Goal: Task Accomplishment & Management: Use online tool/utility

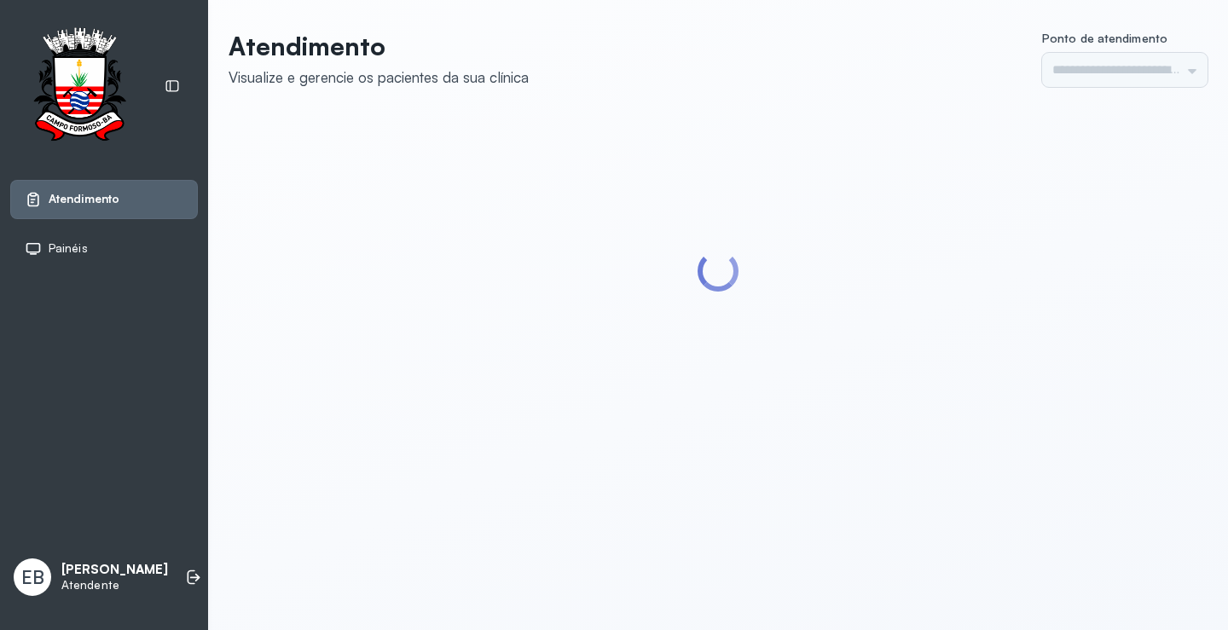
type input "*********"
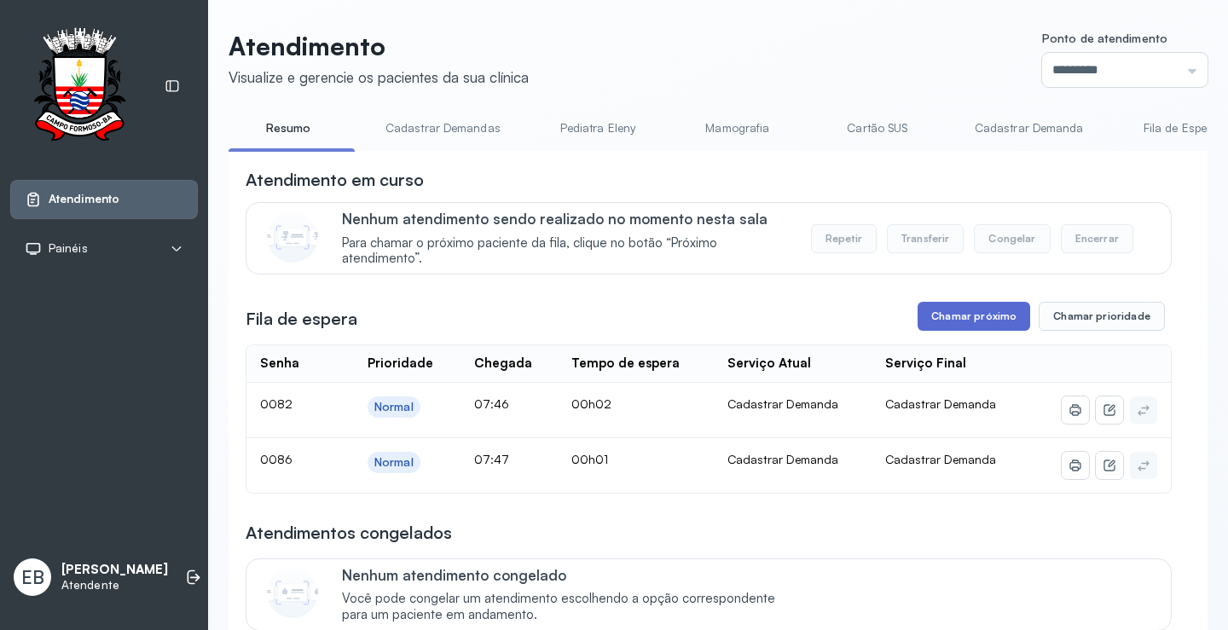
click at [994, 321] on button "Chamar próximo" at bounding box center [974, 316] width 113 height 29
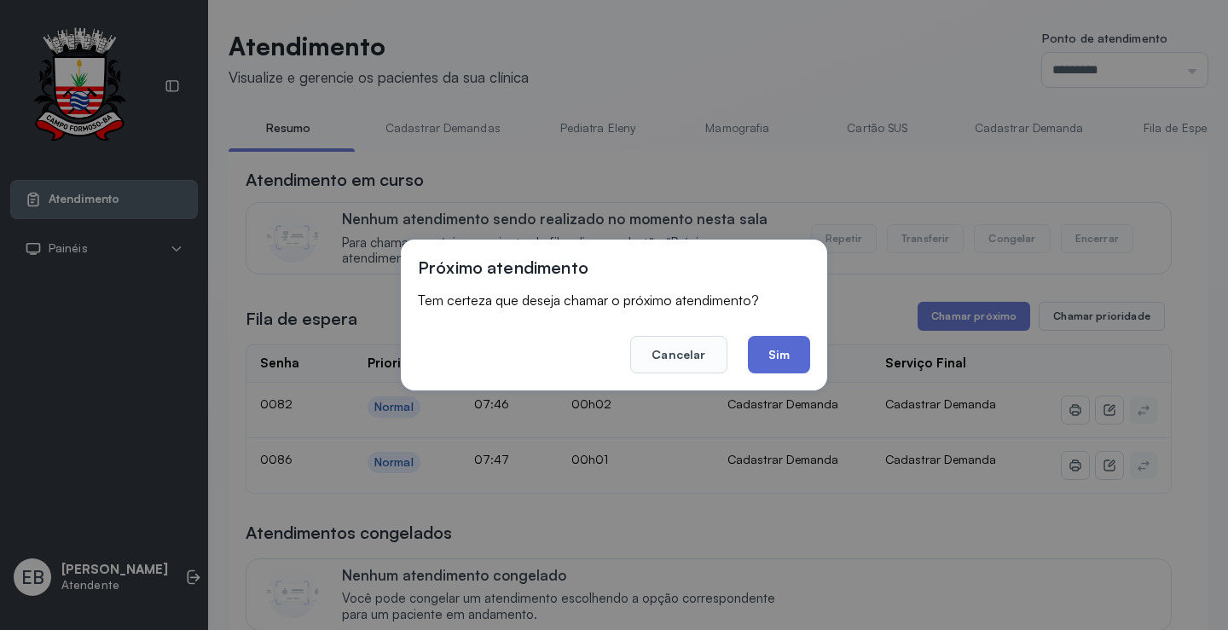
click at [784, 363] on button "Sim" at bounding box center [779, 355] width 62 height 38
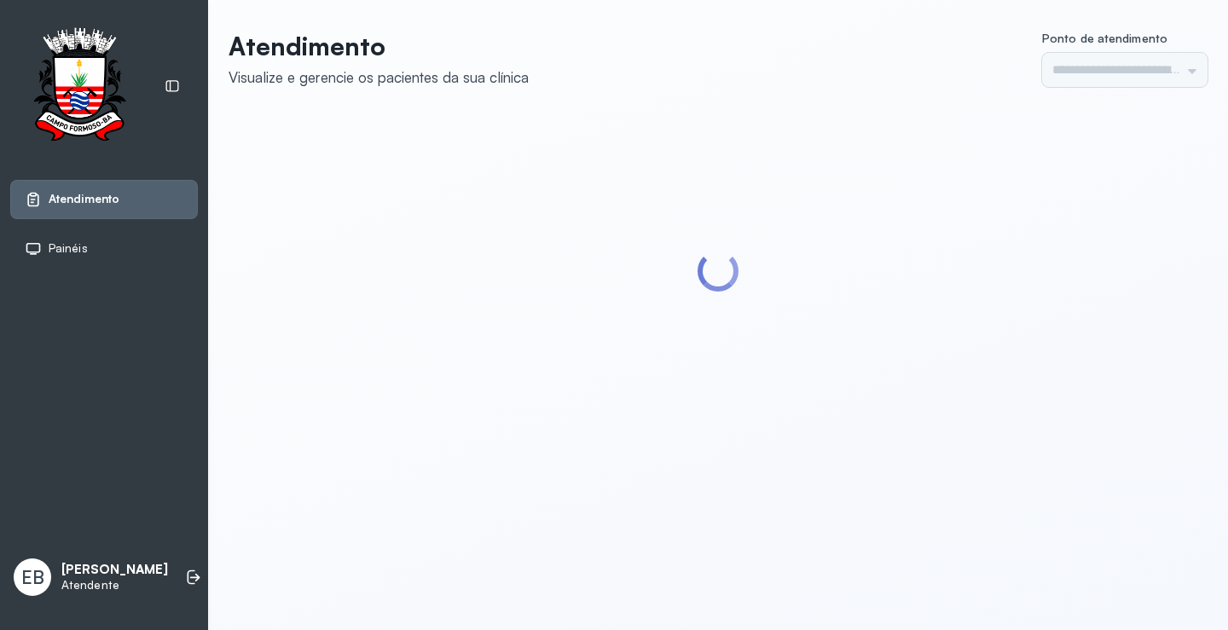
type input "*********"
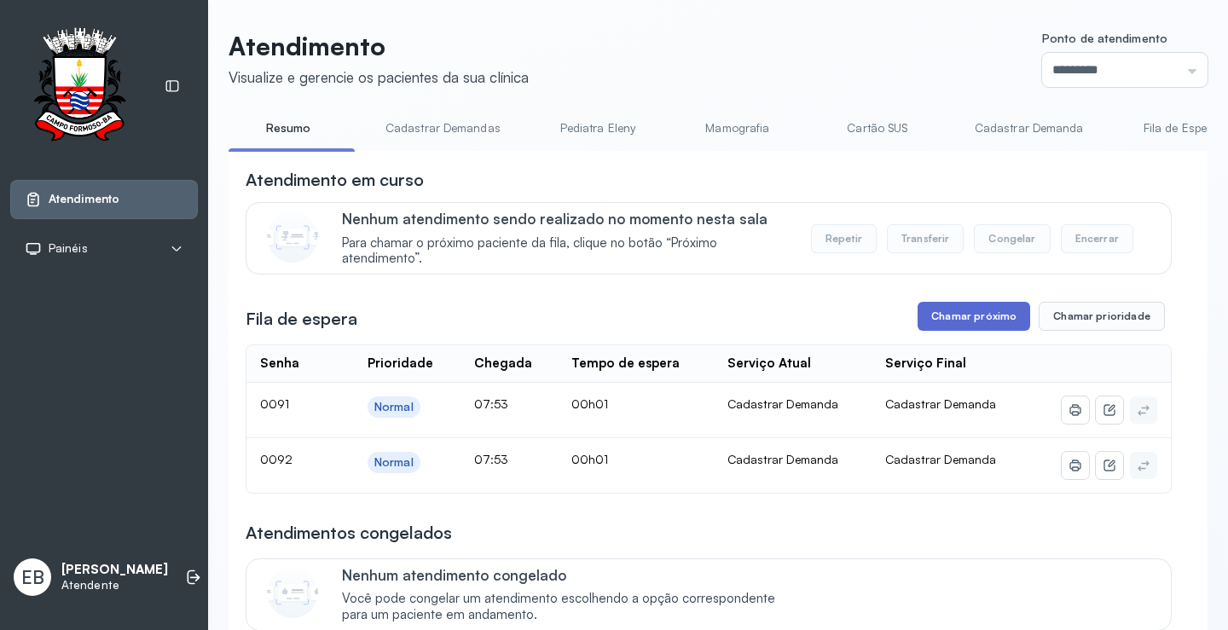
click at [999, 322] on button "Chamar próximo" at bounding box center [974, 316] width 113 height 29
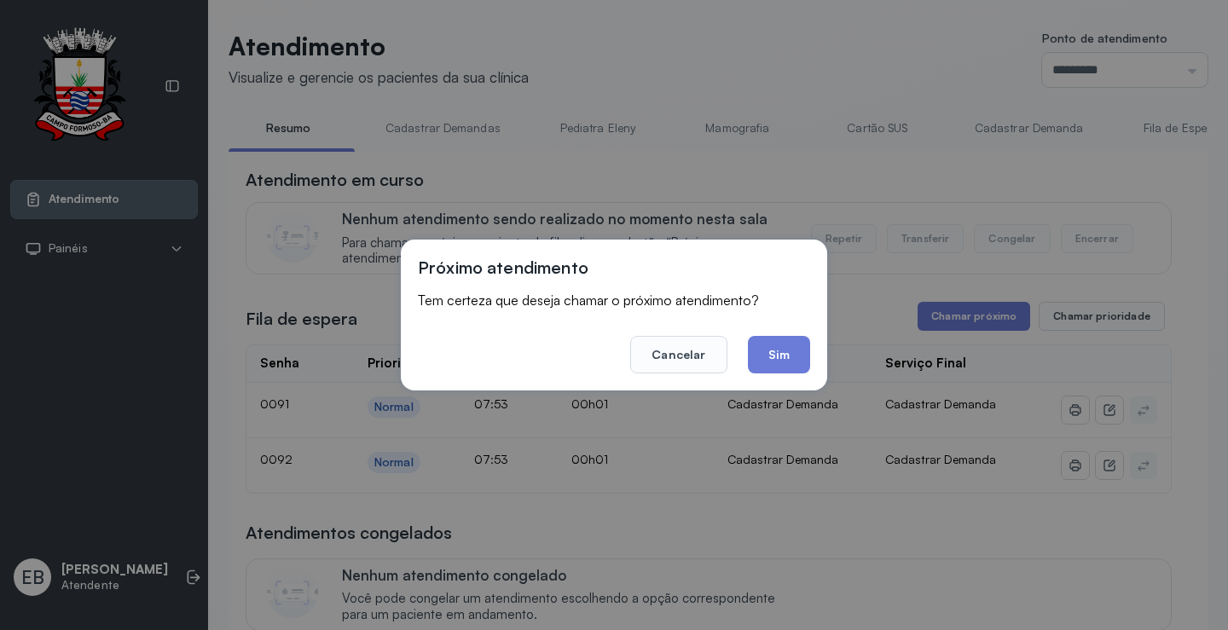
click at [798, 363] on button "Sim" at bounding box center [779, 355] width 62 height 38
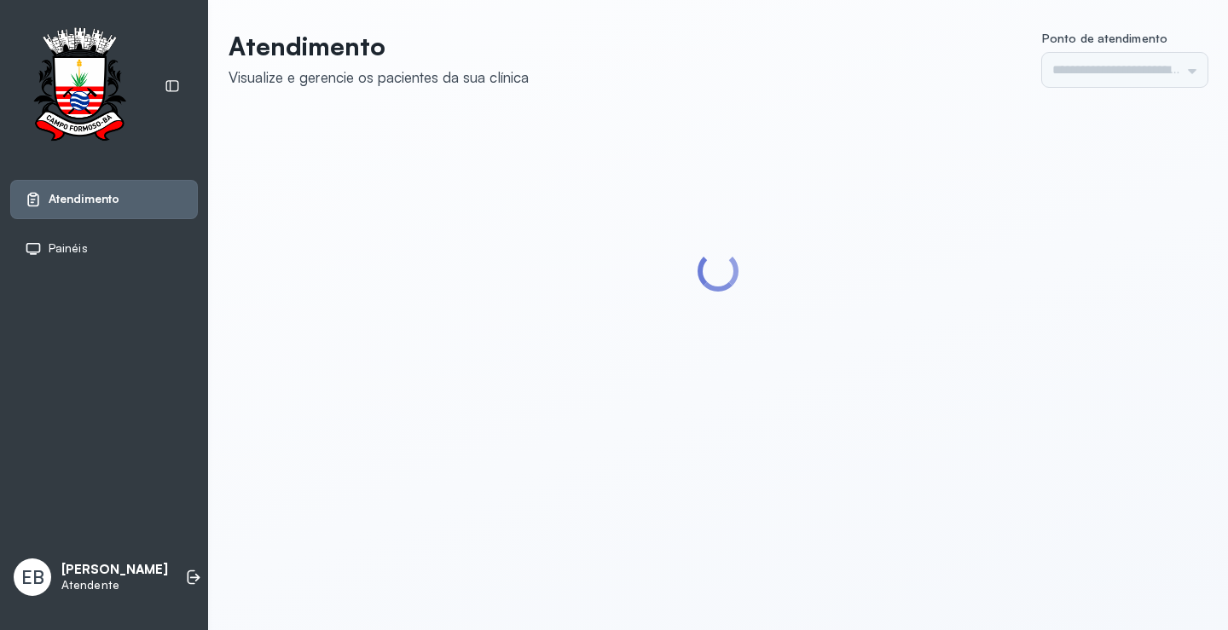
type input "*********"
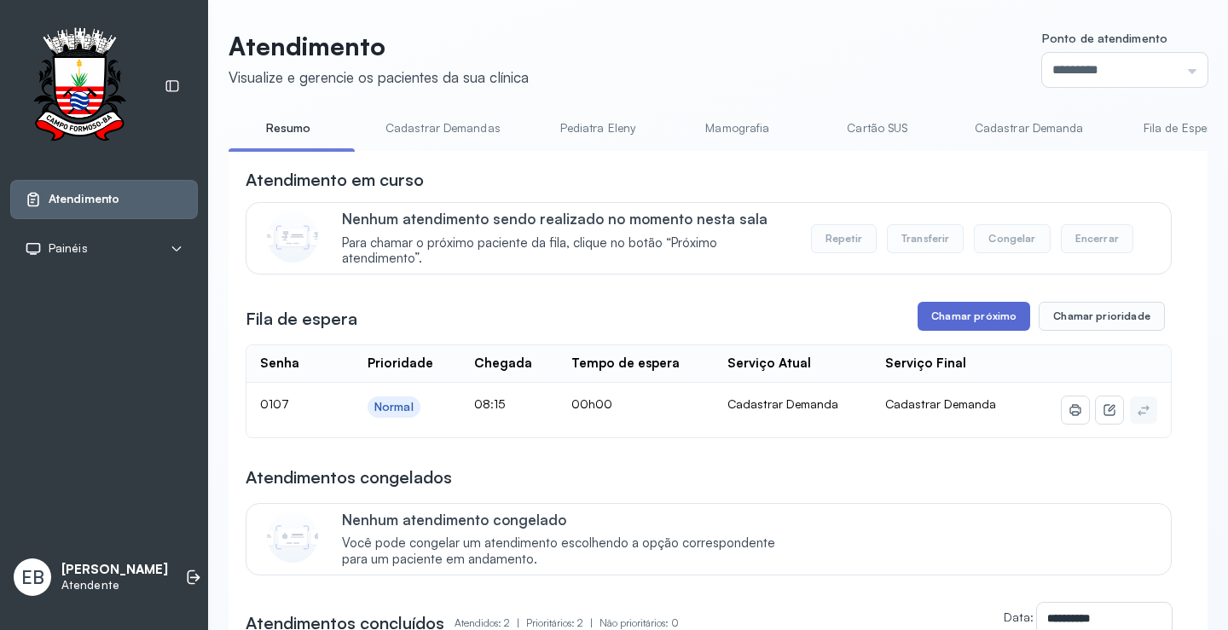
click at [965, 326] on button "Chamar próximo" at bounding box center [974, 316] width 113 height 29
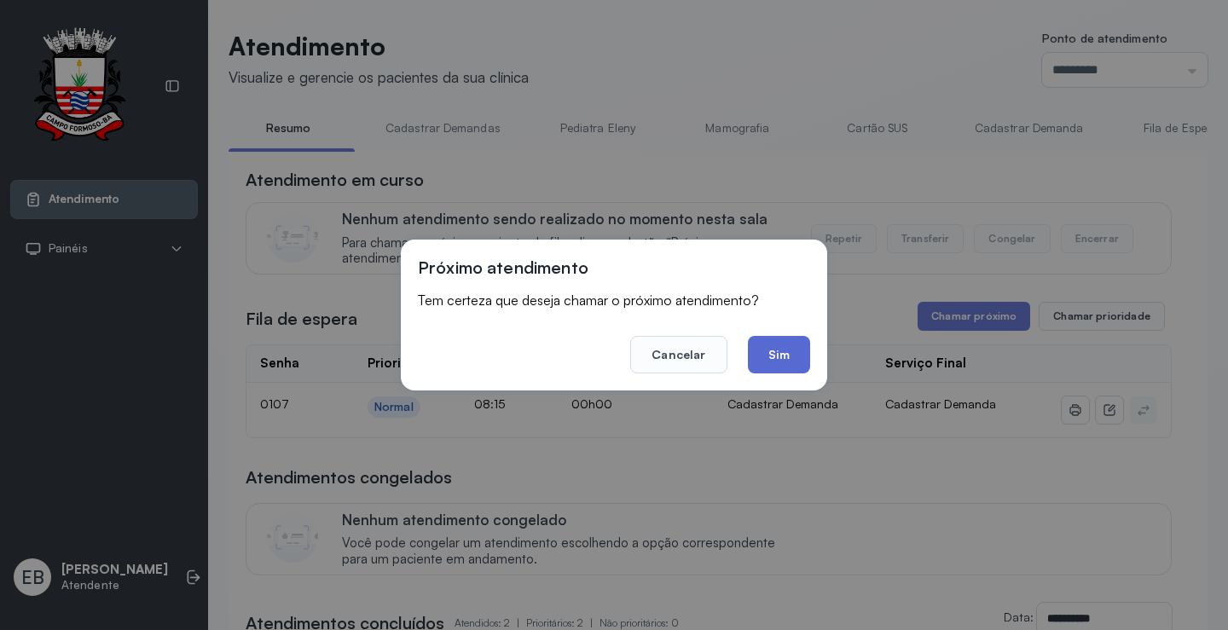
click at [777, 342] on button "Sim" at bounding box center [779, 355] width 62 height 38
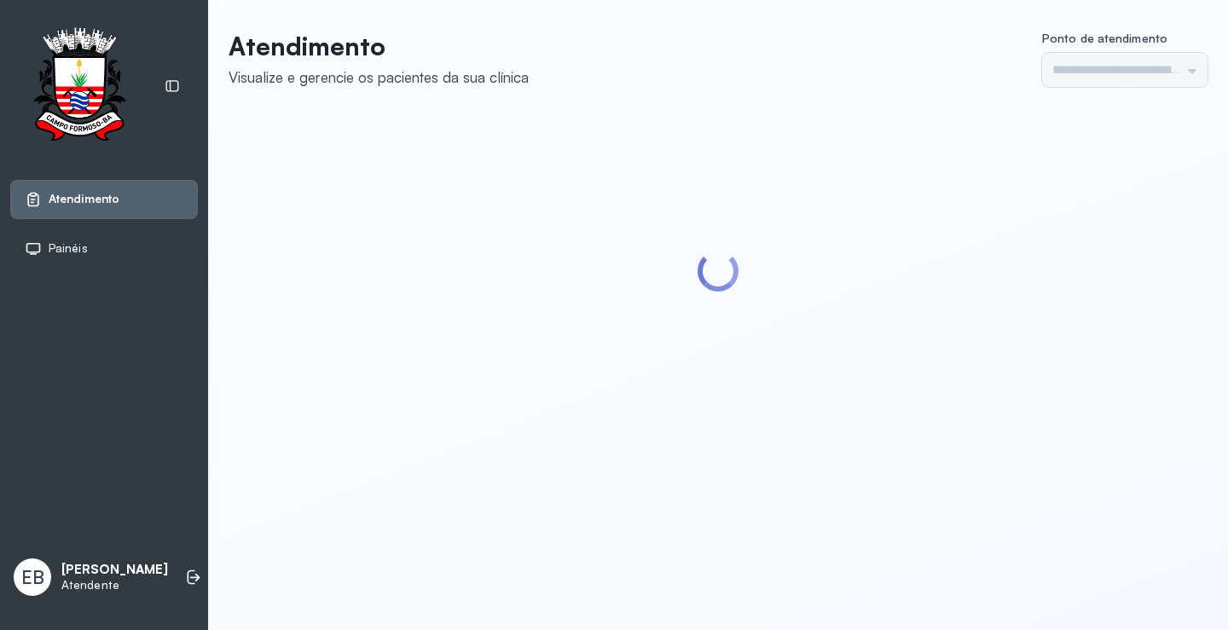
type input "*********"
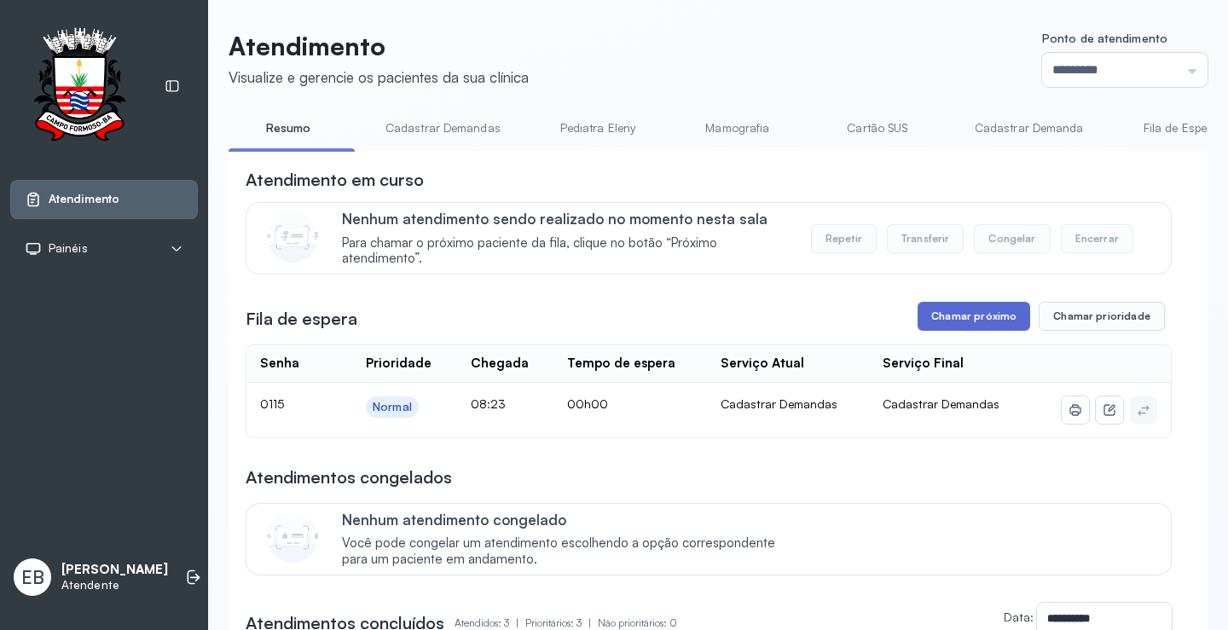
click at [960, 308] on button "Chamar próximo" at bounding box center [974, 316] width 113 height 29
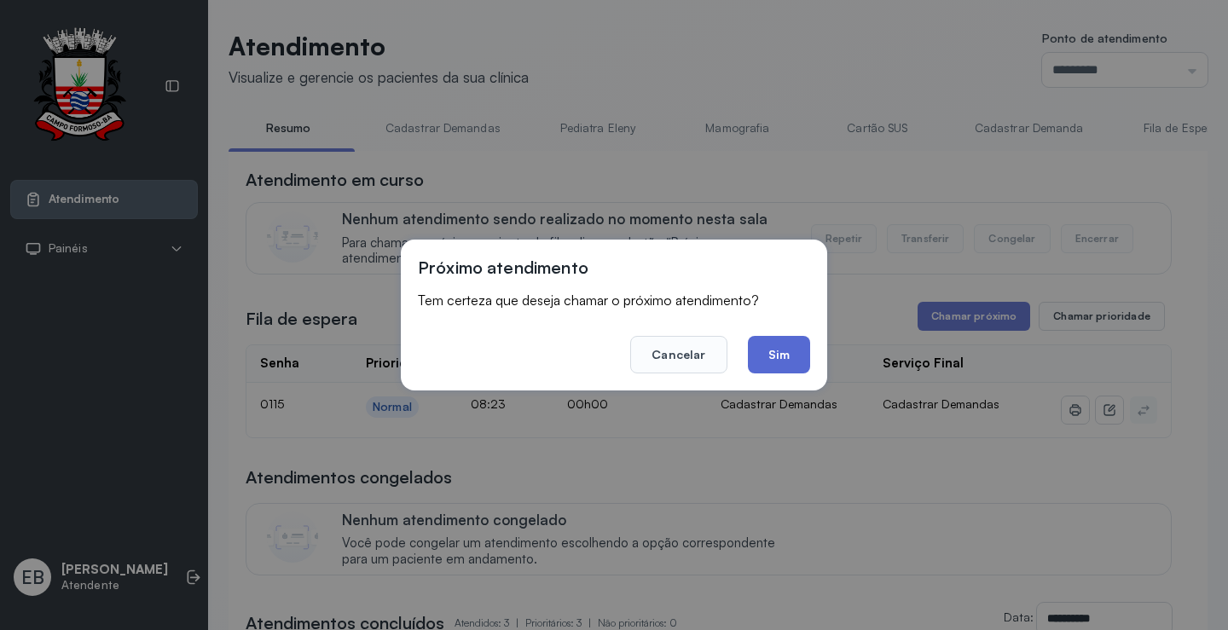
click at [774, 341] on button "Sim" at bounding box center [779, 355] width 62 height 38
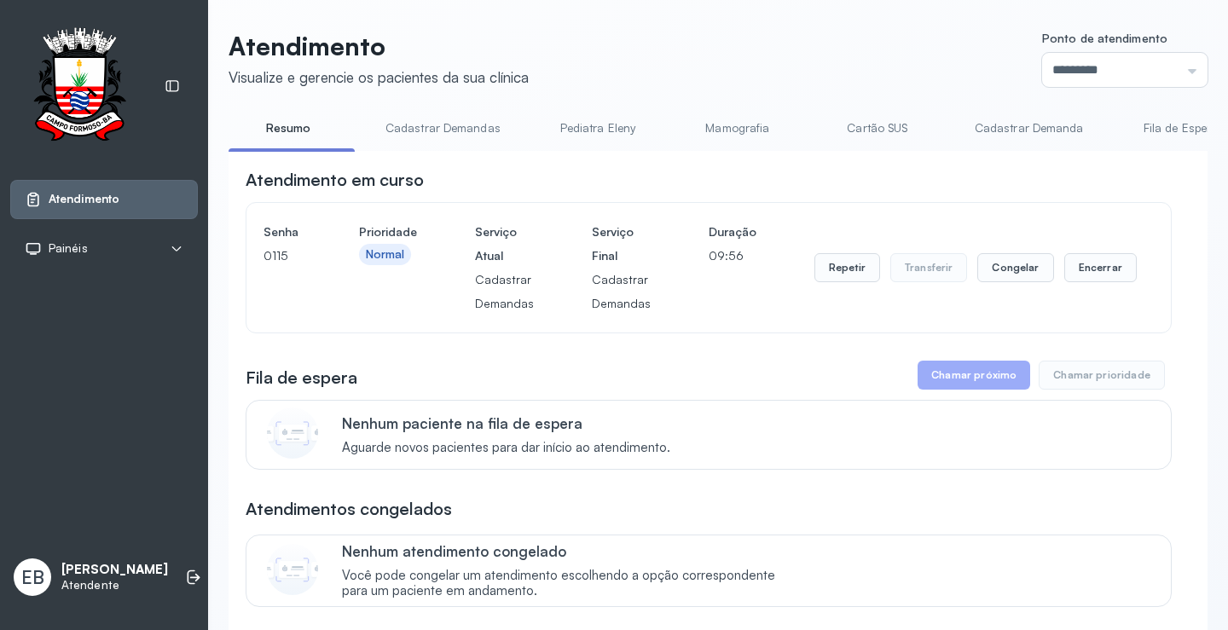
scroll to position [412, 0]
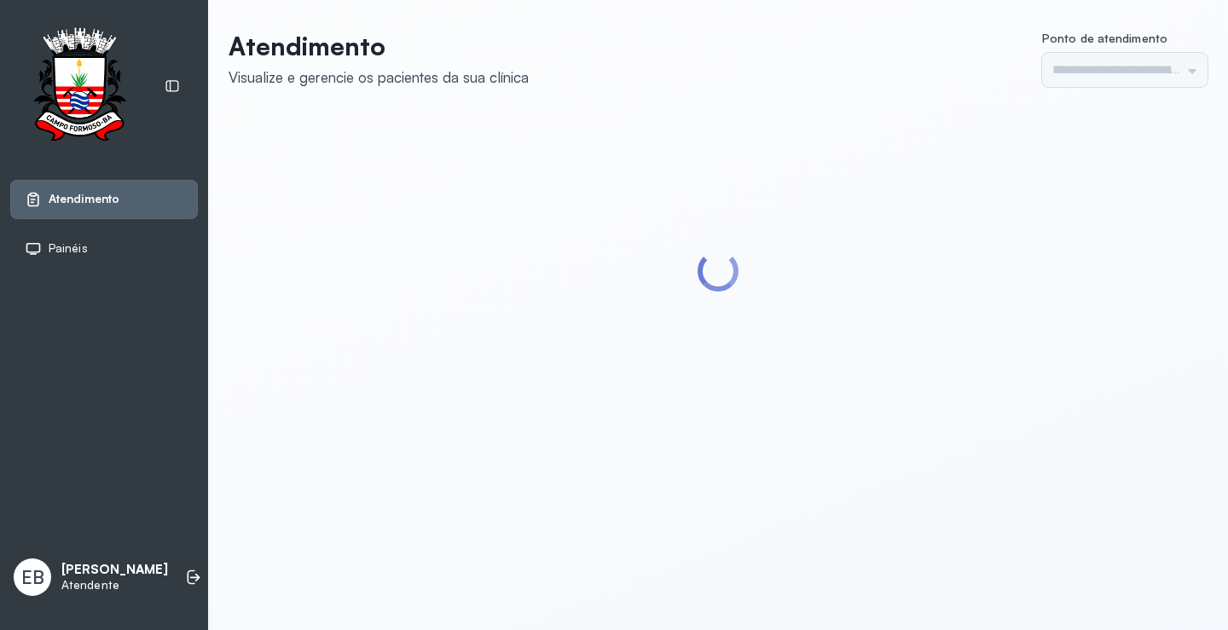
type input "*********"
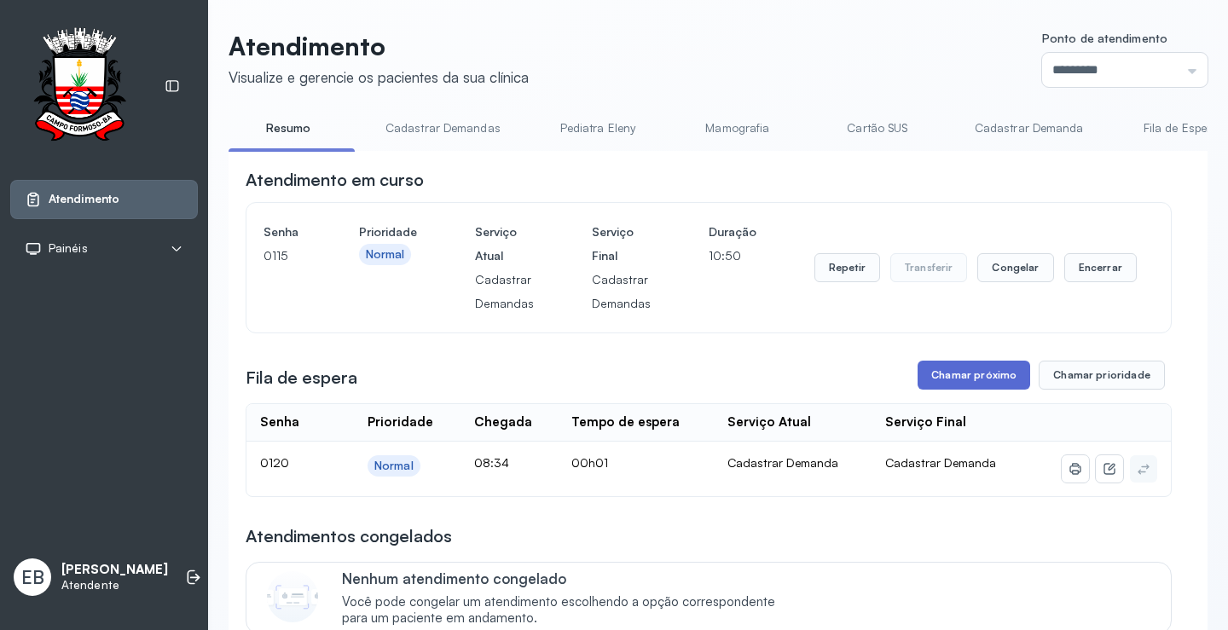
click at [950, 372] on button "Chamar próximo" at bounding box center [974, 375] width 113 height 29
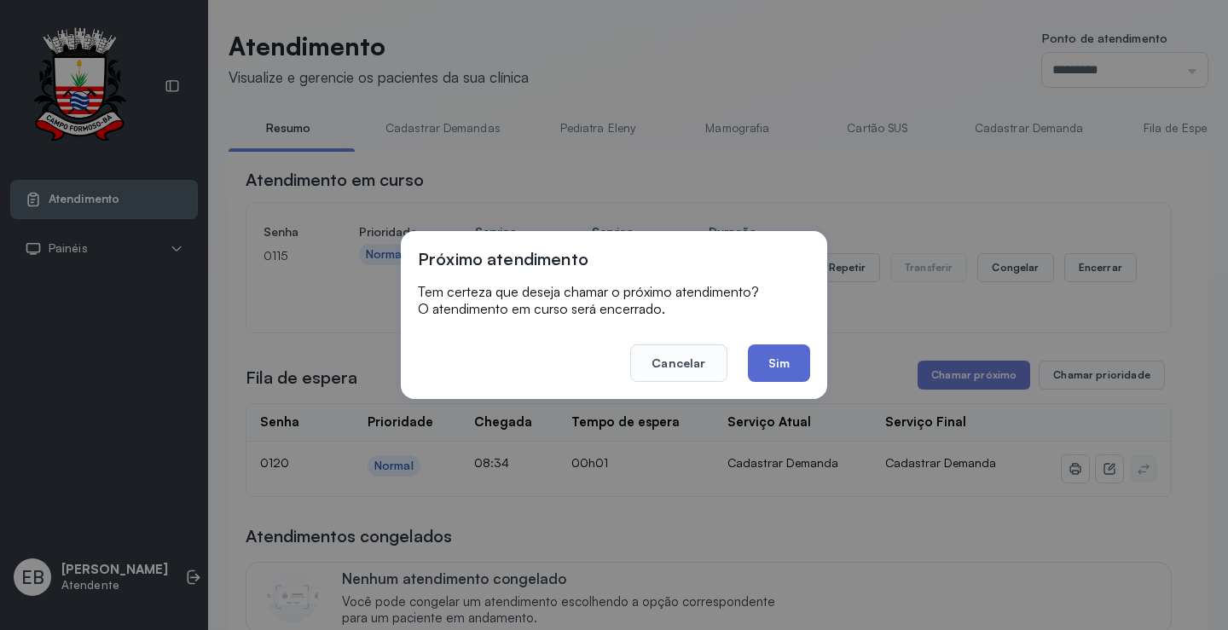
click at [786, 373] on button "Sim" at bounding box center [779, 364] width 62 height 38
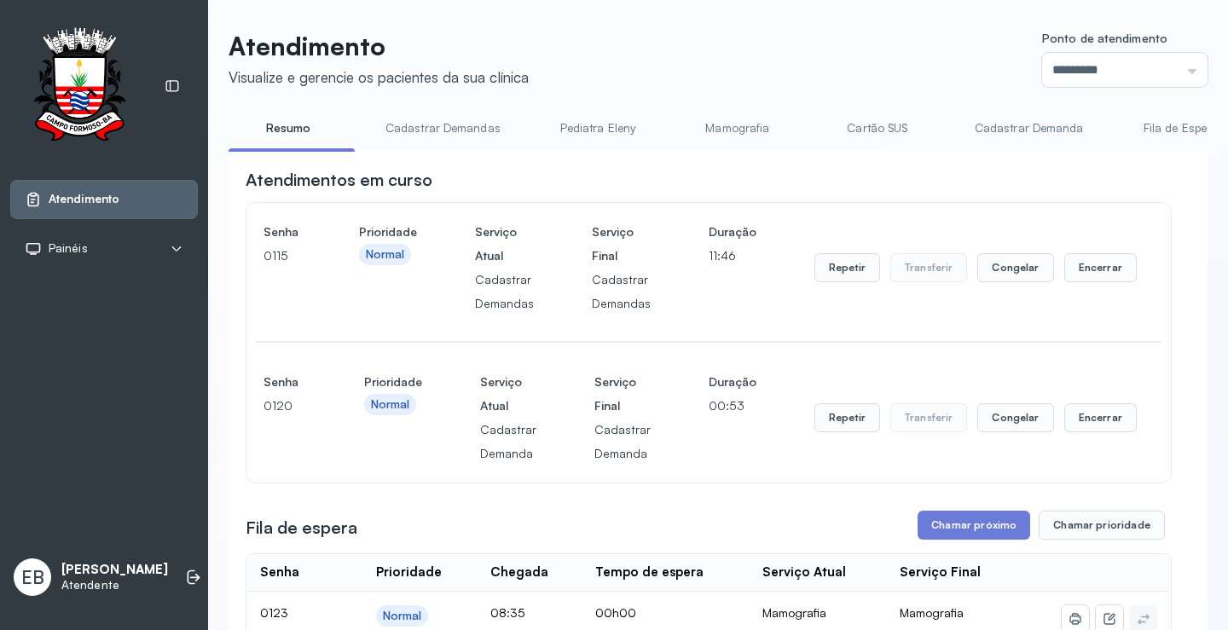
drag, startPoint x: 786, startPoint y: 373, endPoint x: 709, endPoint y: 479, distance: 130.7
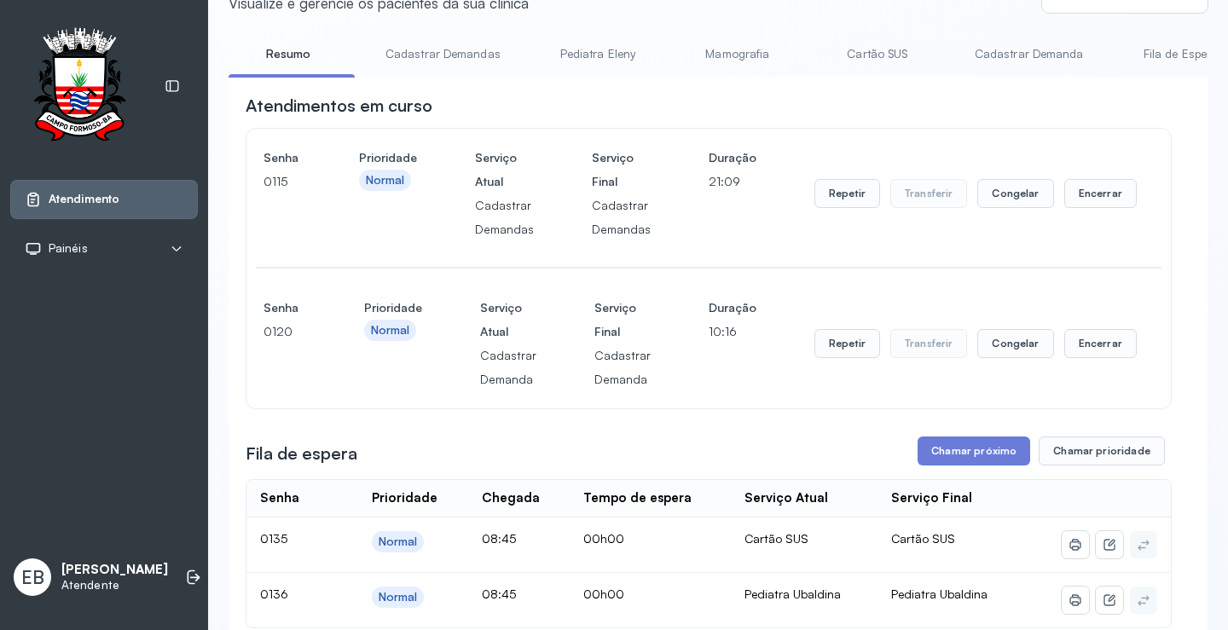
scroll to position [171, 0]
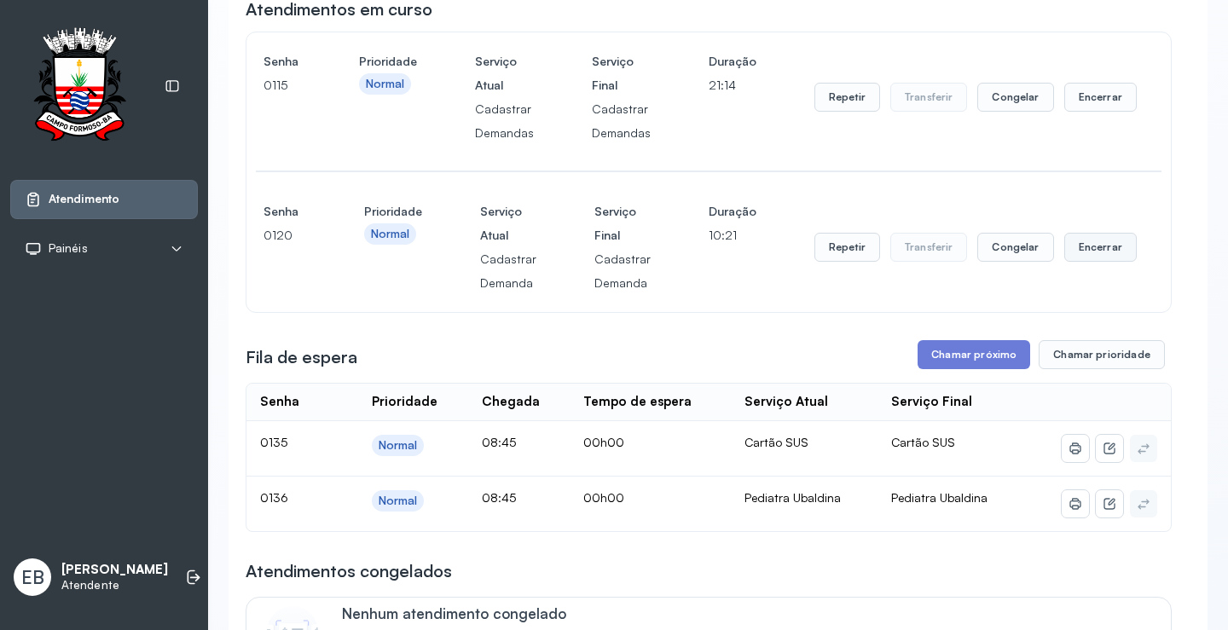
click at [1104, 112] on button "Encerrar" at bounding box center [1101, 97] width 73 height 29
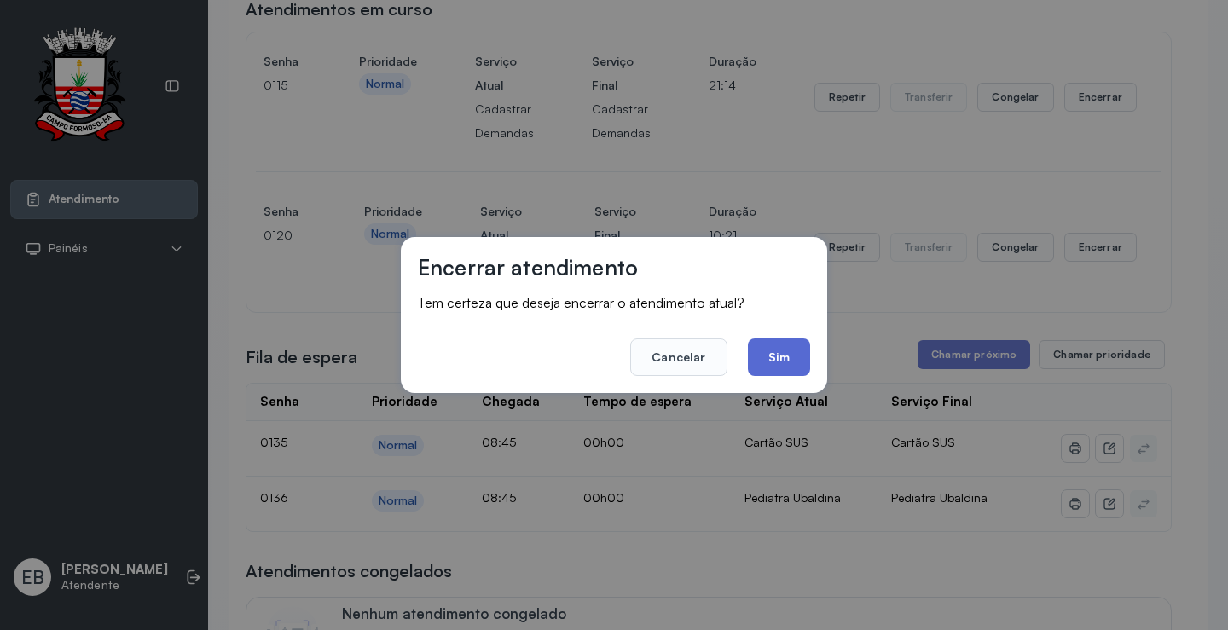
click at [782, 347] on button "Sim" at bounding box center [779, 358] width 62 height 38
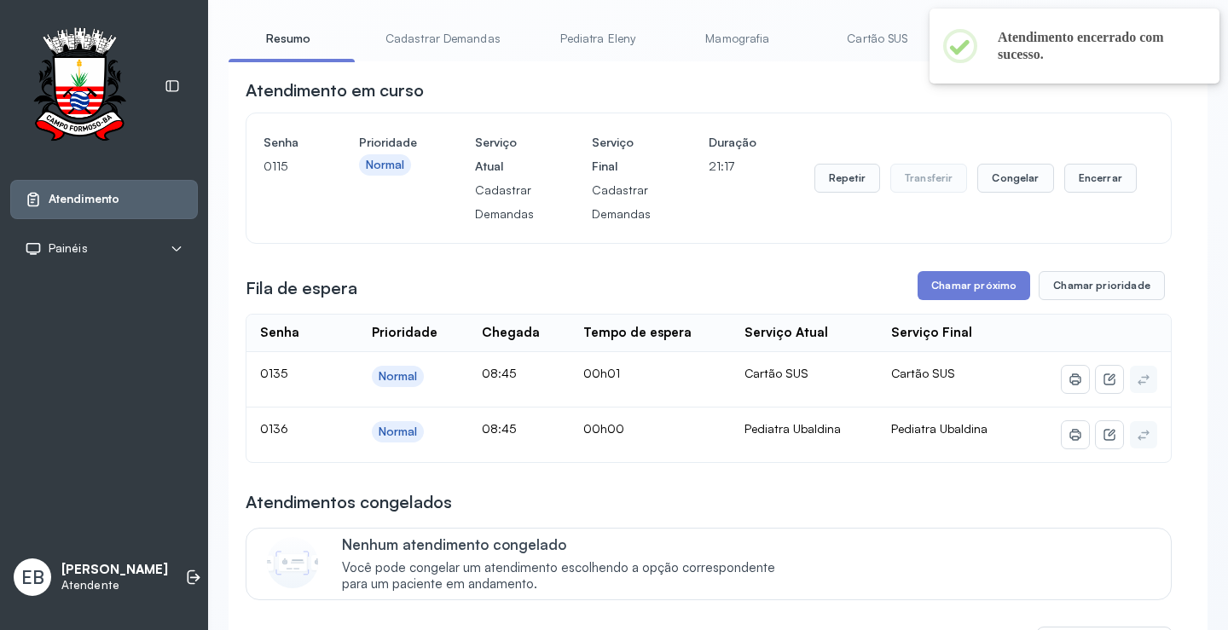
scroll to position [0, 0]
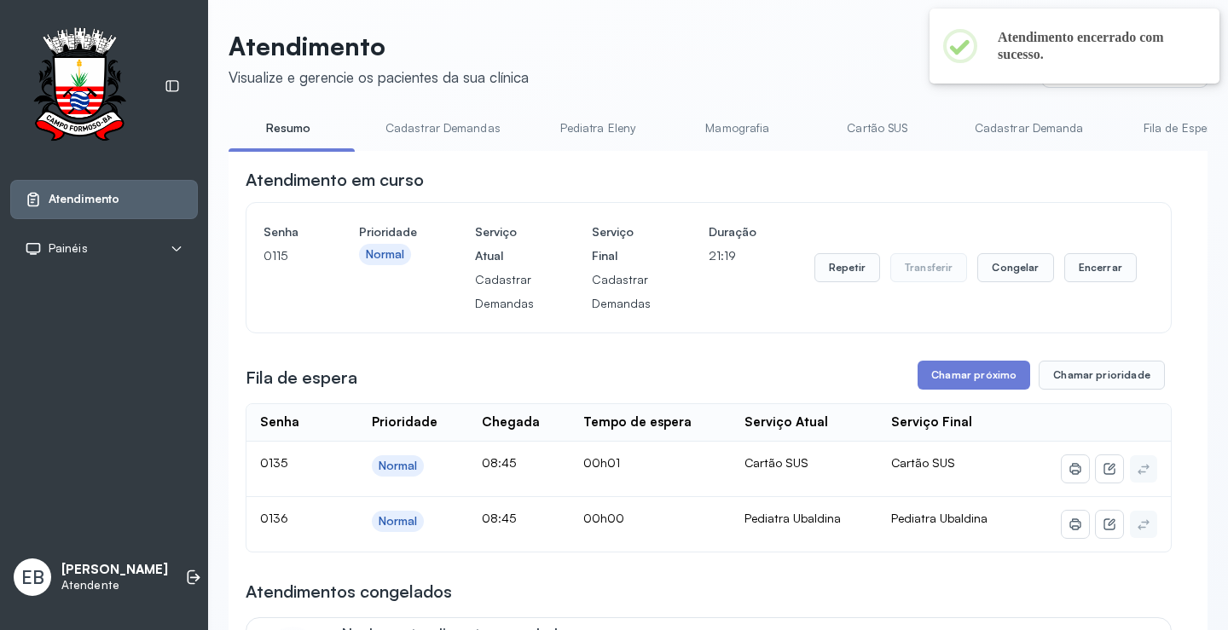
click at [574, 131] on link "Pediatra Eleny" at bounding box center [597, 128] width 119 height 28
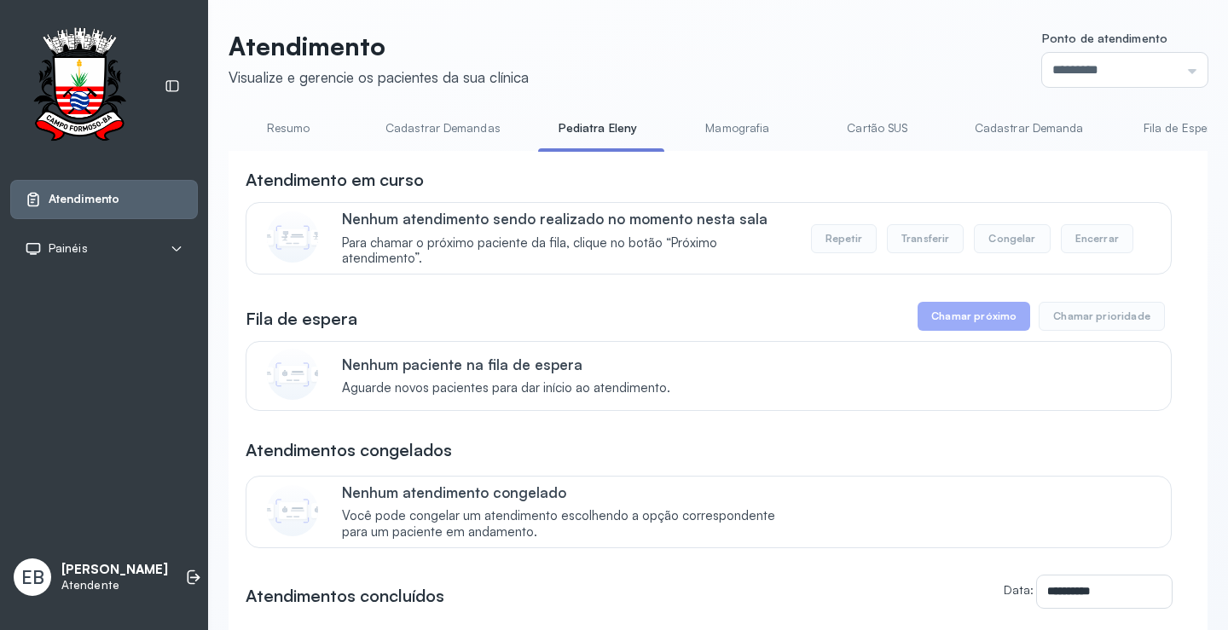
scroll to position [0, 845]
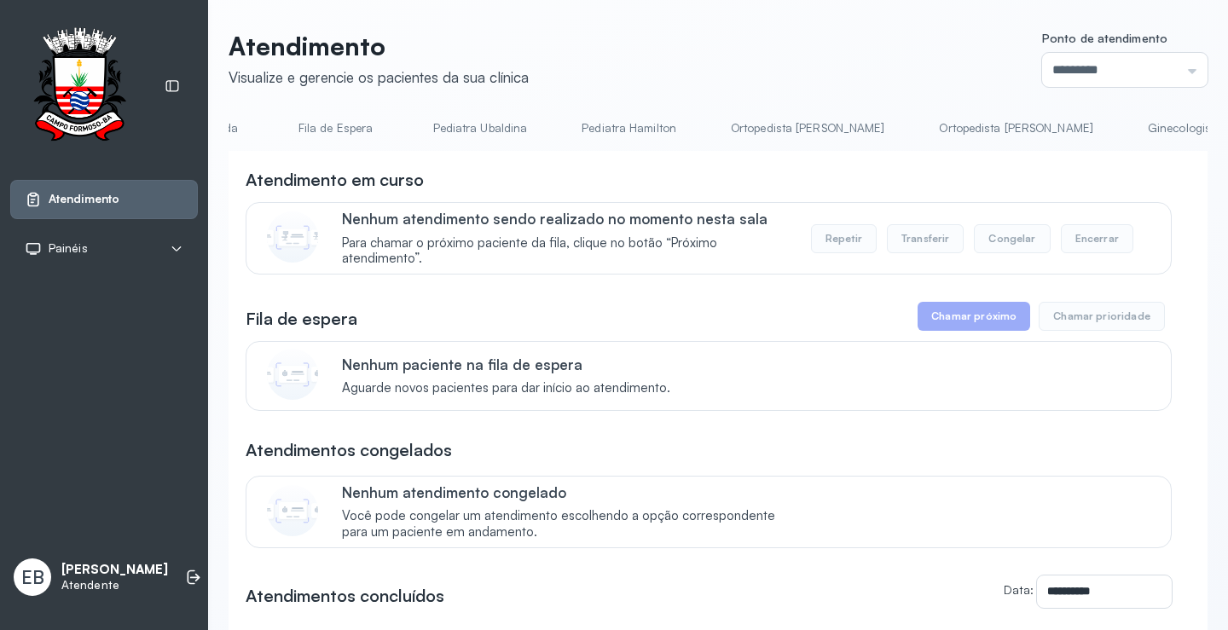
click at [496, 134] on link "Pediatra Ubaldina" at bounding box center [480, 128] width 129 height 28
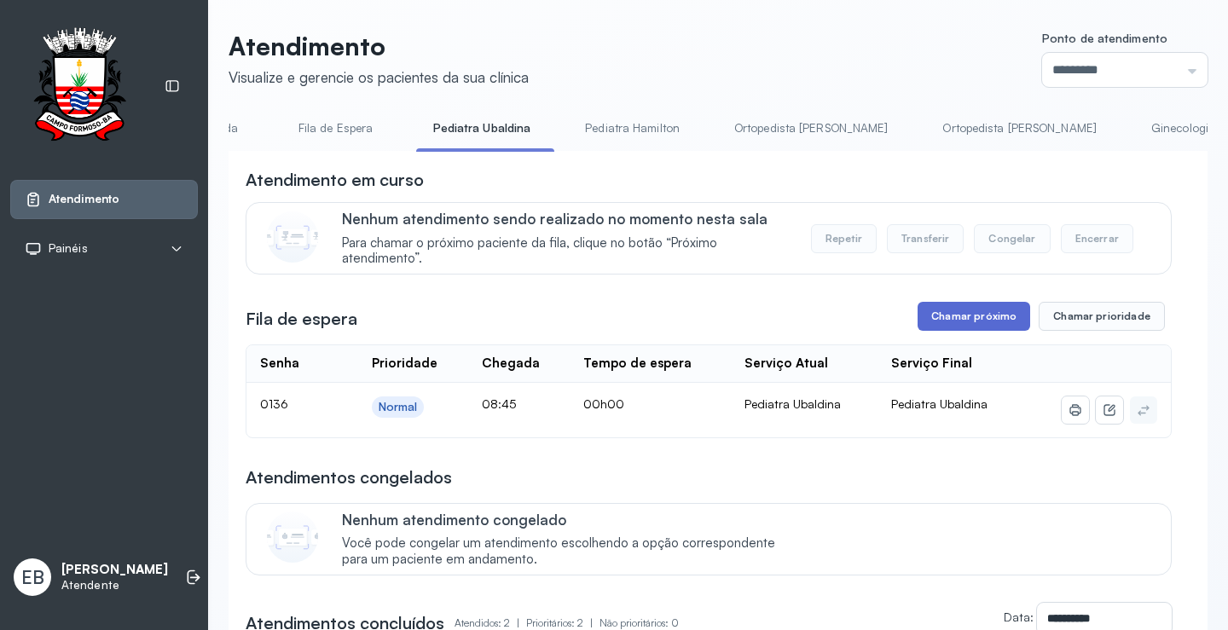
click at [977, 319] on button "Chamar próximo" at bounding box center [974, 316] width 113 height 29
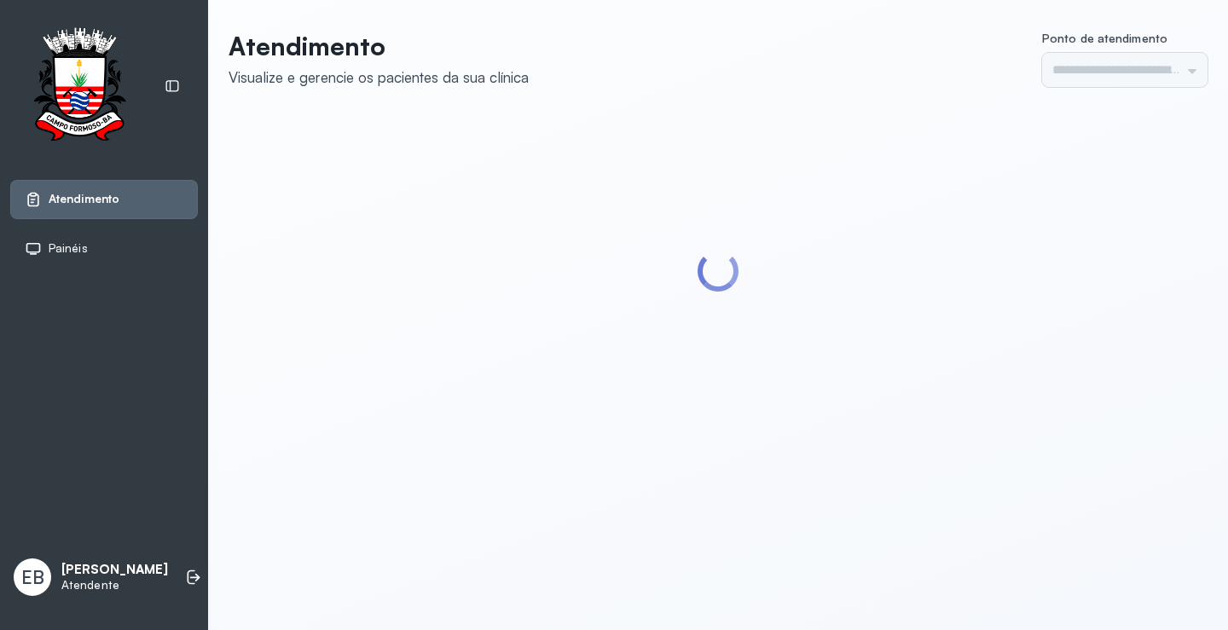
type input "*********"
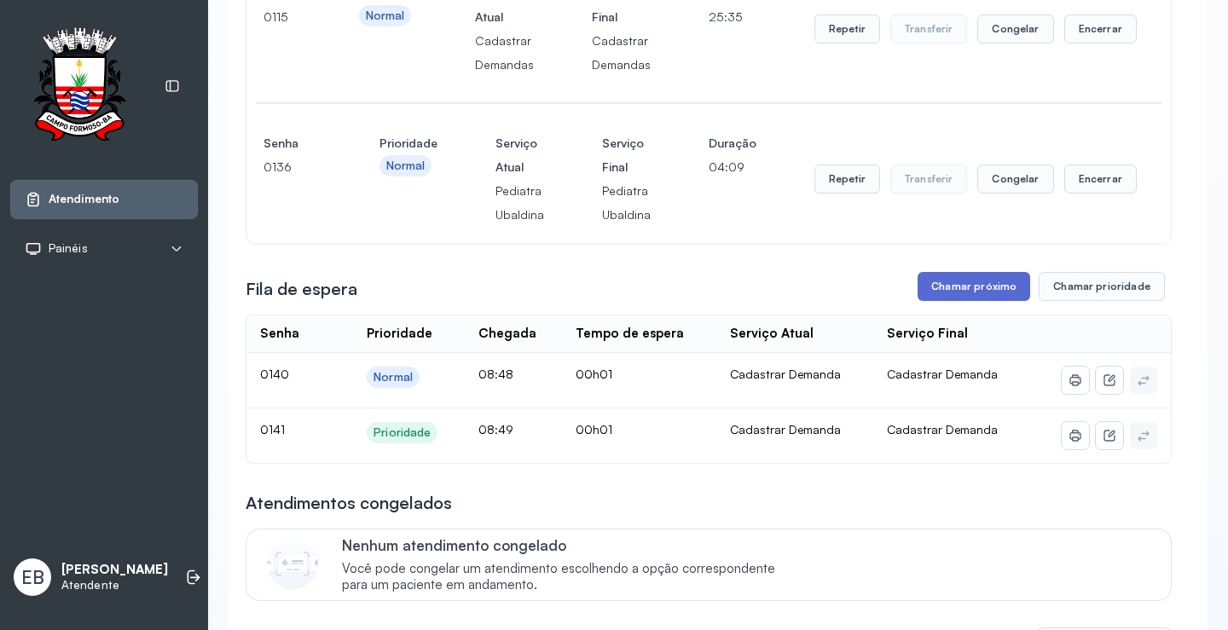
scroll to position [256, 0]
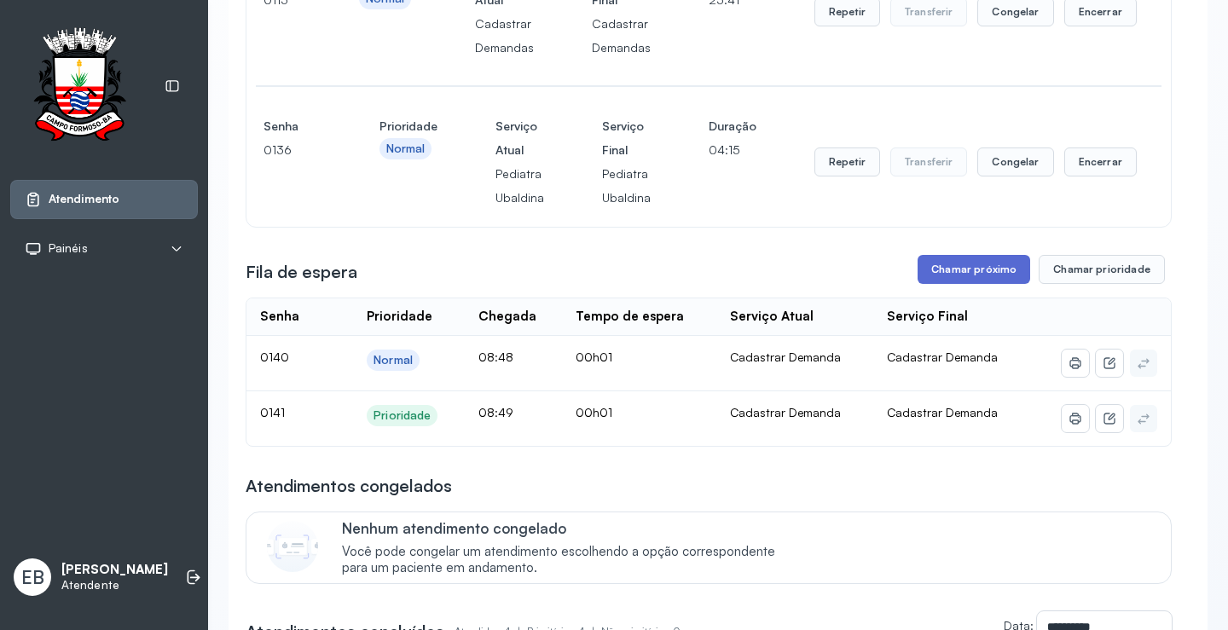
click at [963, 272] on button "Chamar próximo" at bounding box center [974, 269] width 113 height 29
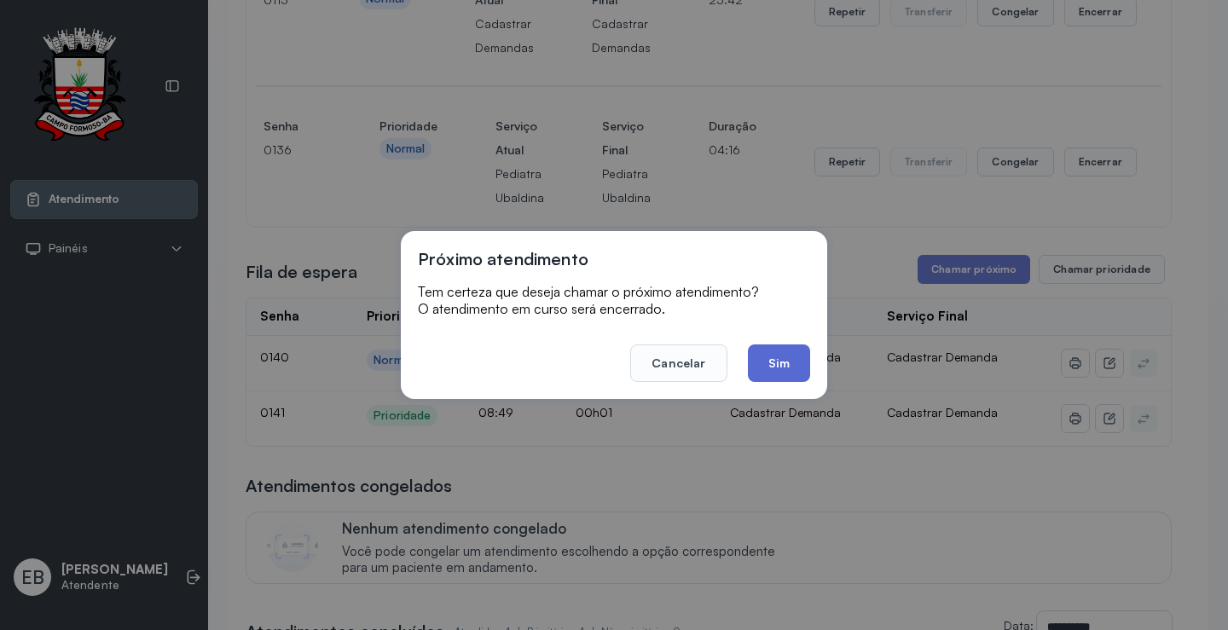
click at [795, 352] on button "Sim" at bounding box center [779, 364] width 62 height 38
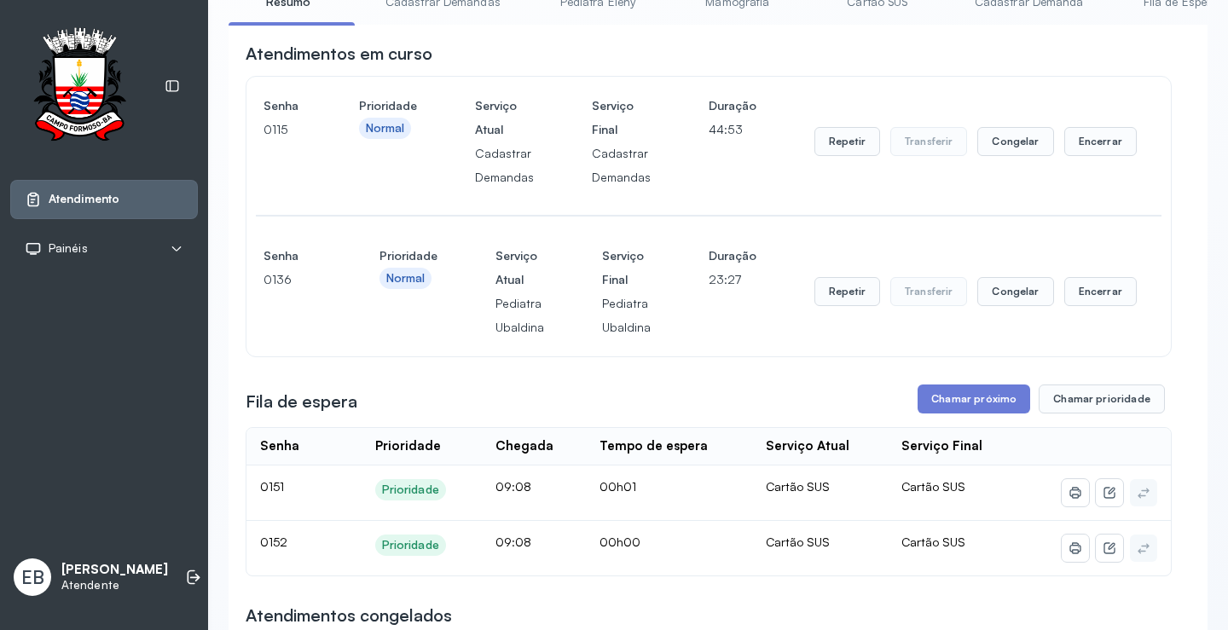
scroll to position [0, 0]
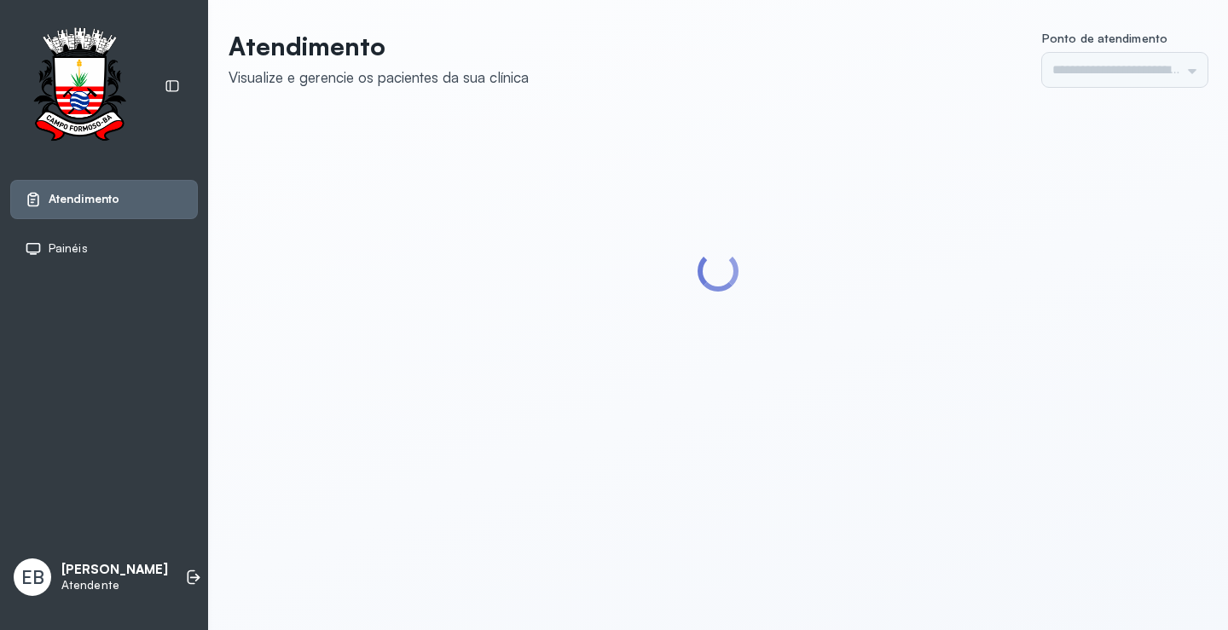
type input "*********"
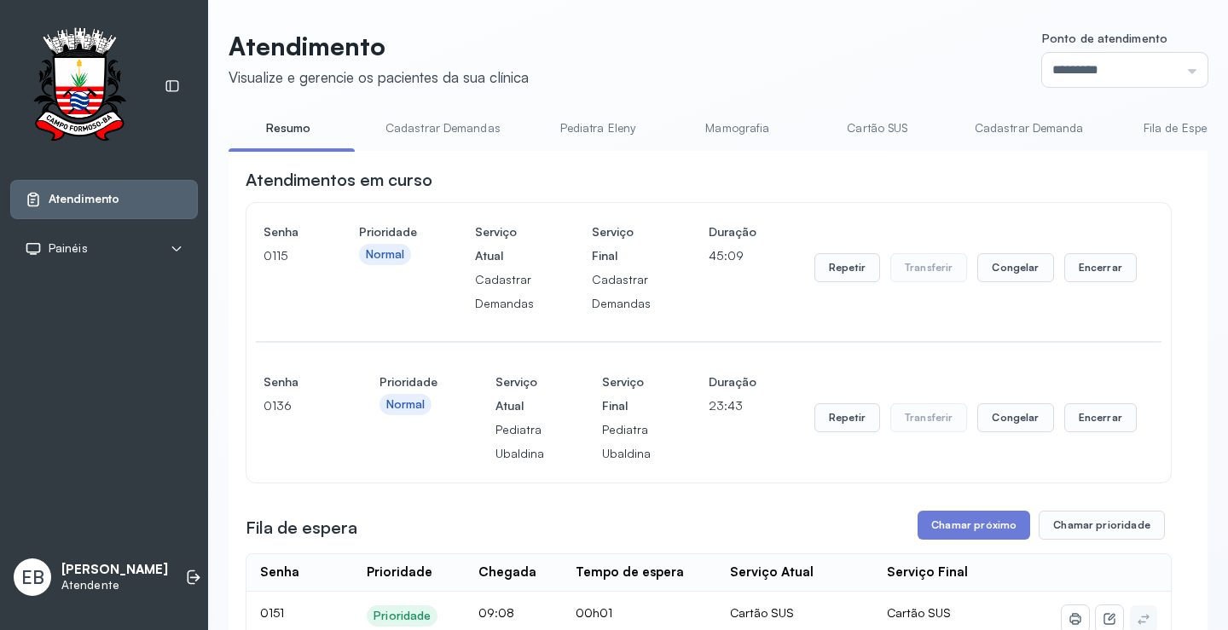
click at [472, 126] on link "Cadastrar Demandas" at bounding box center [443, 128] width 149 height 28
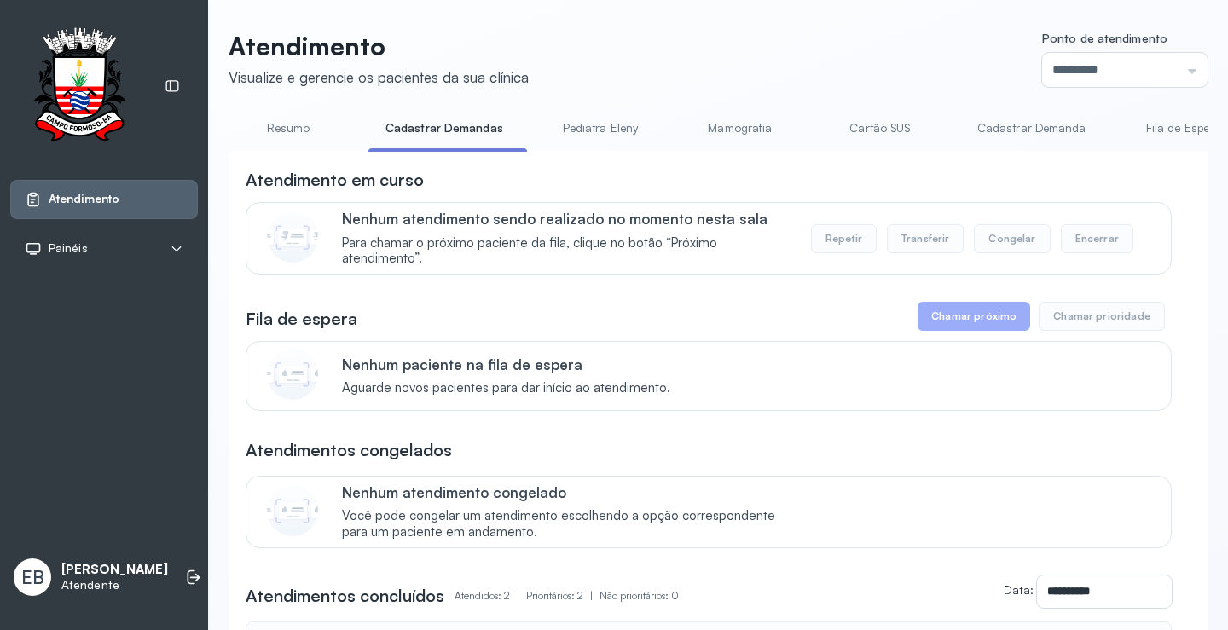
click at [1013, 133] on link "Cadastrar Demanda" at bounding box center [1032, 128] width 143 height 28
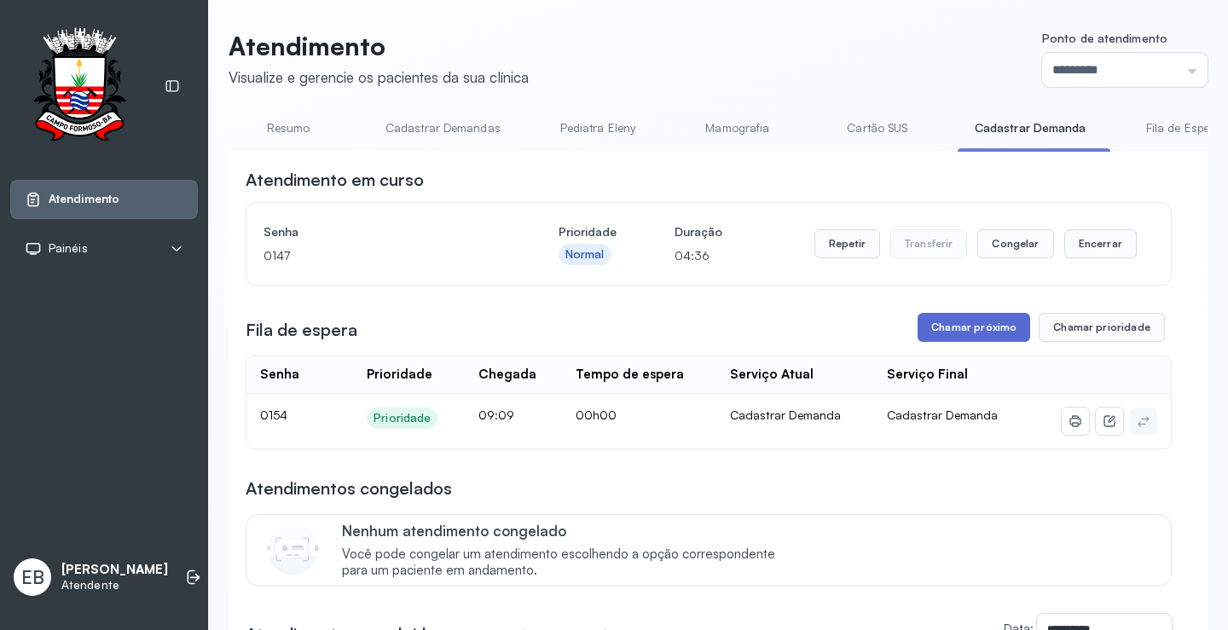
click at [982, 328] on button "Chamar próximo" at bounding box center [974, 327] width 113 height 29
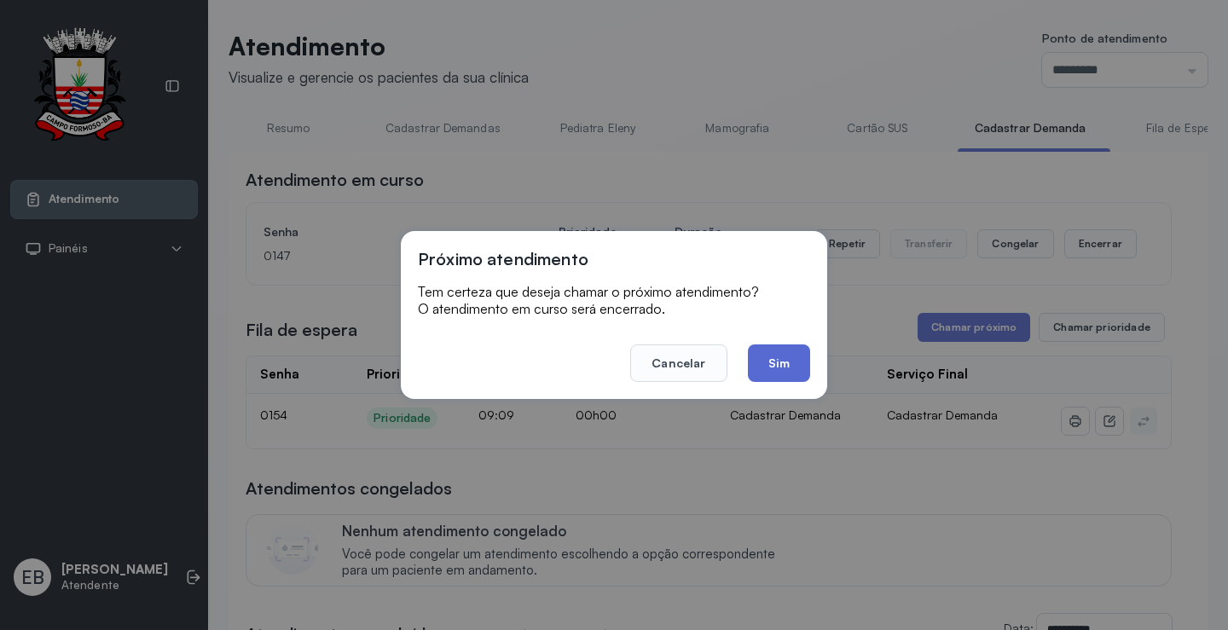
click at [791, 361] on button "Sim" at bounding box center [779, 364] width 62 height 38
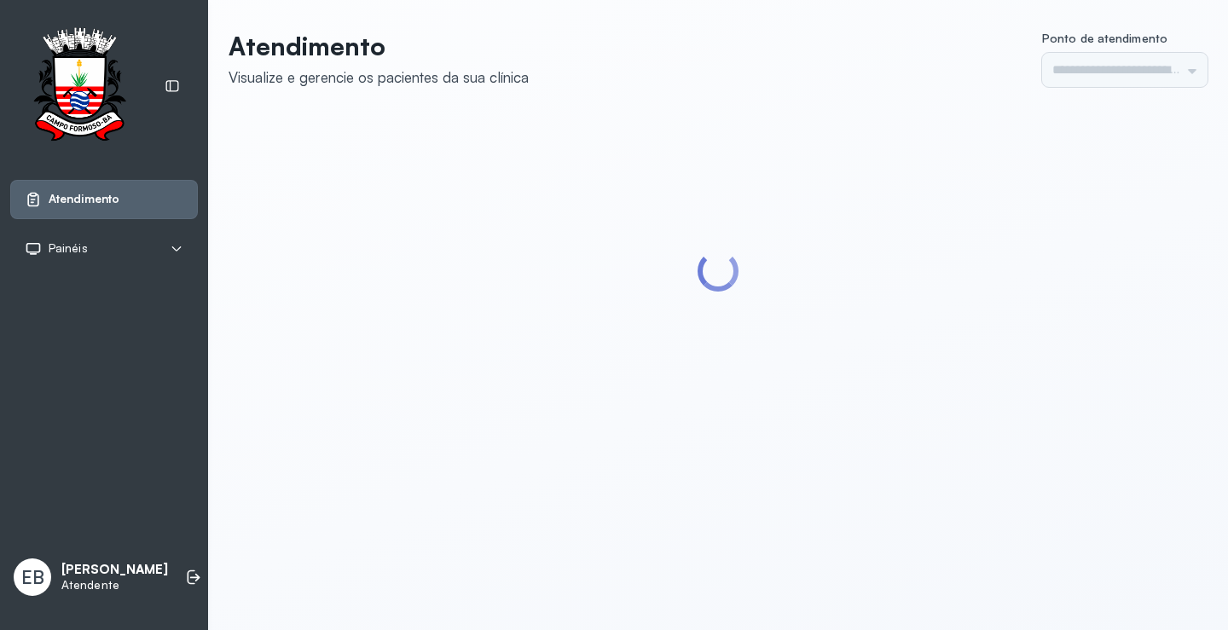
type input "*********"
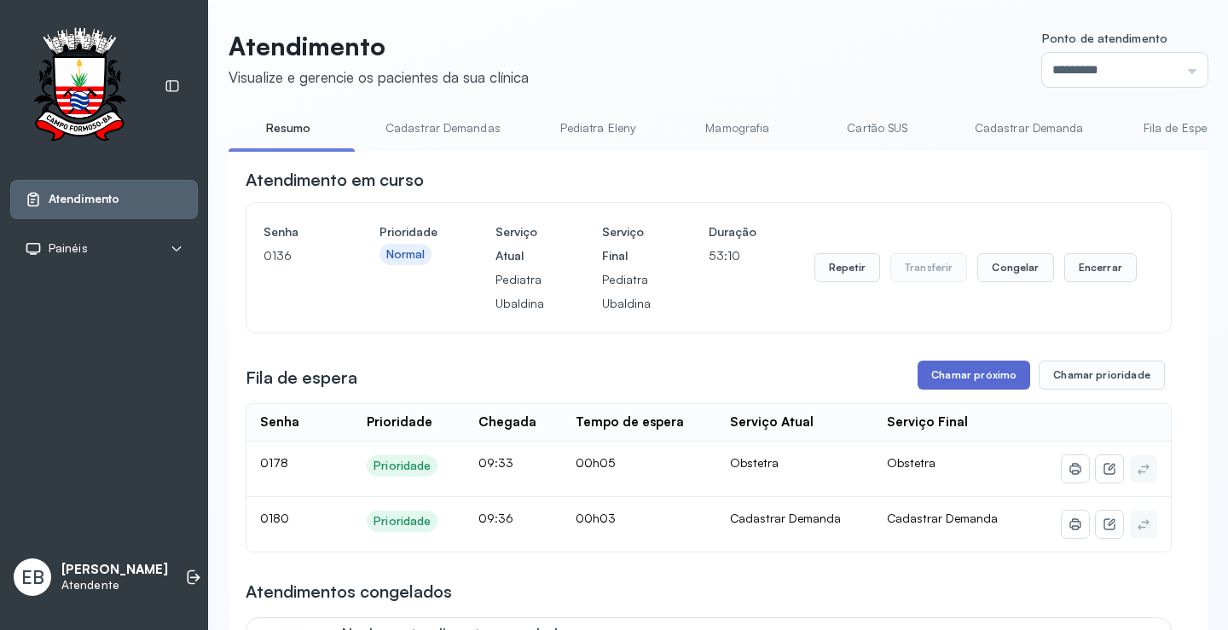
click at [956, 374] on button "Chamar próximo" at bounding box center [974, 375] width 113 height 29
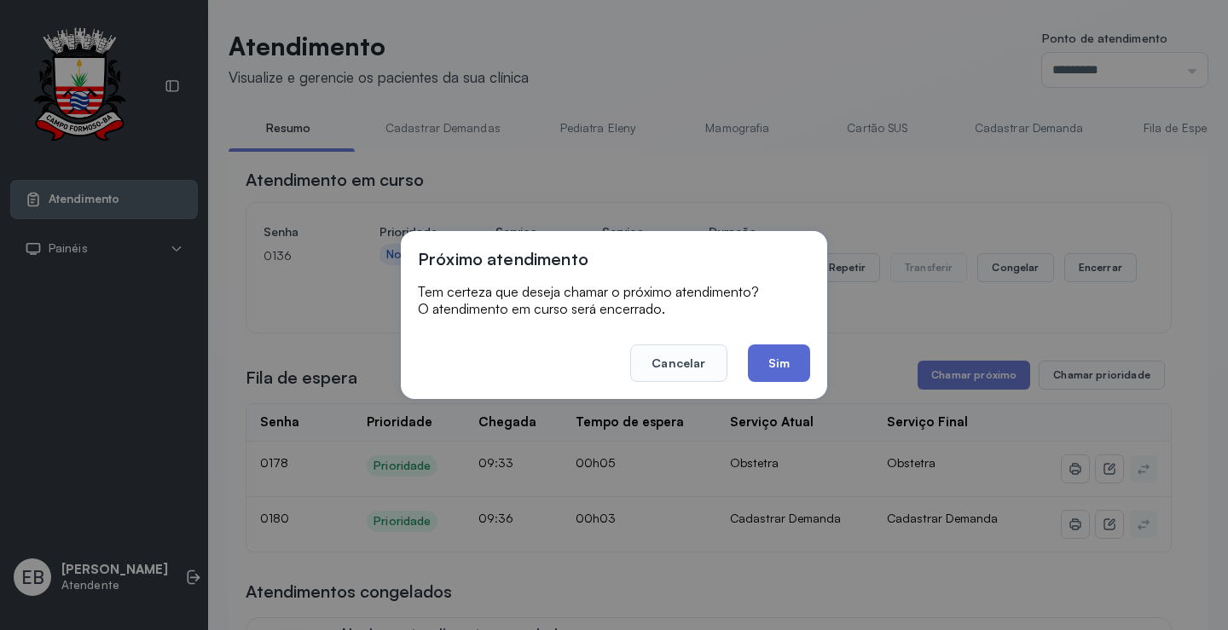
click at [775, 364] on button "Sim" at bounding box center [779, 364] width 62 height 38
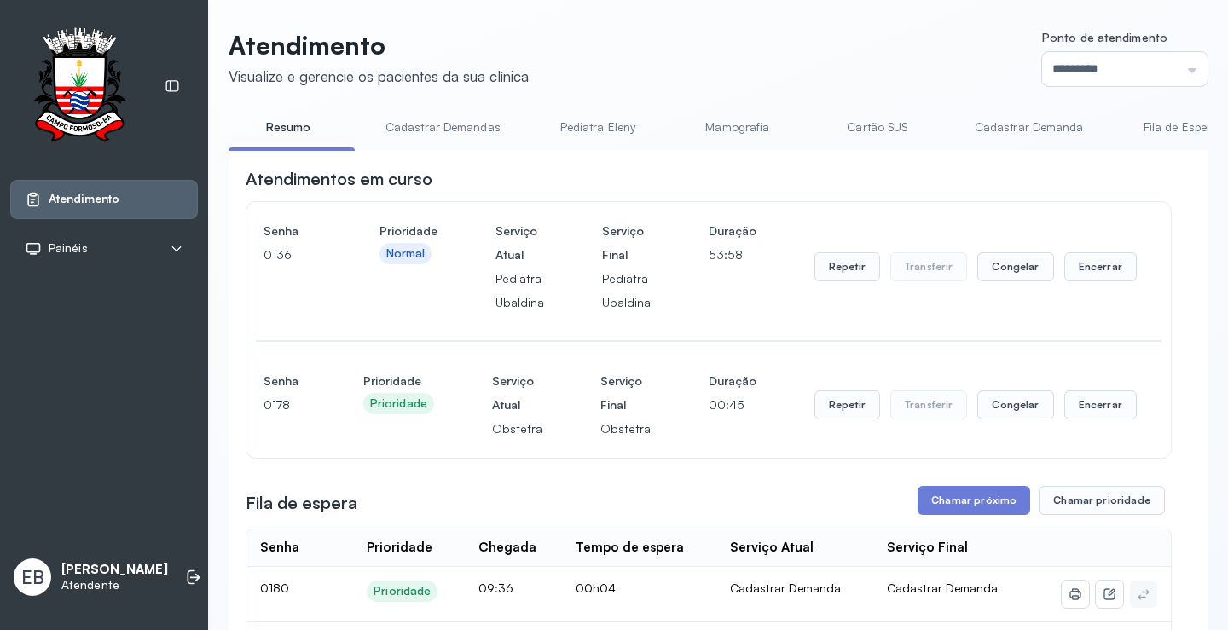
scroll to position [256, 0]
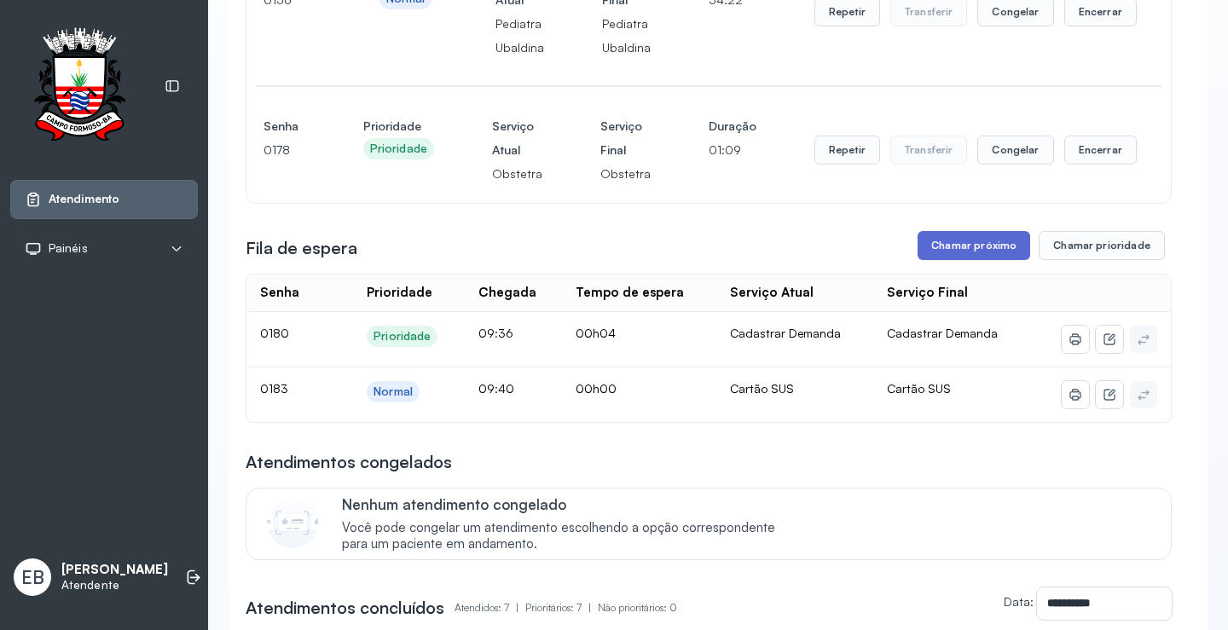
click at [988, 247] on button "Chamar próximo" at bounding box center [974, 245] width 113 height 29
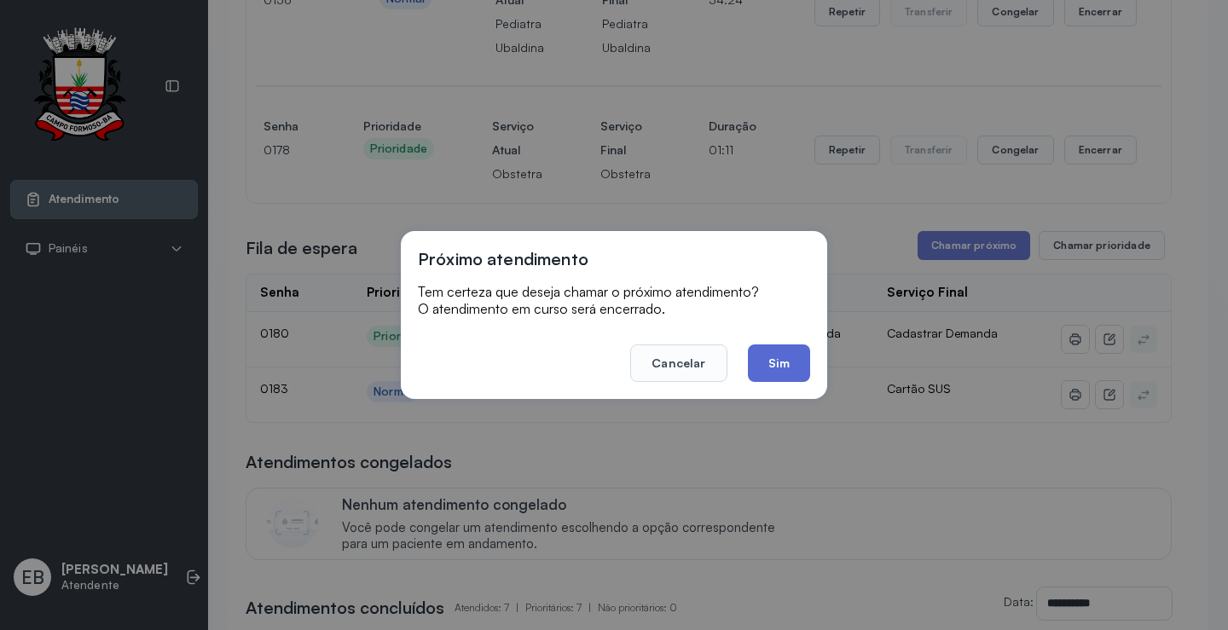
click at [798, 352] on button "Sim" at bounding box center [779, 364] width 62 height 38
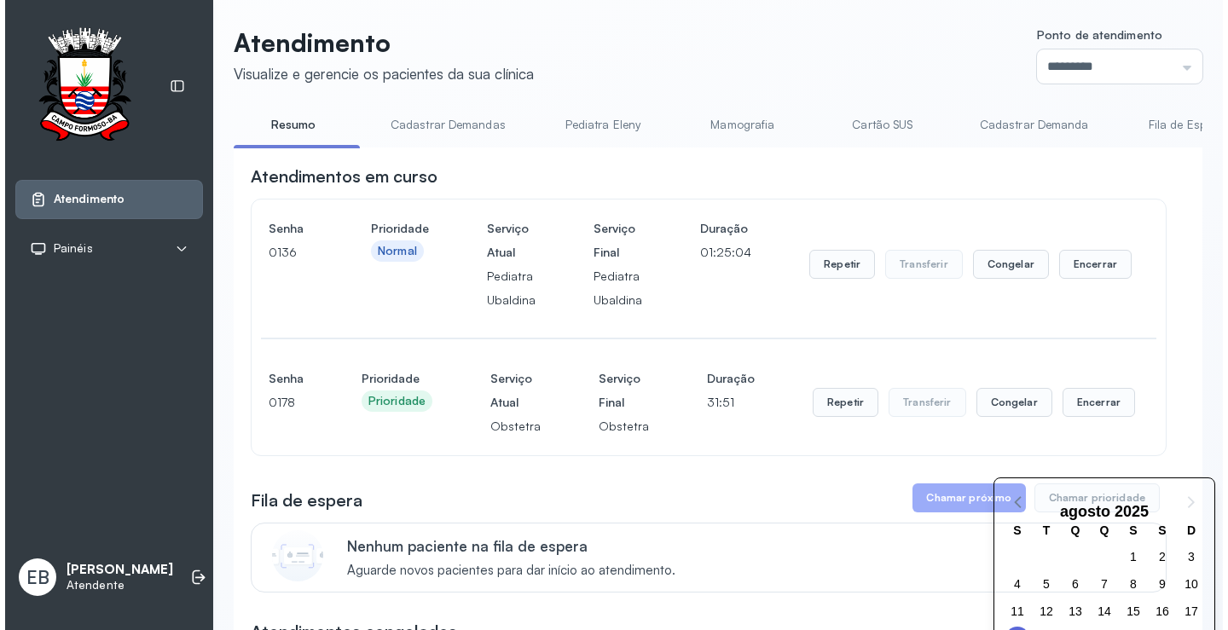
scroll to position [0, 0]
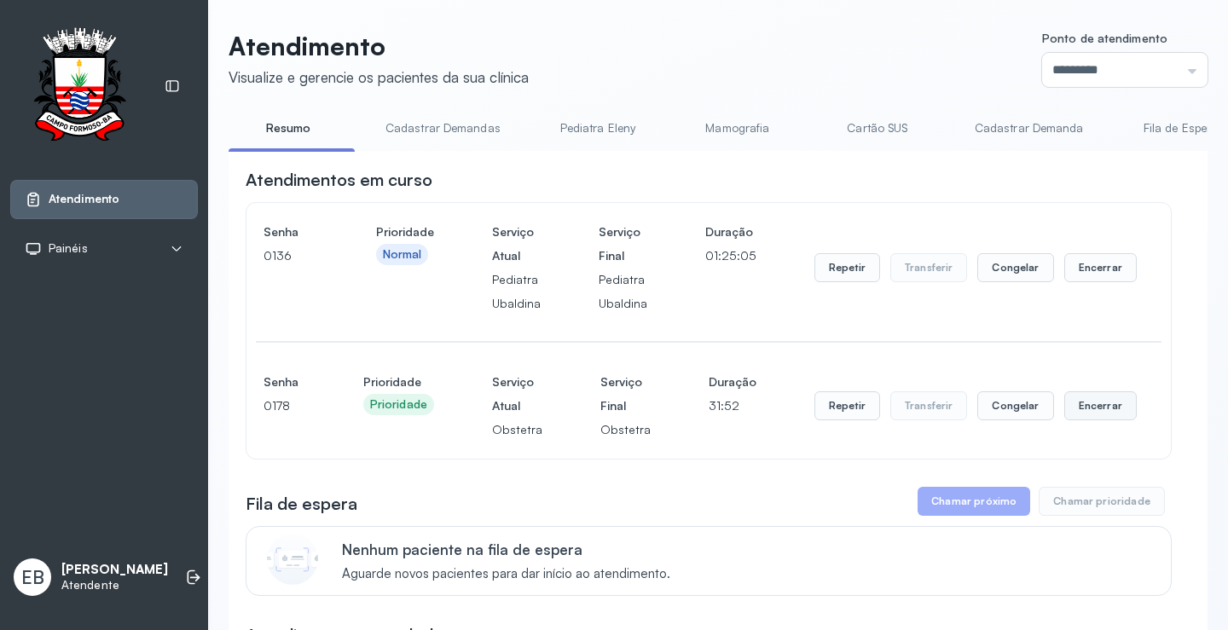
click at [1065, 282] on button "Encerrar" at bounding box center [1101, 267] width 73 height 29
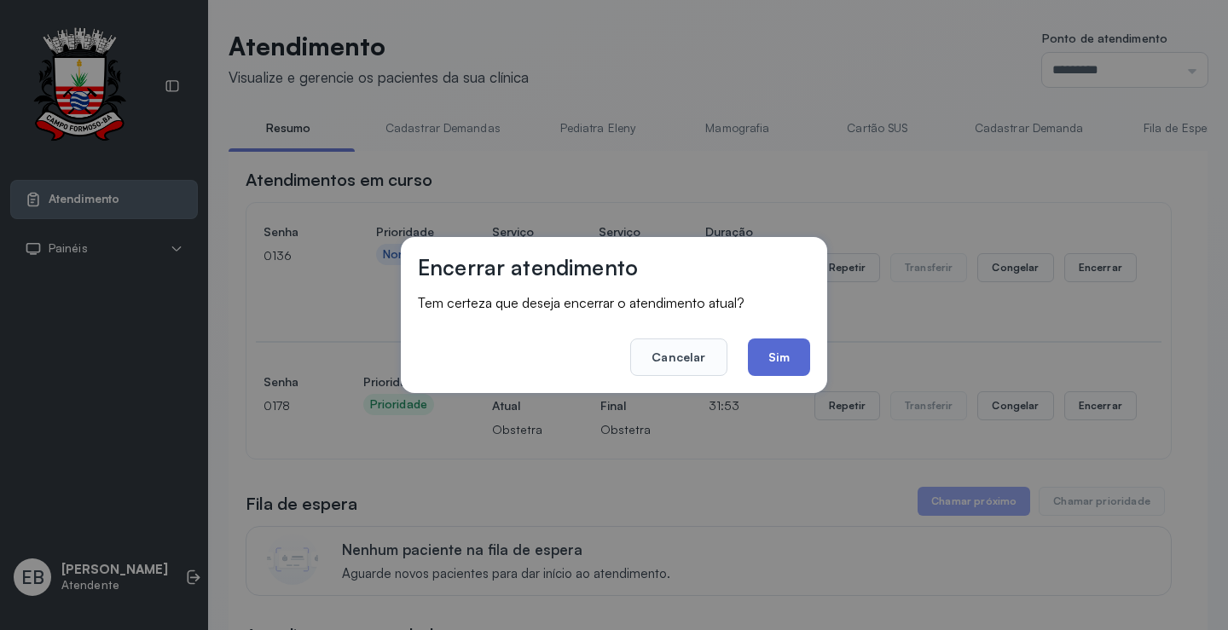
click at [760, 355] on button "Sim" at bounding box center [779, 358] width 62 height 38
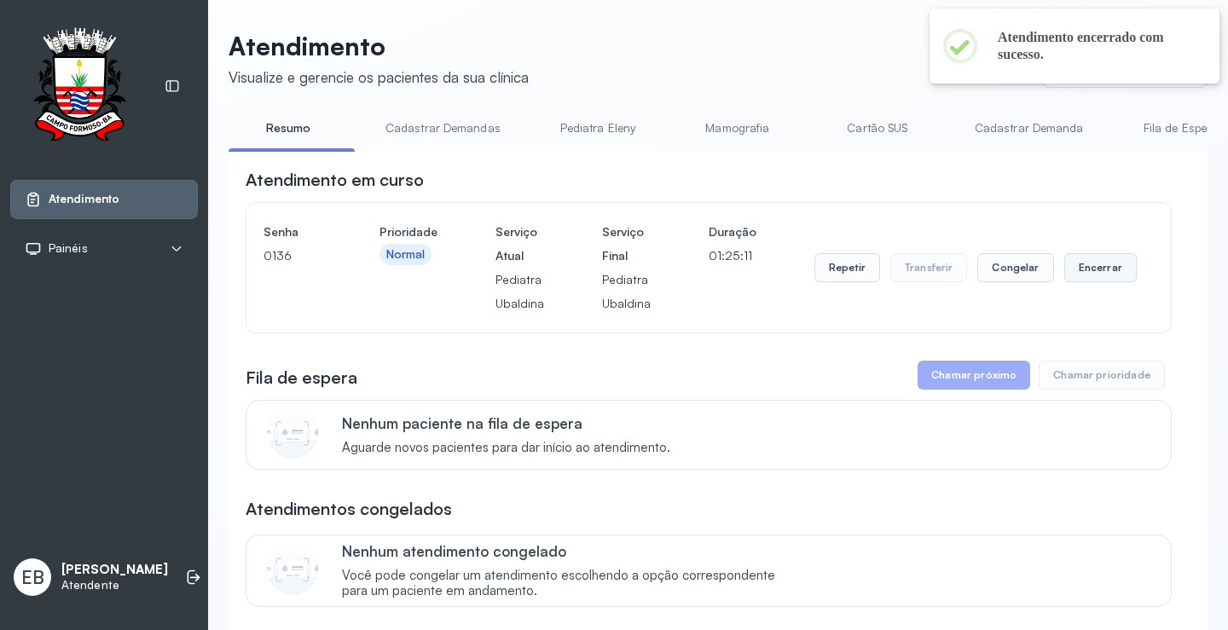
click at [1108, 273] on button "Encerrar" at bounding box center [1101, 267] width 73 height 29
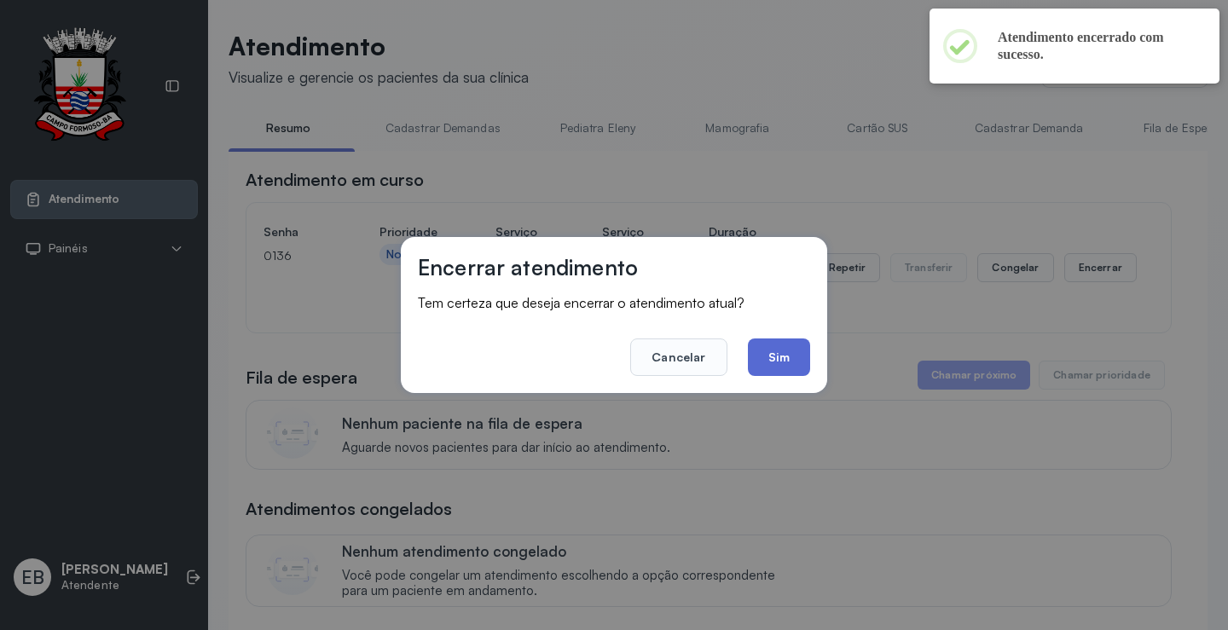
click at [796, 357] on button "Sim" at bounding box center [779, 358] width 62 height 38
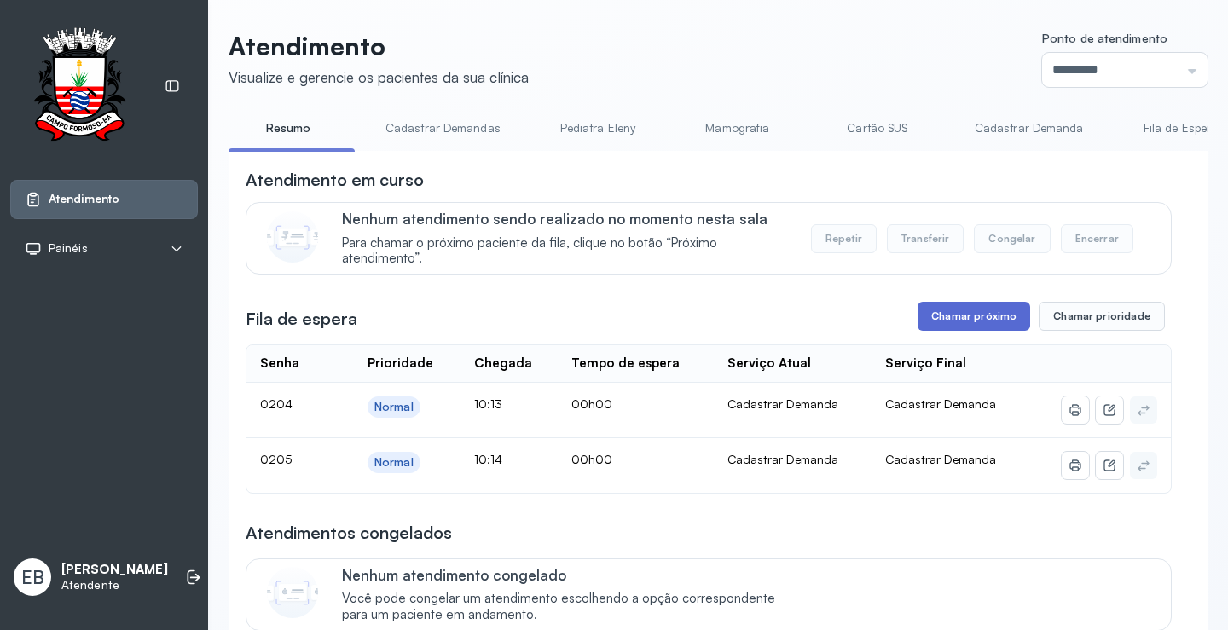
click at [955, 328] on button "Chamar próximo" at bounding box center [974, 316] width 113 height 29
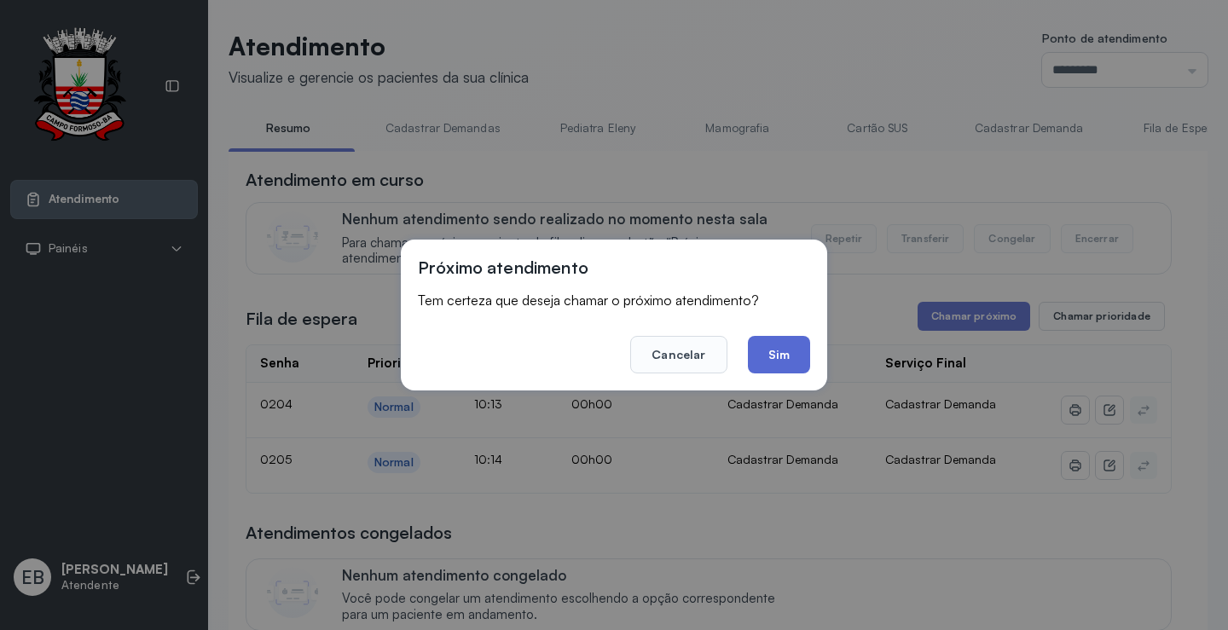
click at [784, 353] on button "Sim" at bounding box center [779, 355] width 62 height 38
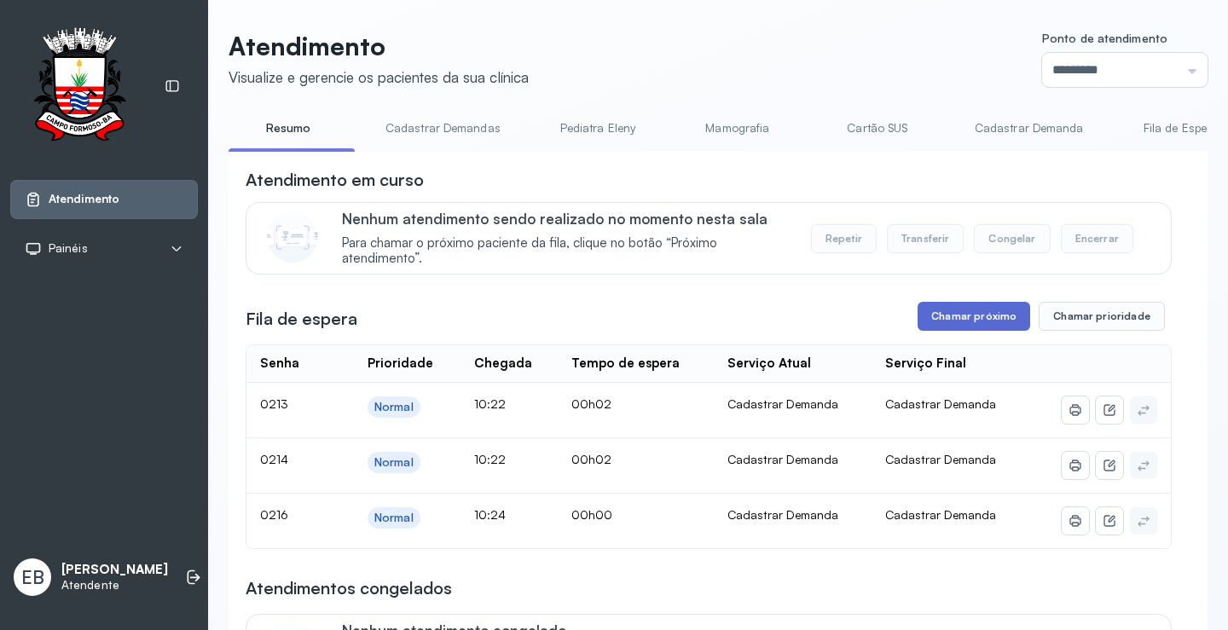
click at [997, 328] on button "Chamar próximo" at bounding box center [974, 316] width 113 height 29
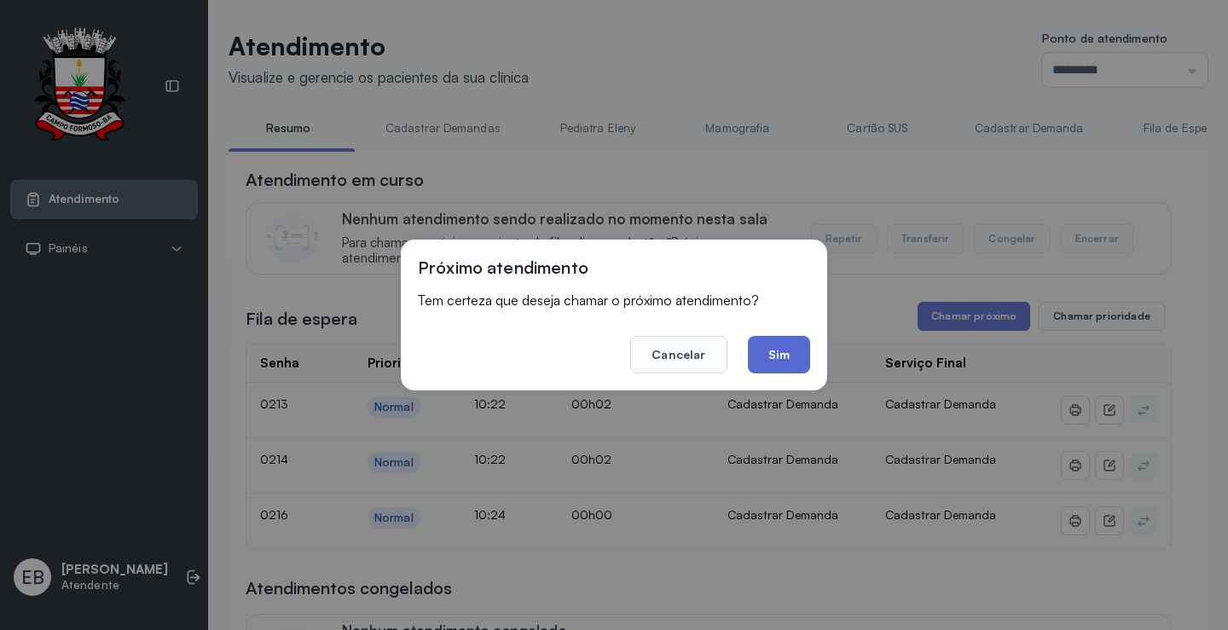
click at [787, 354] on button "Sim" at bounding box center [779, 355] width 62 height 38
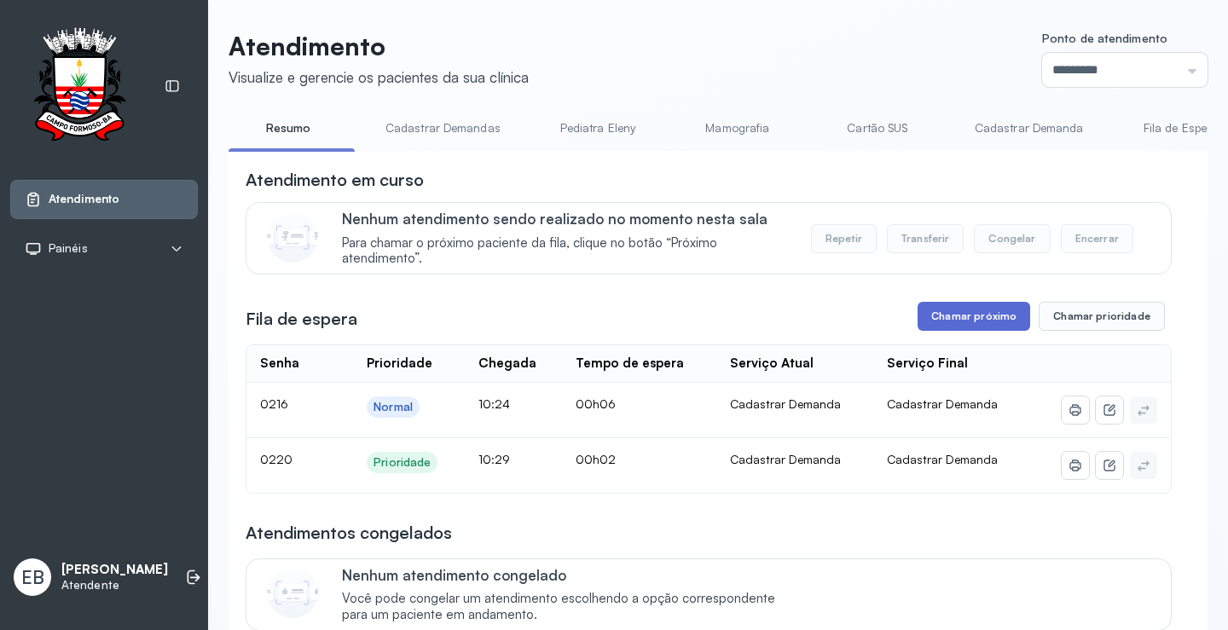
click at [932, 320] on button "Chamar próximo" at bounding box center [974, 316] width 113 height 29
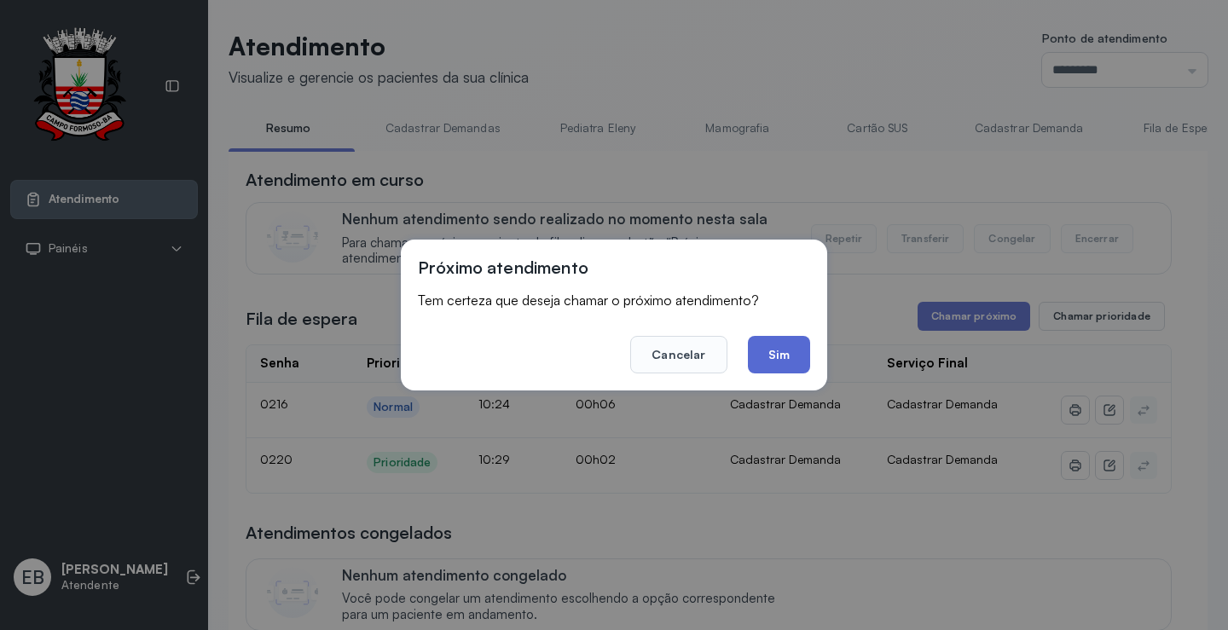
click at [798, 353] on button "Sim" at bounding box center [779, 355] width 62 height 38
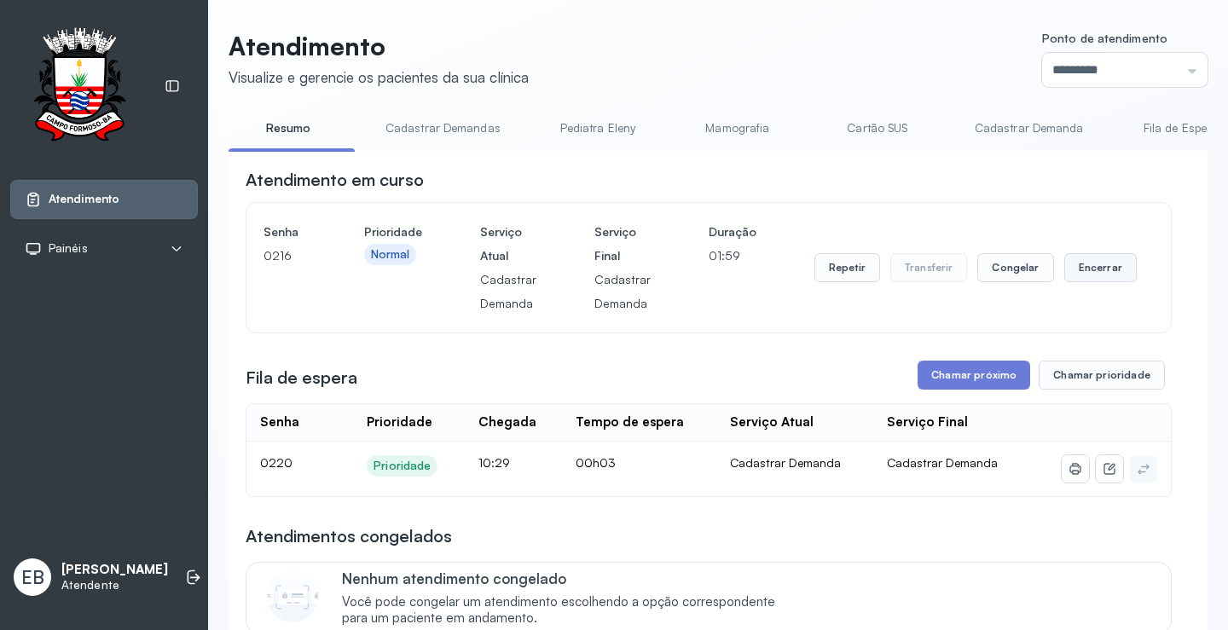
click at [1077, 280] on button "Encerrar" at bounding box center [1101, 267] width 73 height 29
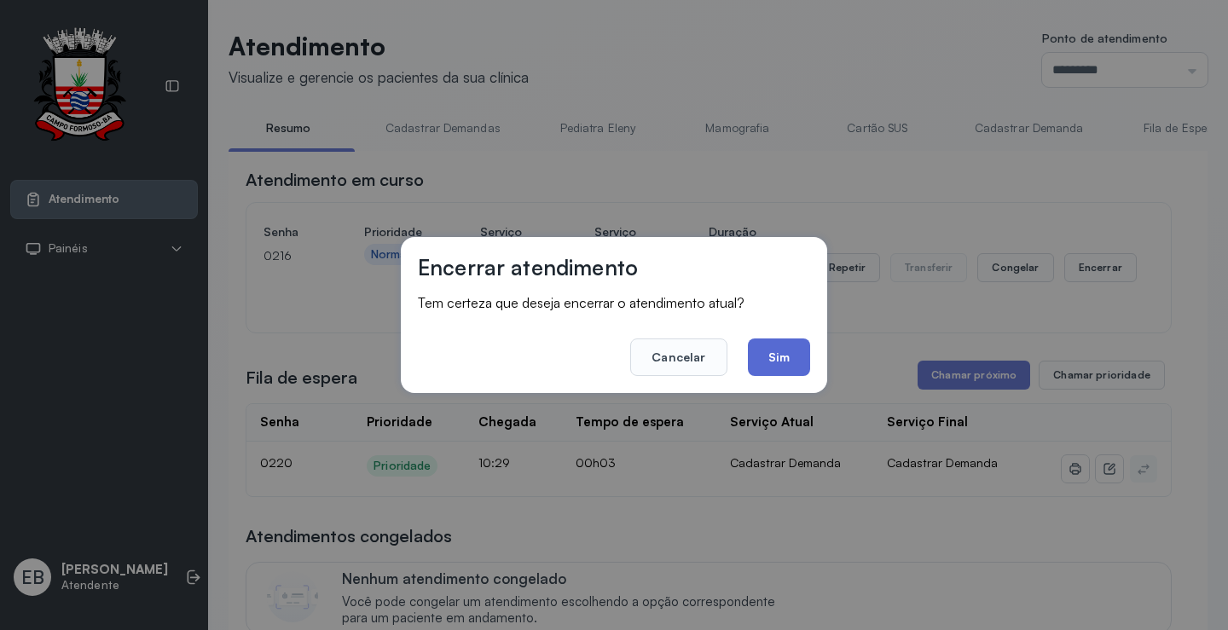
click at [788, 357] on button "Sim" at bounding box center [779, 358] width 62 height 38
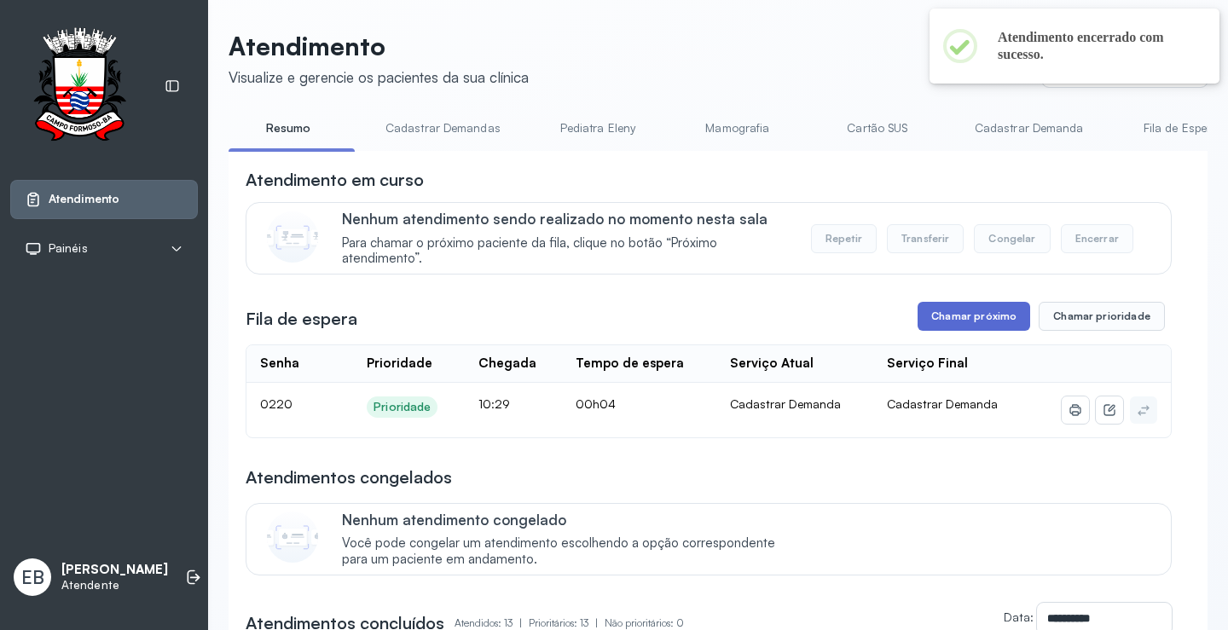
click at [947, 324] on button "Chamar próximo" at bounding box center [974, 316] width 113 height 29
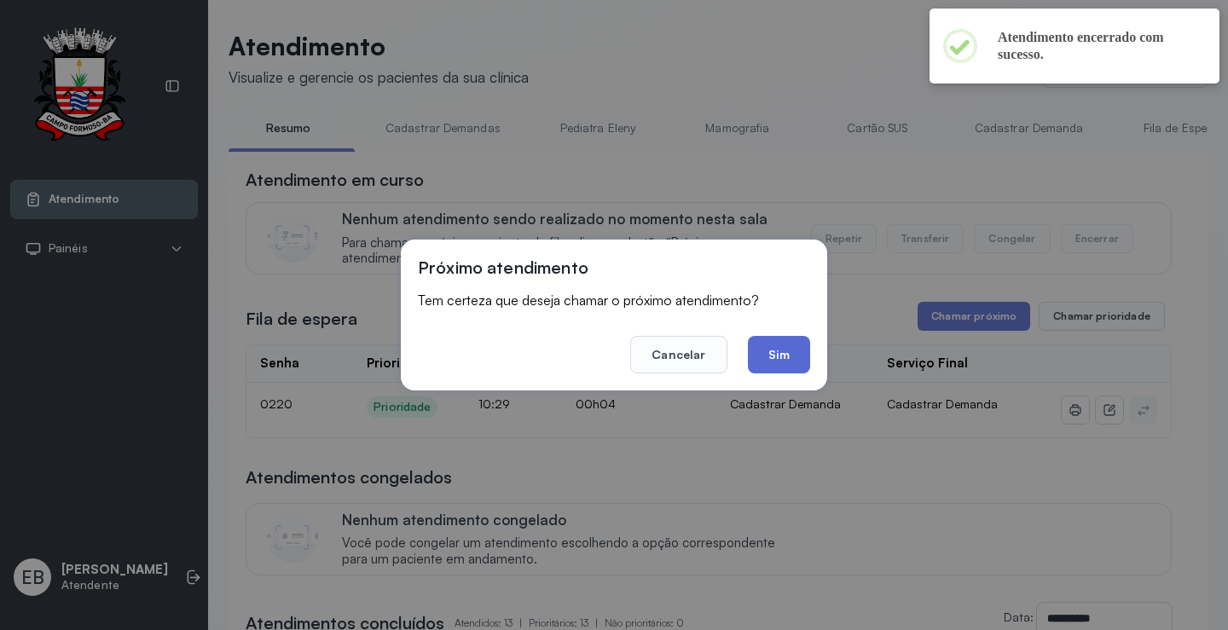
click at [792, 361] on button "Sim" at bounding box center [779, 355] width 62 height 38
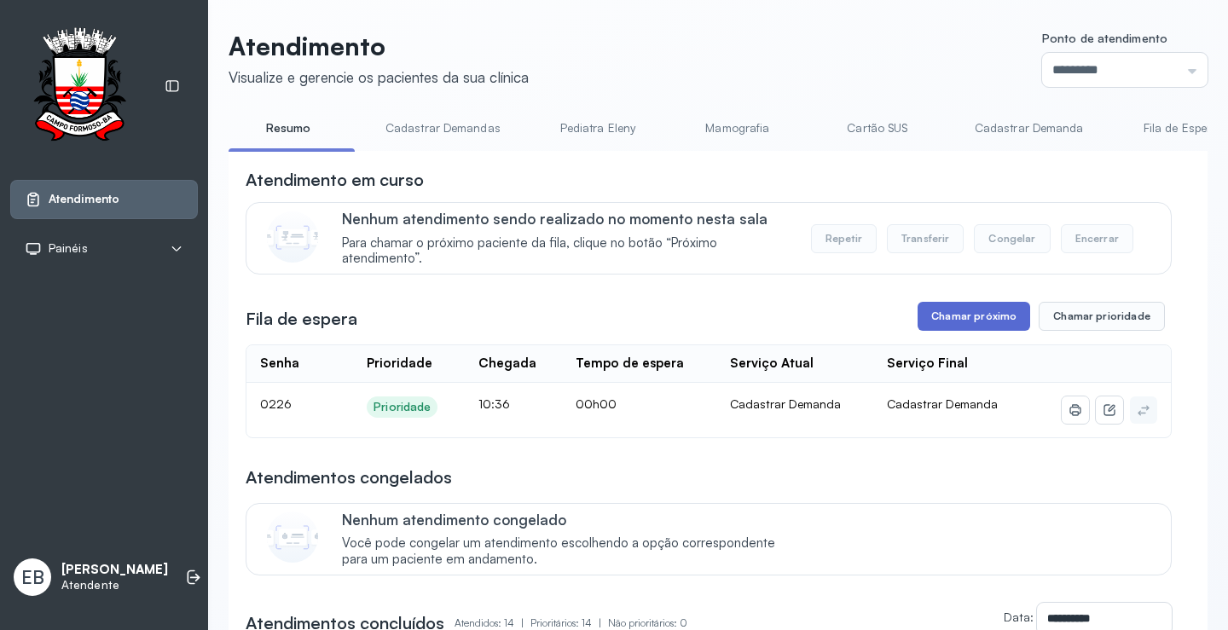
click at [987, 314] on button "Chamar próximo" at bounding box center [974, 316] width 113 height 29
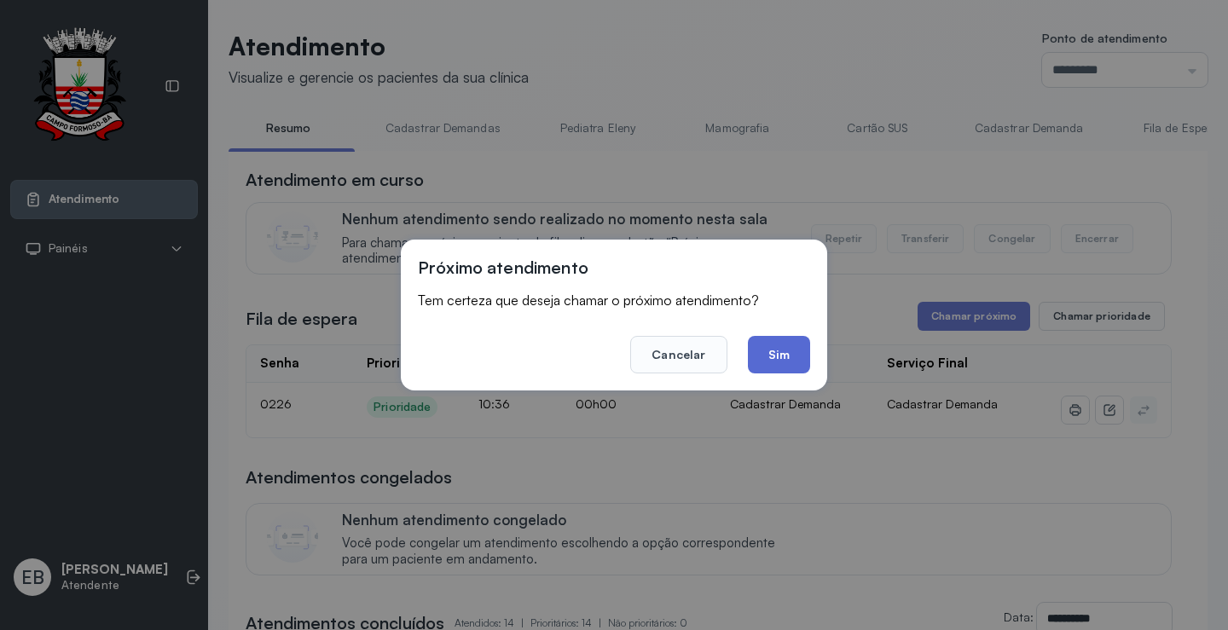
click at [801, 357] on button "Sim" at bounding box center [779, 355] width 62 height 38
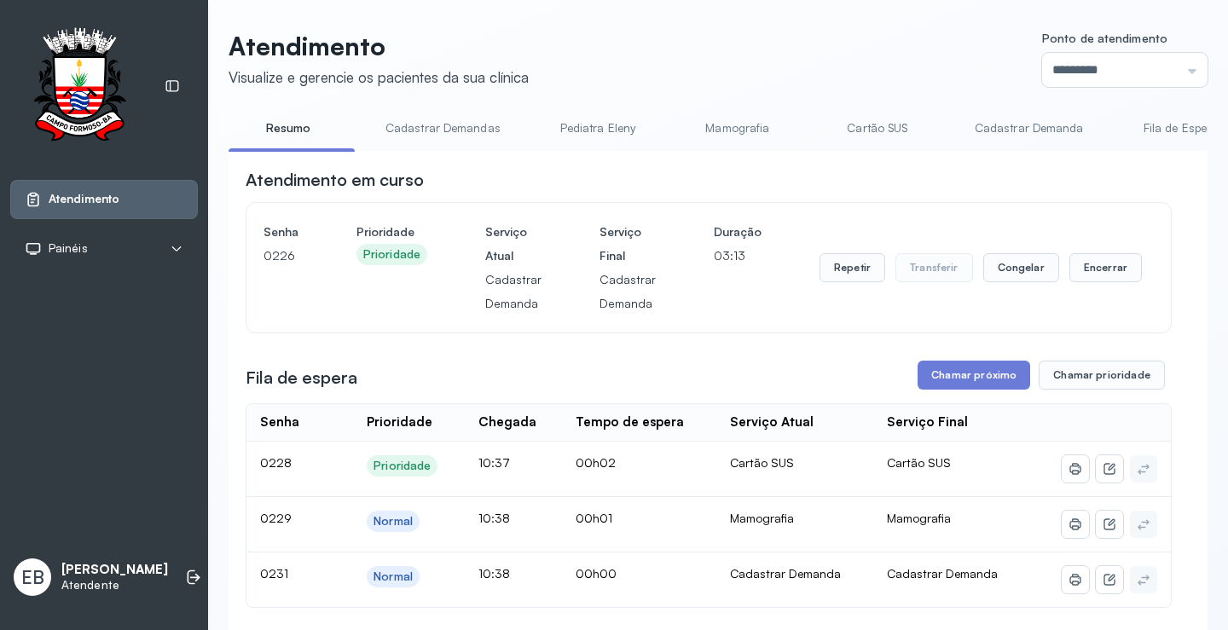
click at [718, 125] on link "Mamografia" at bounding box center [737, 128] width 119 height 28
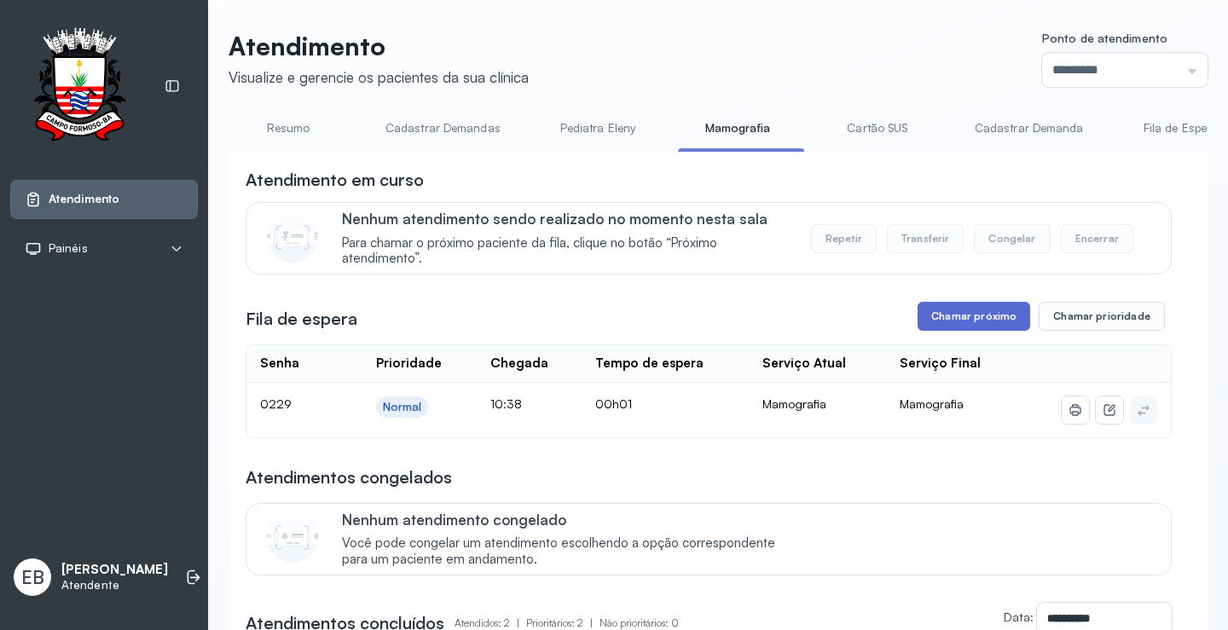
click at [944, 320] on button "Chamar próximo" at bounding box center [974, 316] width 113 height 29
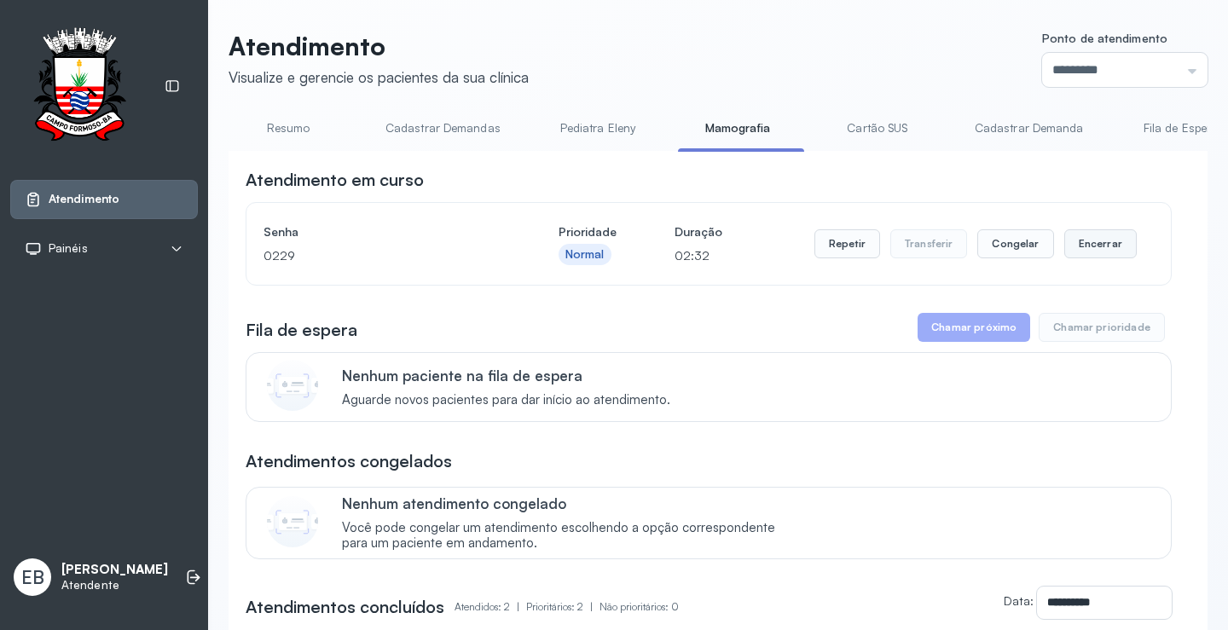
click at [1077, 252] on button "Encerrar" at bounding box center [1101, 243] width 73 height 29
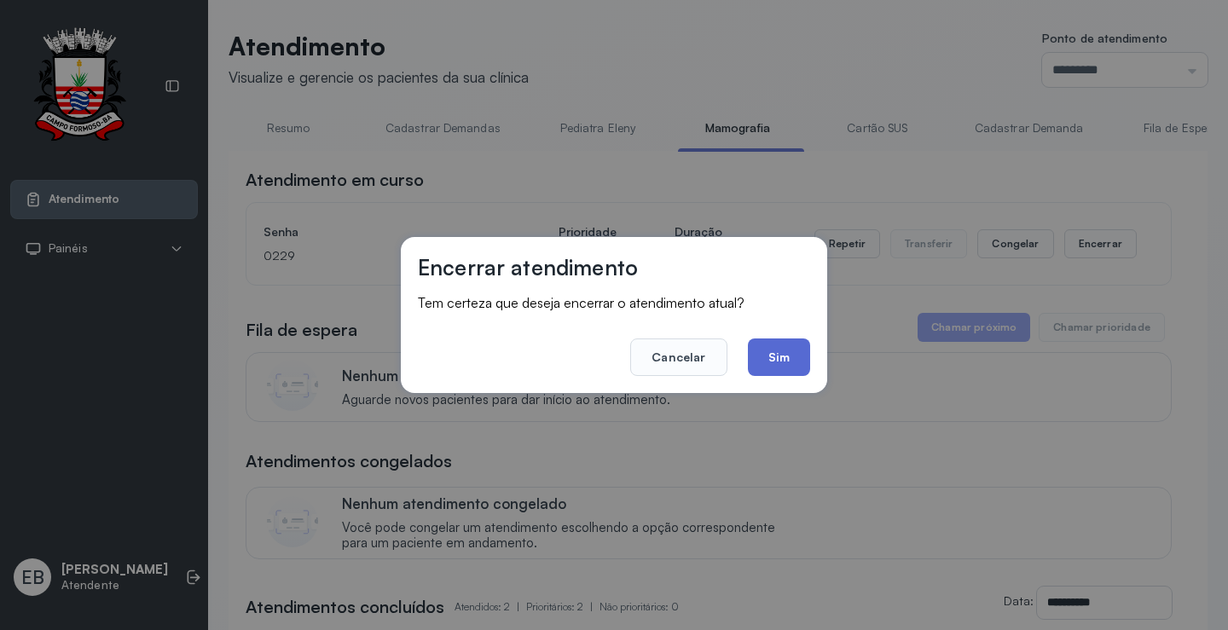
click at [782, 357] on button "Sim" at bounding box center [779, 358] width 62 height 38
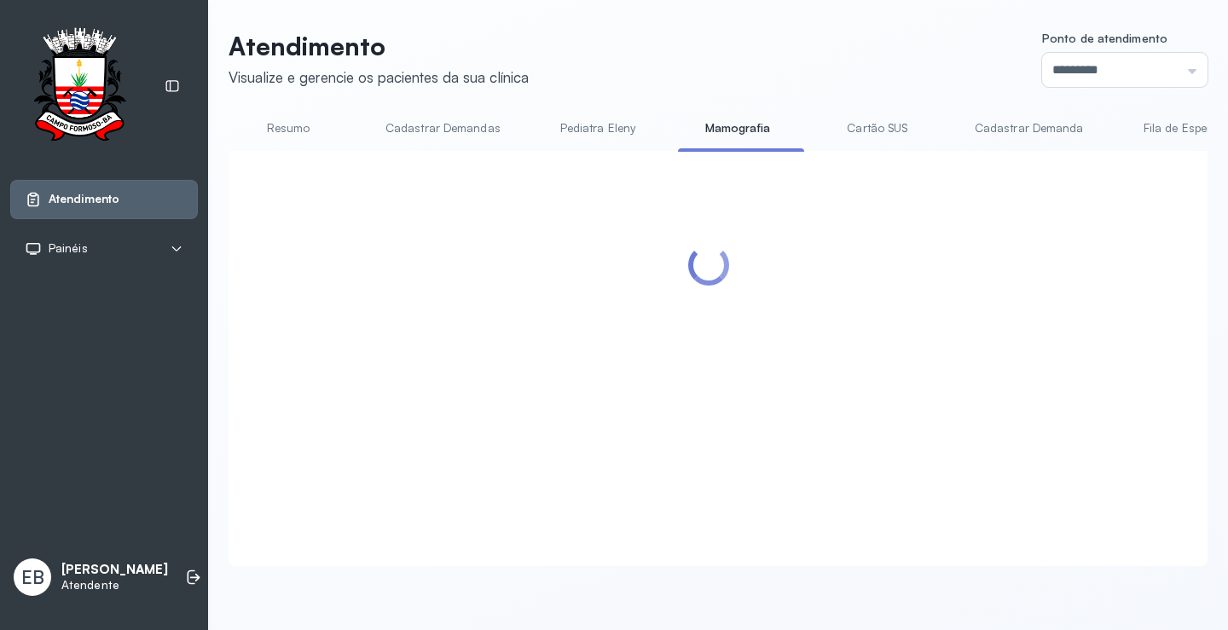
click at [281, 125] on link "Resumo" at bounding box center [288, 128] width 119 height 28
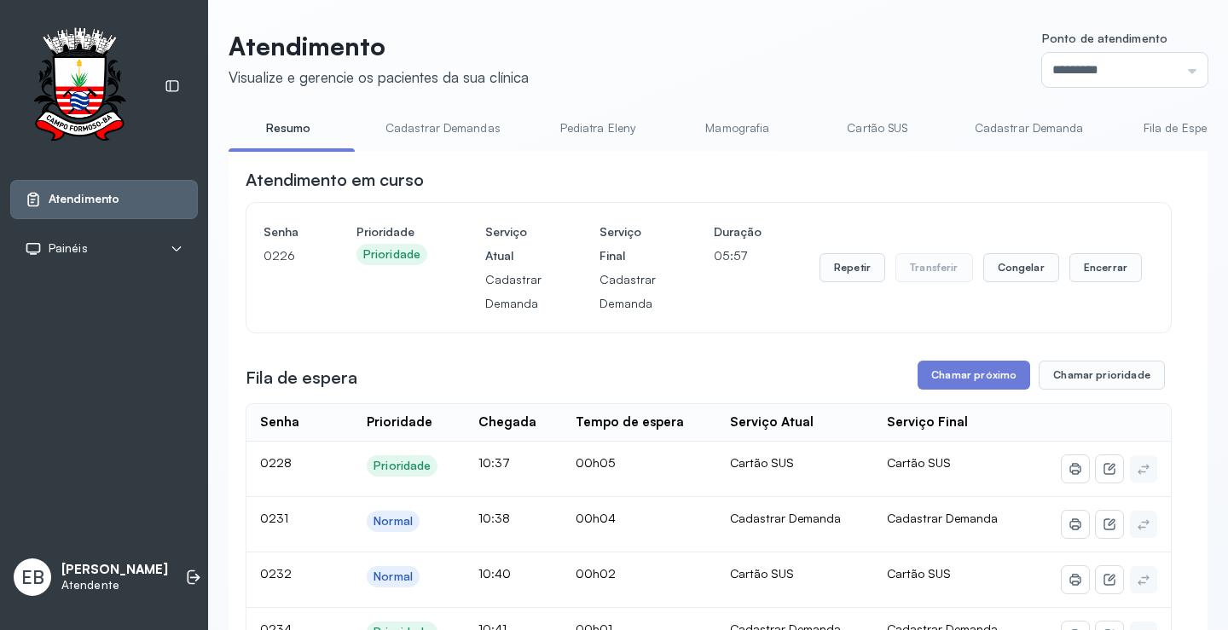
click at [427, 132] on link "Cadastrar Demandas" at bounding box center [443, 128] width 149 height 28
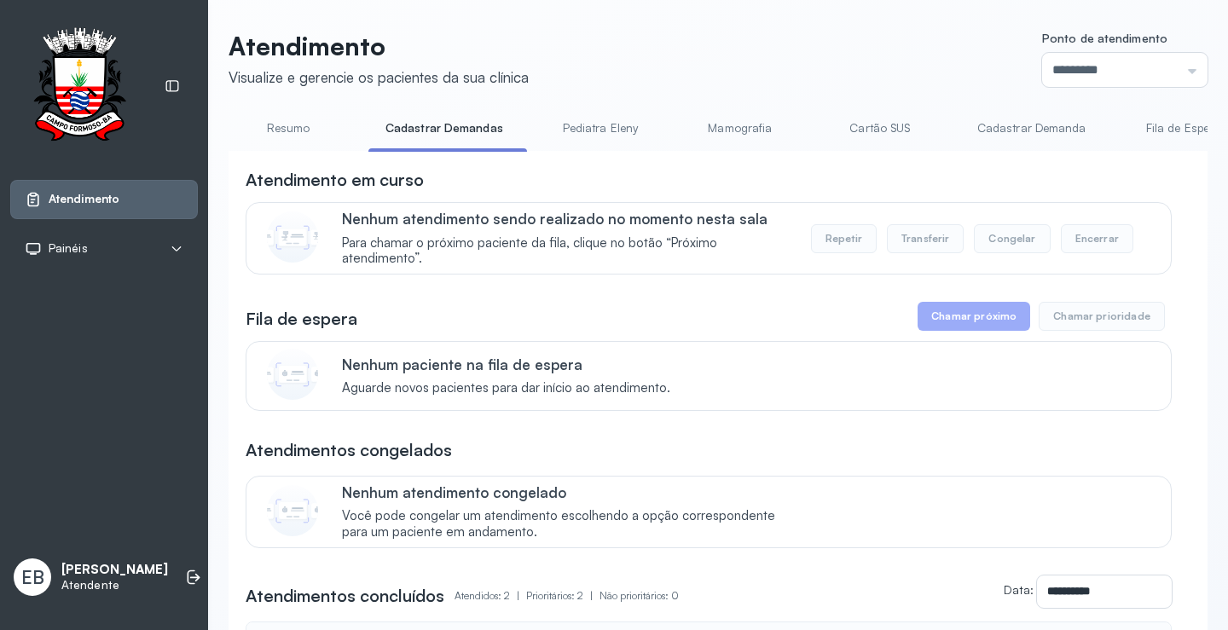
click at [1044, 130] on link "Cadastrar Demanda" at bounding box center [1032, 128] width 143 height 28
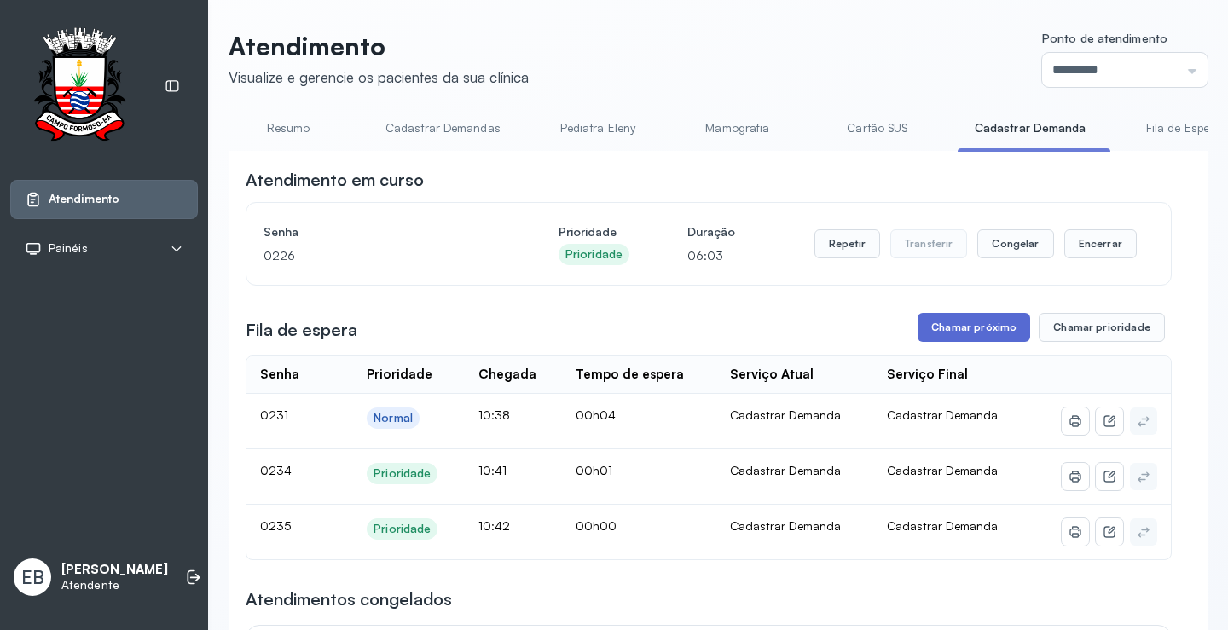
click at [992, 333] on button "Chamar próximo" at bounding box center [974, 327] width 113 height 29
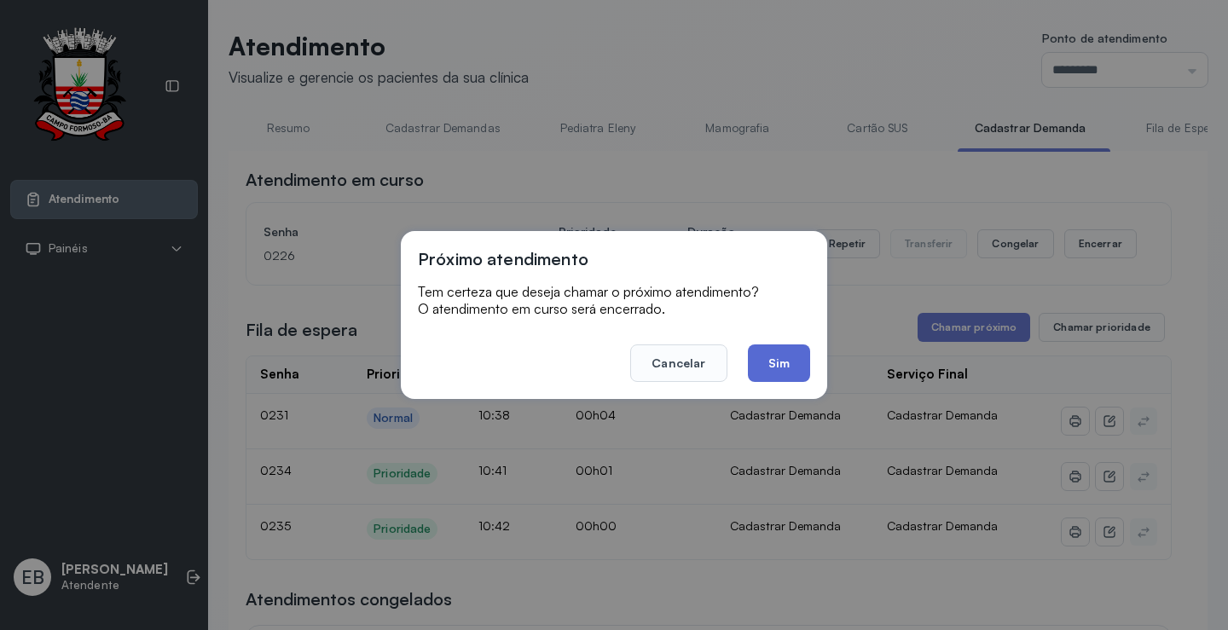
click at [793, 357] on button "Sim" at bounding box center [779, 364] width 62 height 38
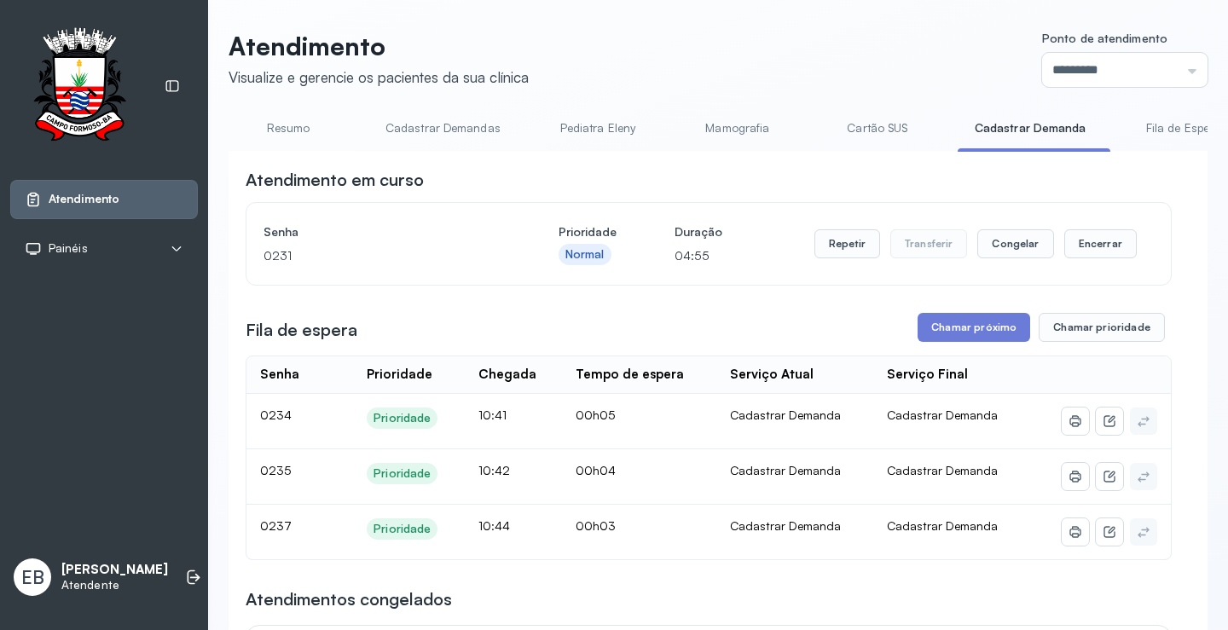
click at [290, 119] on link "Resumo" at bounding box center [288, 128] width 119 height 28
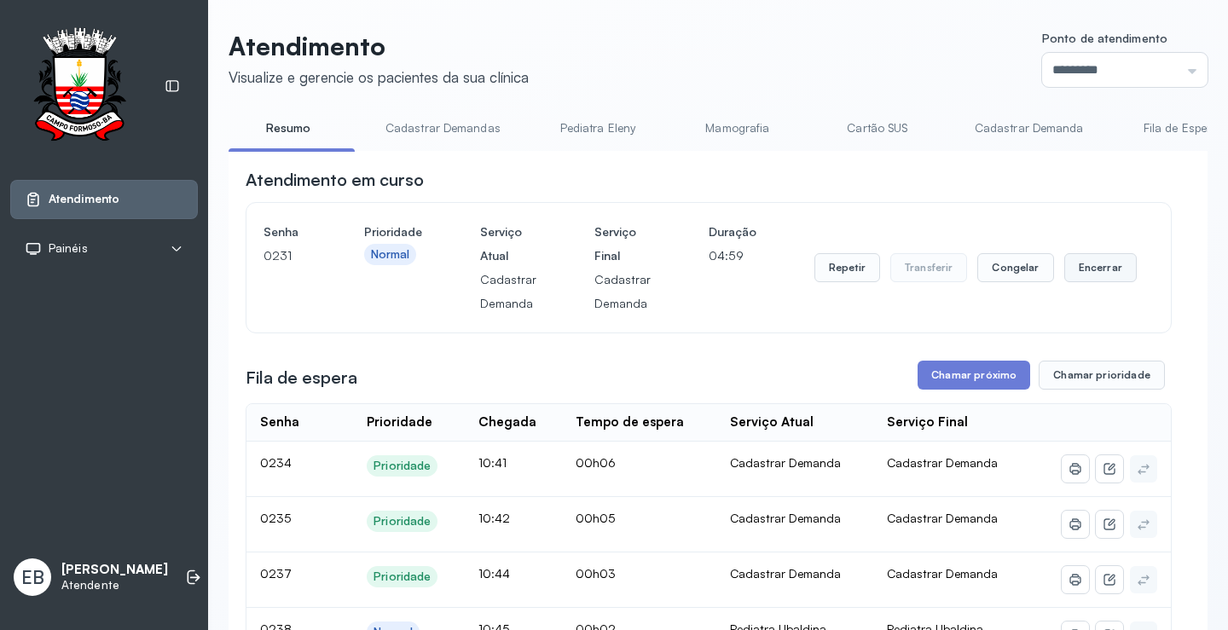
click at [1073, 264] on button "Encerrar" at bounding box center [1101, 267] width 73 height 29
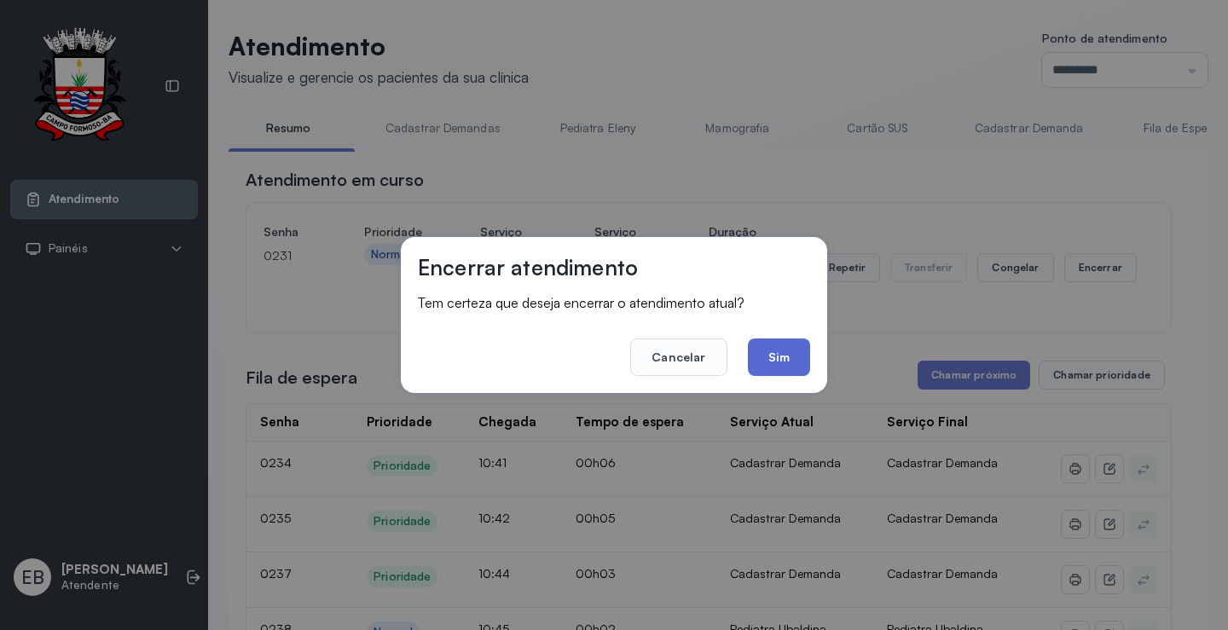
click at [783, 363] on button "Sim" at bounding box center [779, 358] width 62 height 38
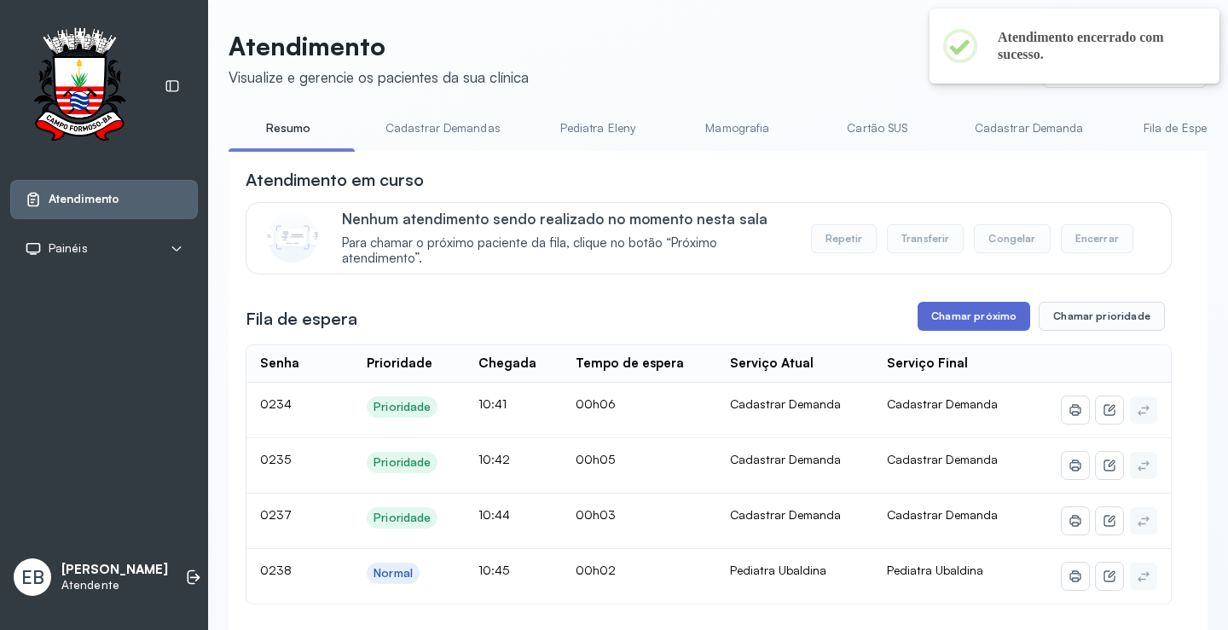
click at [945, 328] on button "Chamar próximo" at bounding box center [974, 316] width 113 height 29
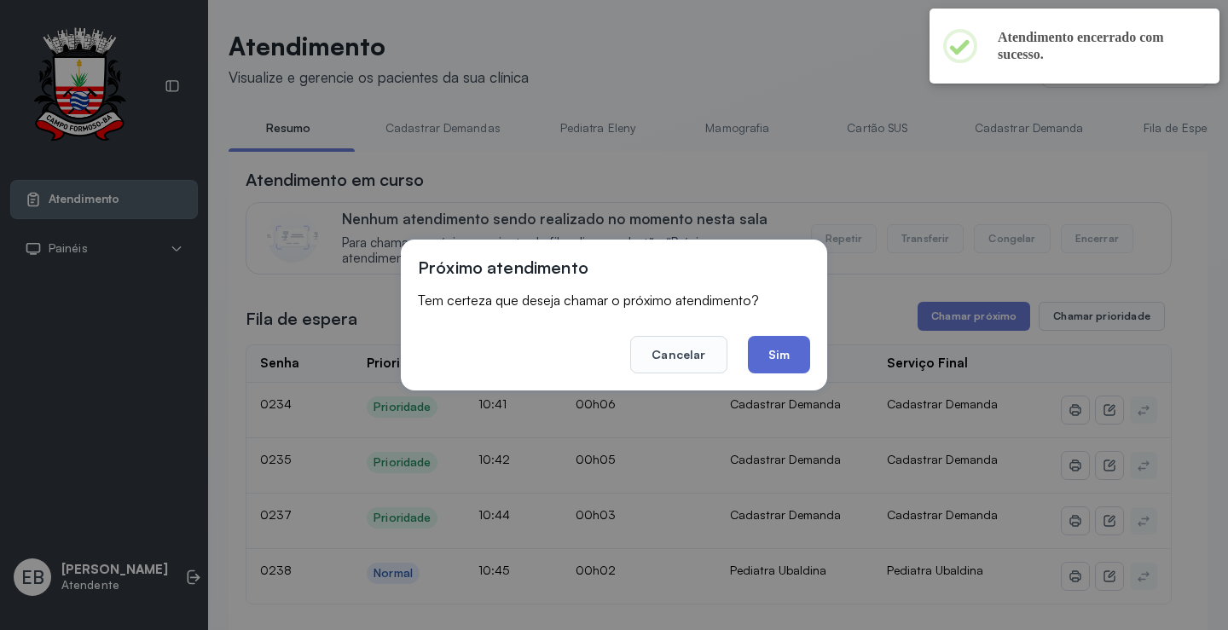
click at [777, 358] on button "Sim" at bounding box center [779, 355] width 62 height 38
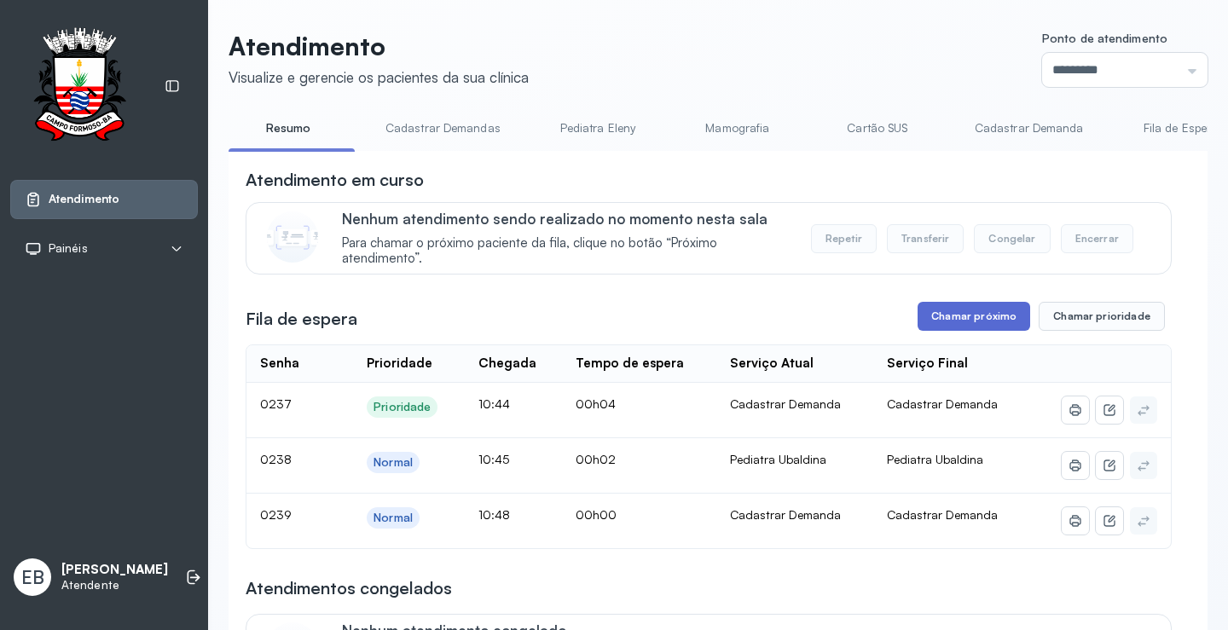
click at [951, 317] on button "Chamar próximo" at bounding box center [974, 316] width 113 height 29
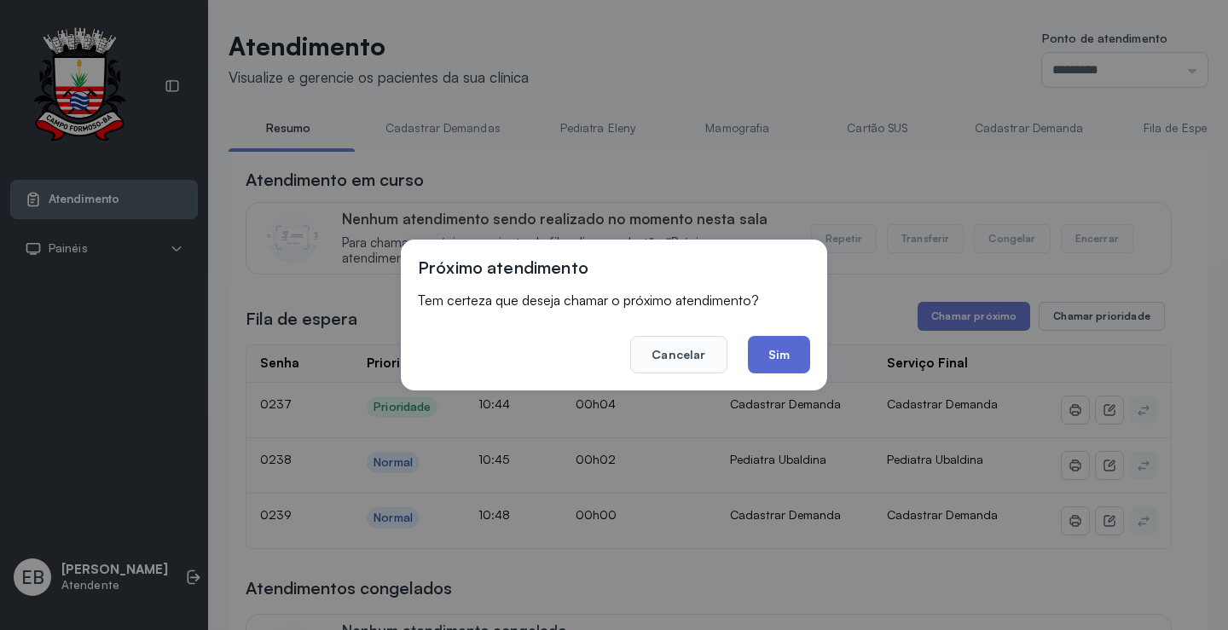
click at [800, 352] on button "Sim" at bounding box center [779, 355] width 62 height 38
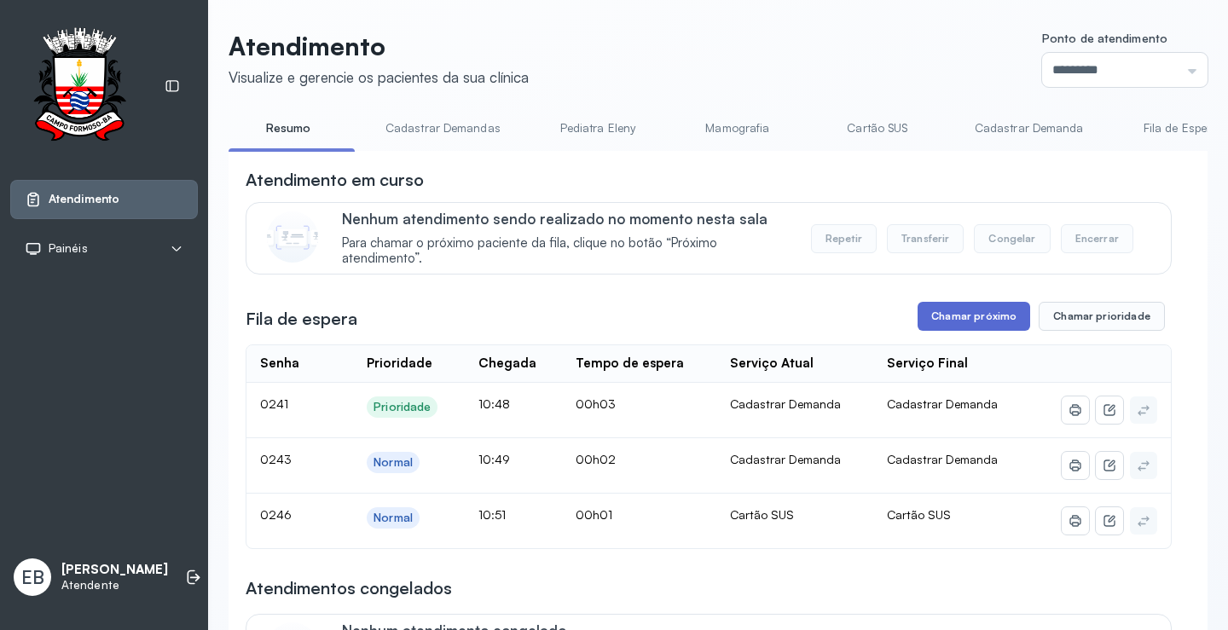
click at [973, 319] on button "Chamar próximo" at bounding box center [974, 316] width 113 height 29
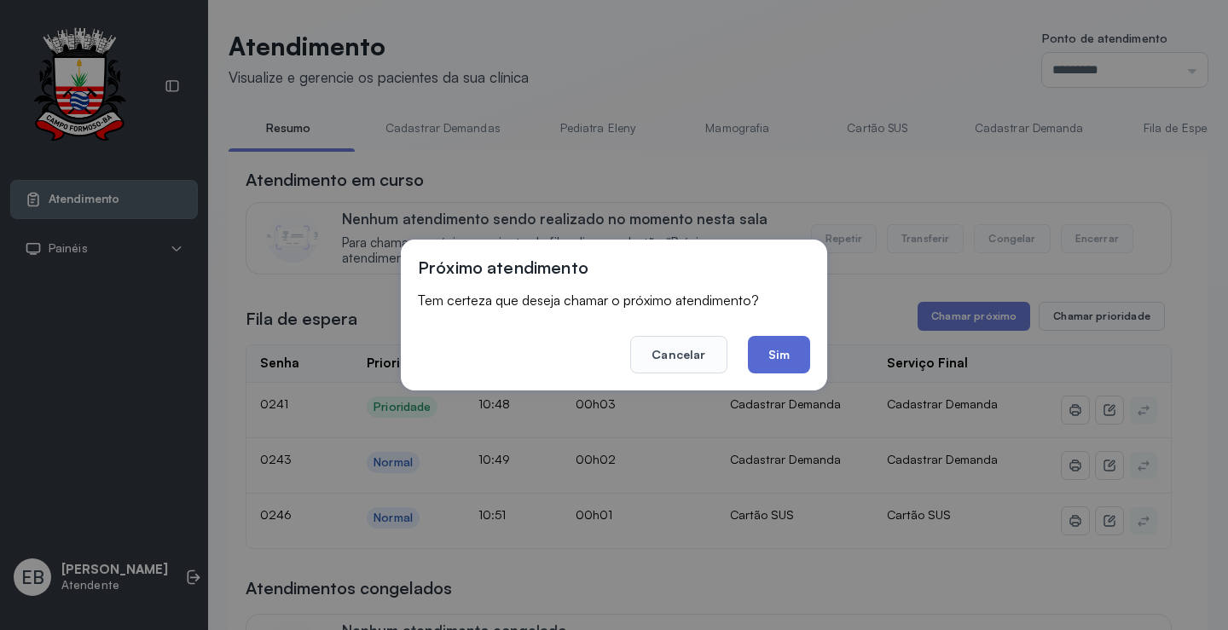
click at [800, 360] on button "Sim" at bounding box center [779, 355] width 62 height 38
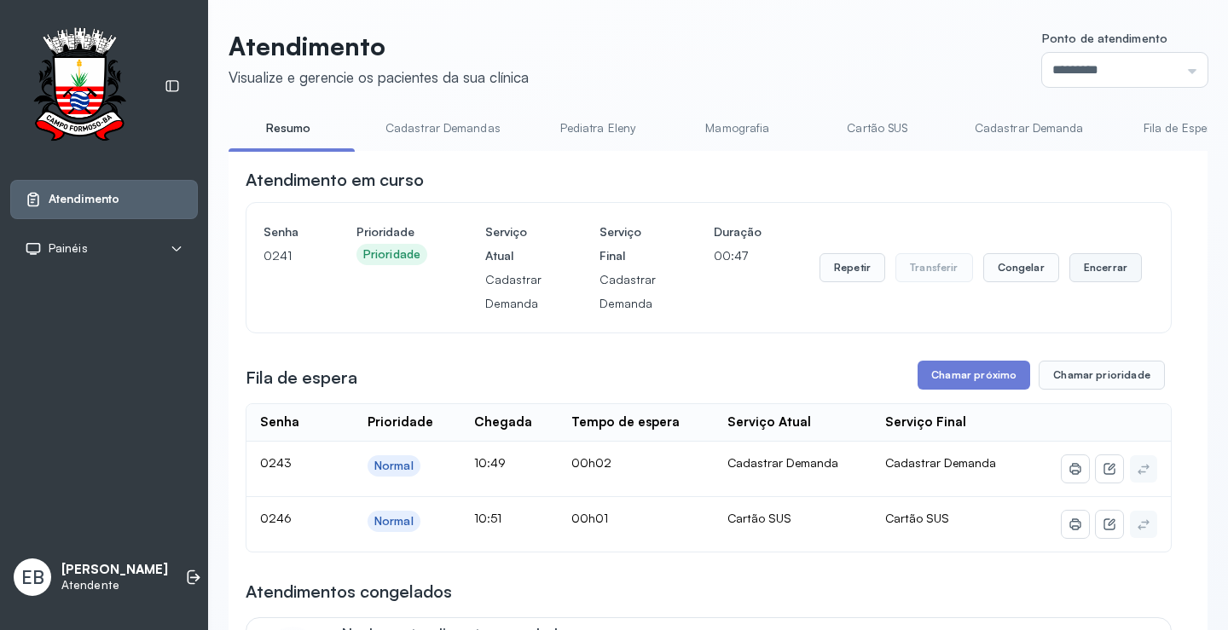
click at [1089, 266] on button "Encerrar" at bounding box center [1106, 267] width 73 height 29
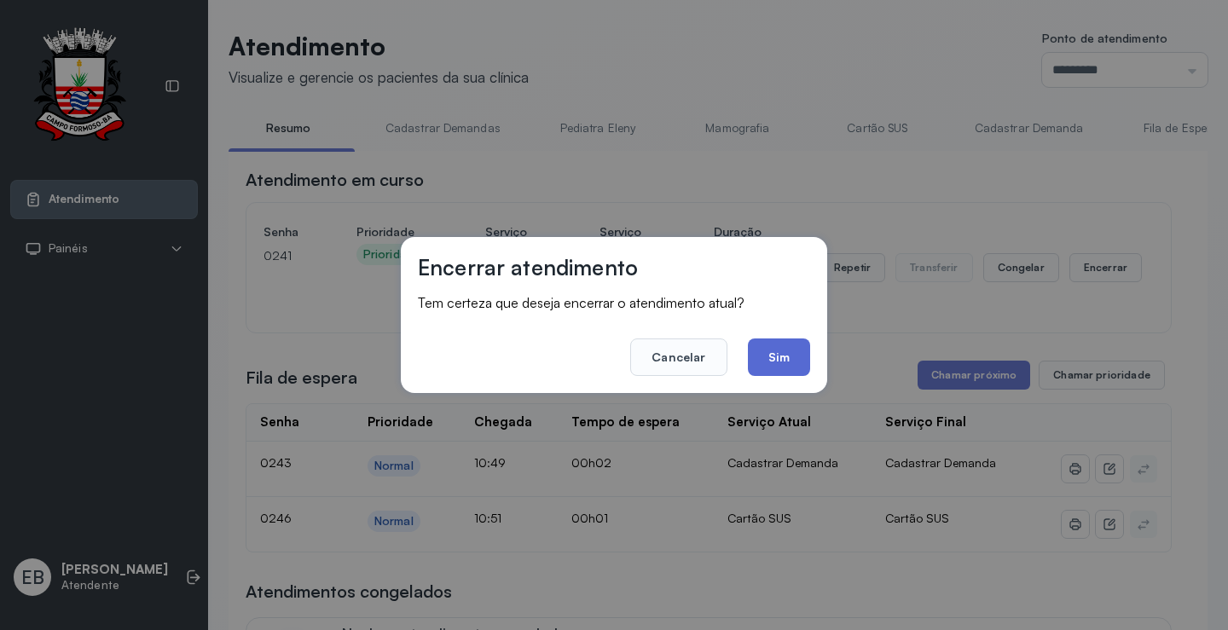
click at [779, 359] on button "Sim" at bounding box center [779, 358] width 62 height 38
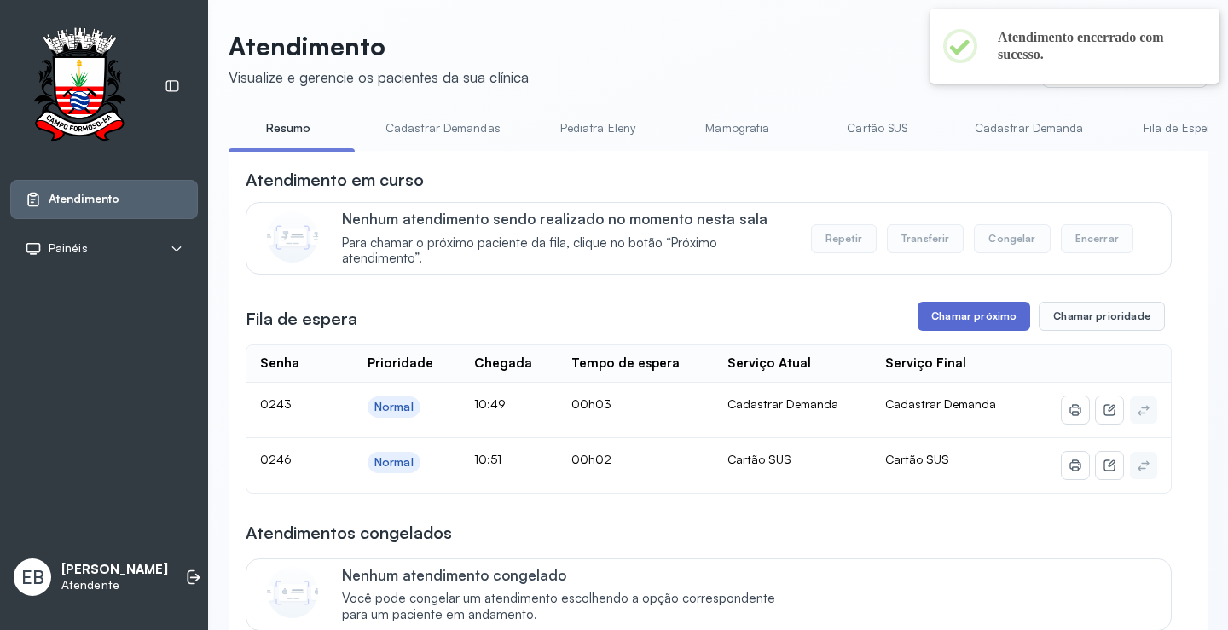
click at [984, 321] on button "Chamar próximo" at bounding box center [974, 316] width 113 height 29
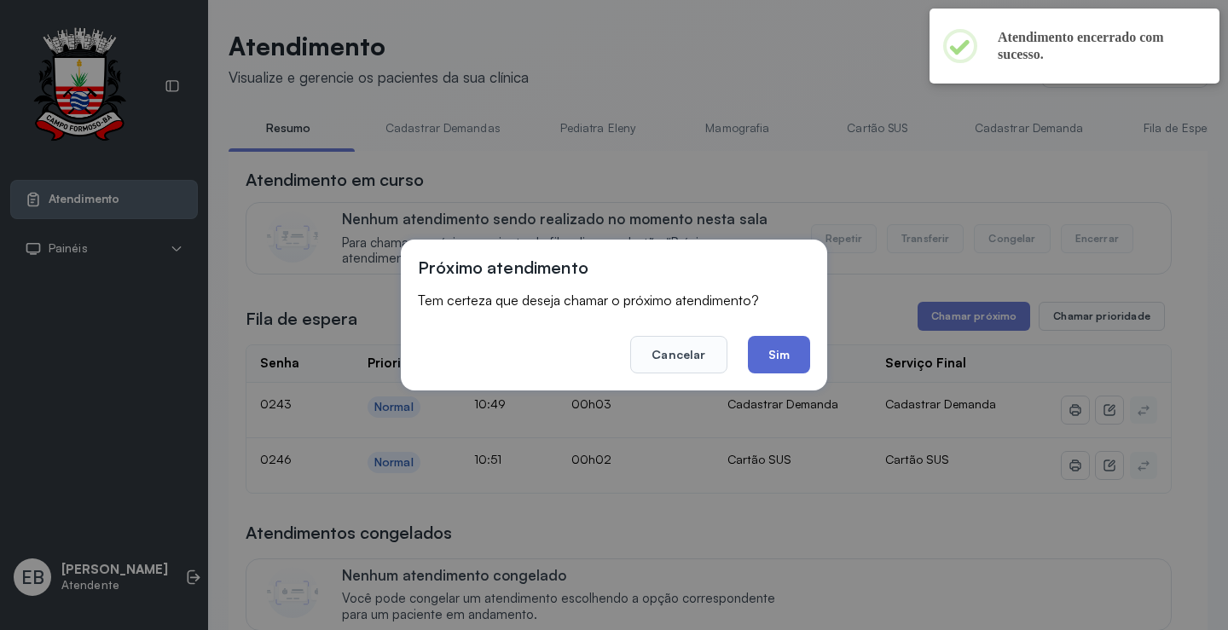
click at [781, 357] on button "Sim" at bounding box center [779, 355] width 62 height 38
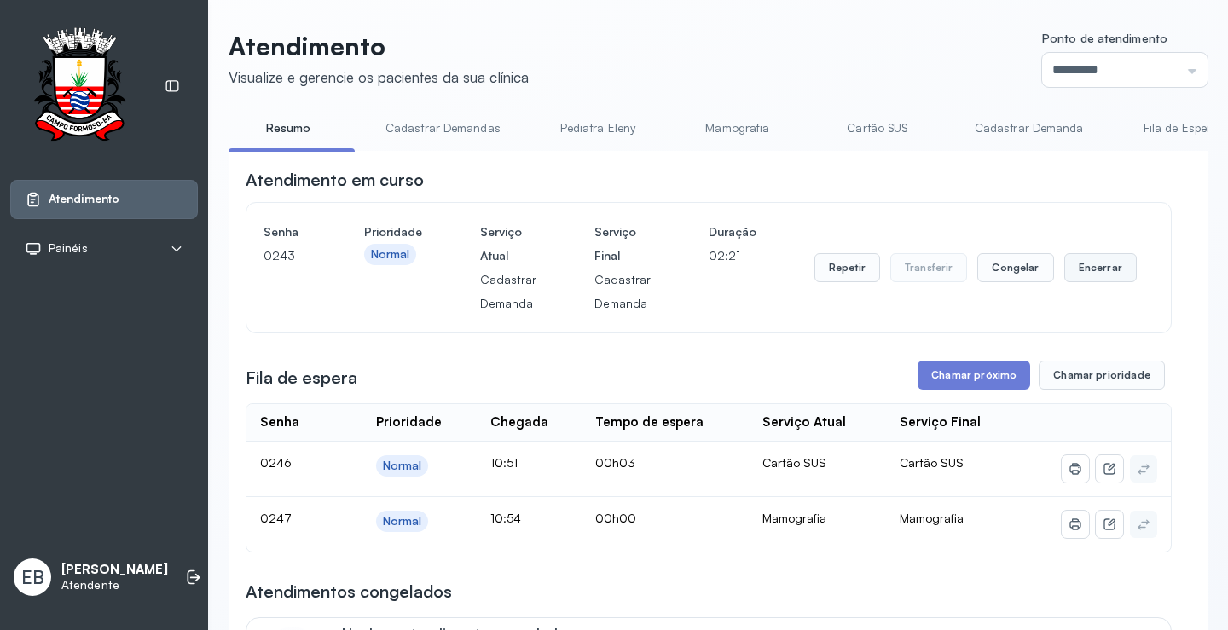
click at [1096, 268] on button "Encerrar" at bounding box center [1101, 267] width 73 height 29
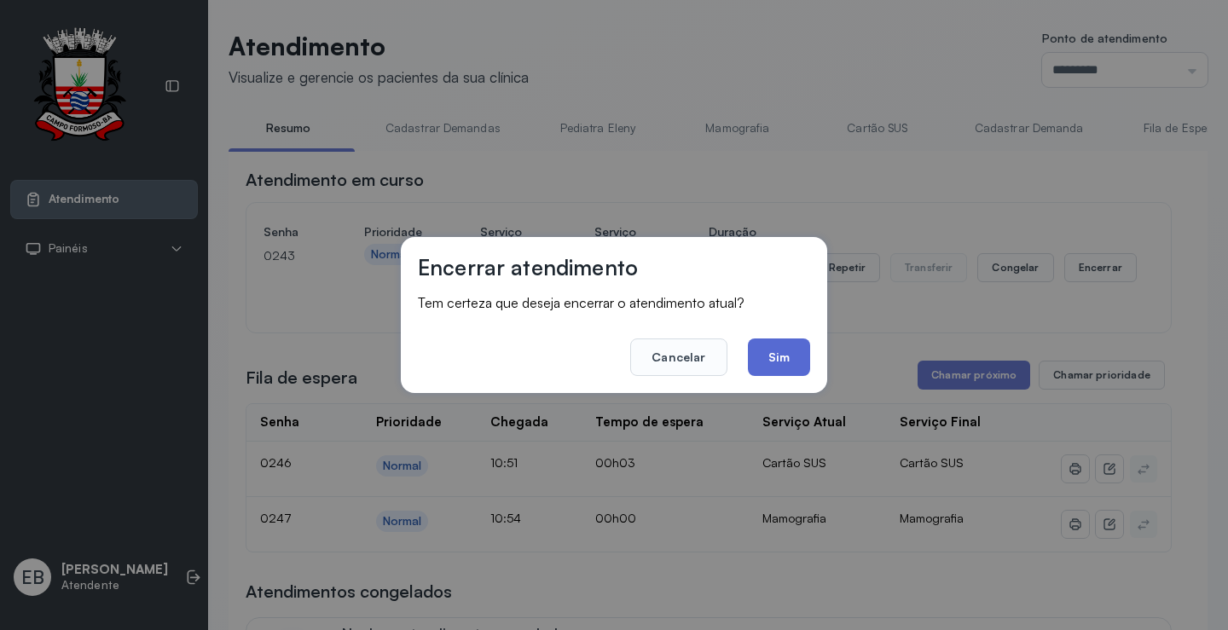
click at [775, 345] on button "Sim" at bounding box center [779, 358] width 62 height 38
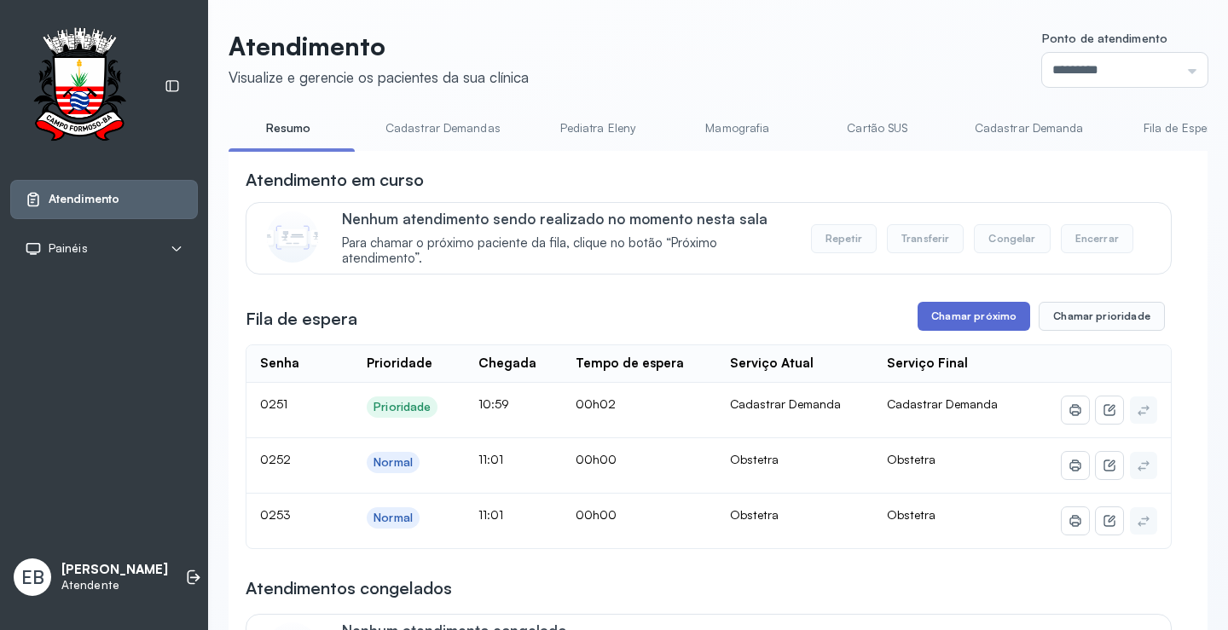
click at [983, 308] on button "Chamar próximo" at bounding box center [974, 316] width 113 height 29
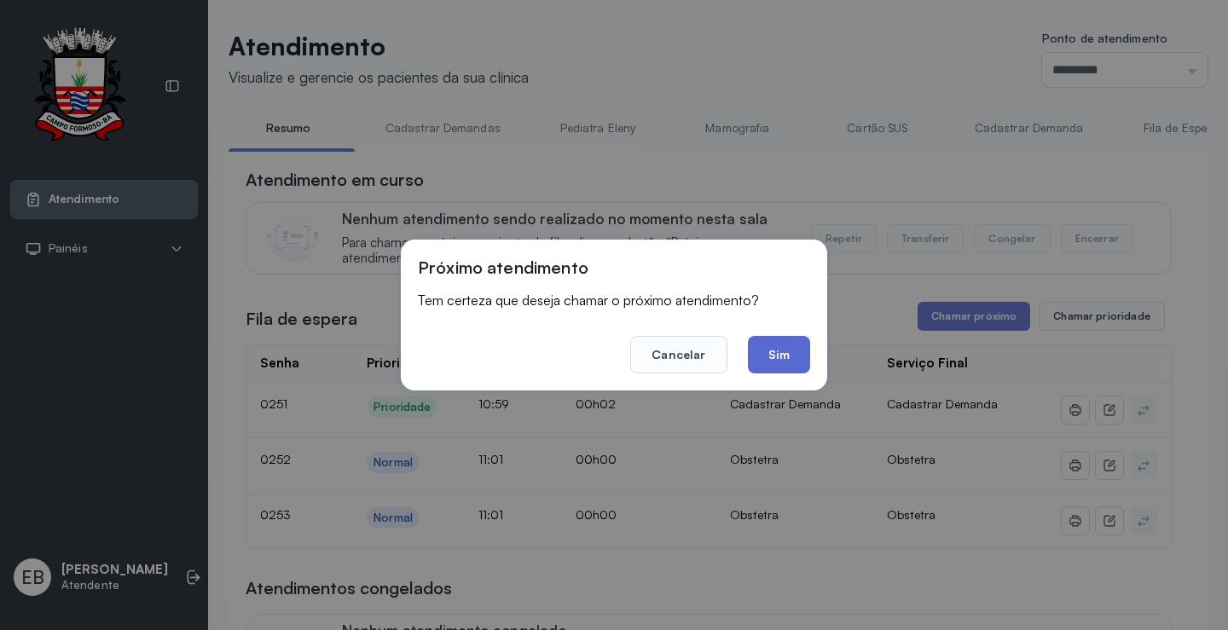
click at [799, 360] on button "Sim" at bounding box center [779, 355] width 62 height 38
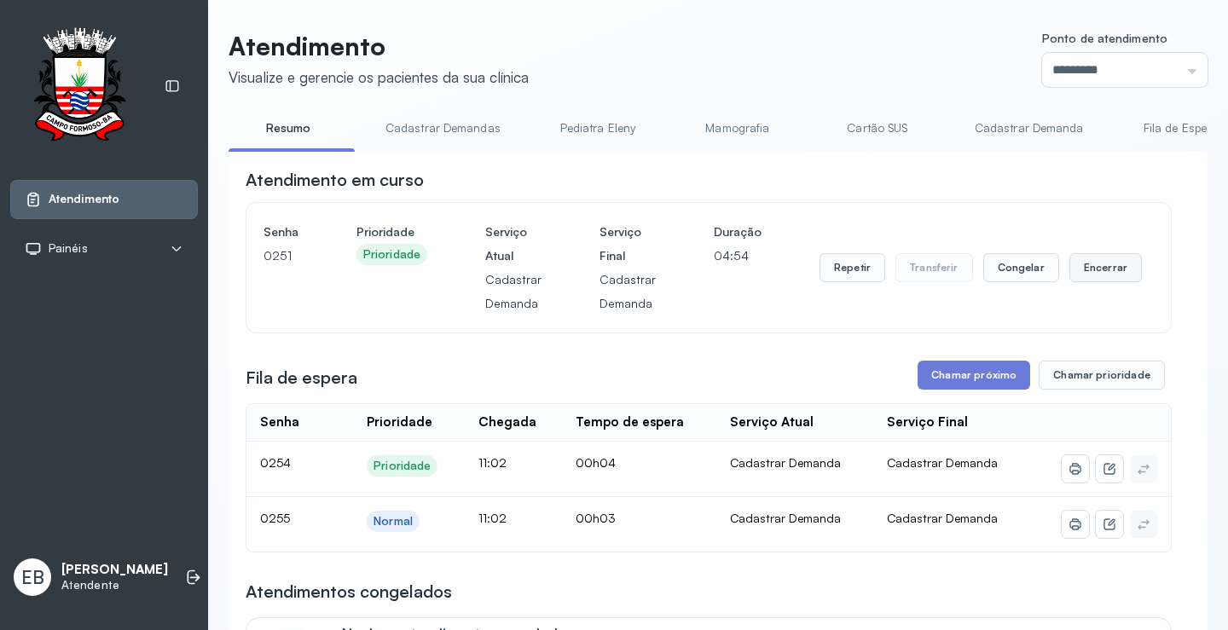
click at [1095, 262] on button "Encerrar" at bounding box center [1106, 267] width 73 height 29
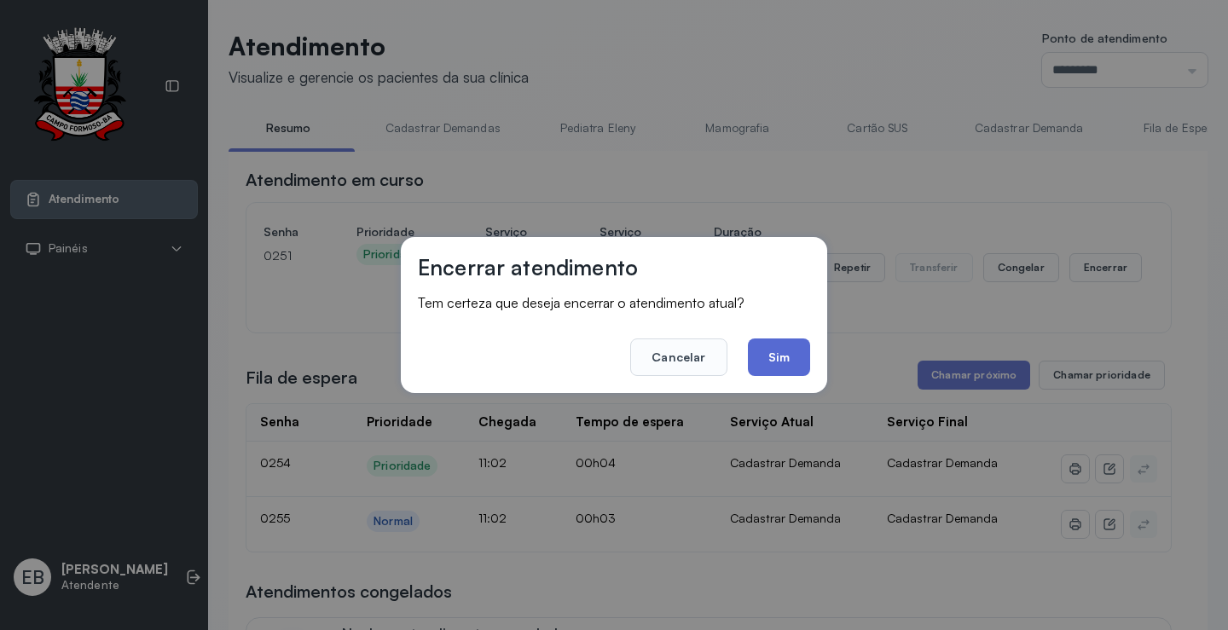
click at [791, 368] on button "Sim" at bounding box center [779, 358] width 62 height 38
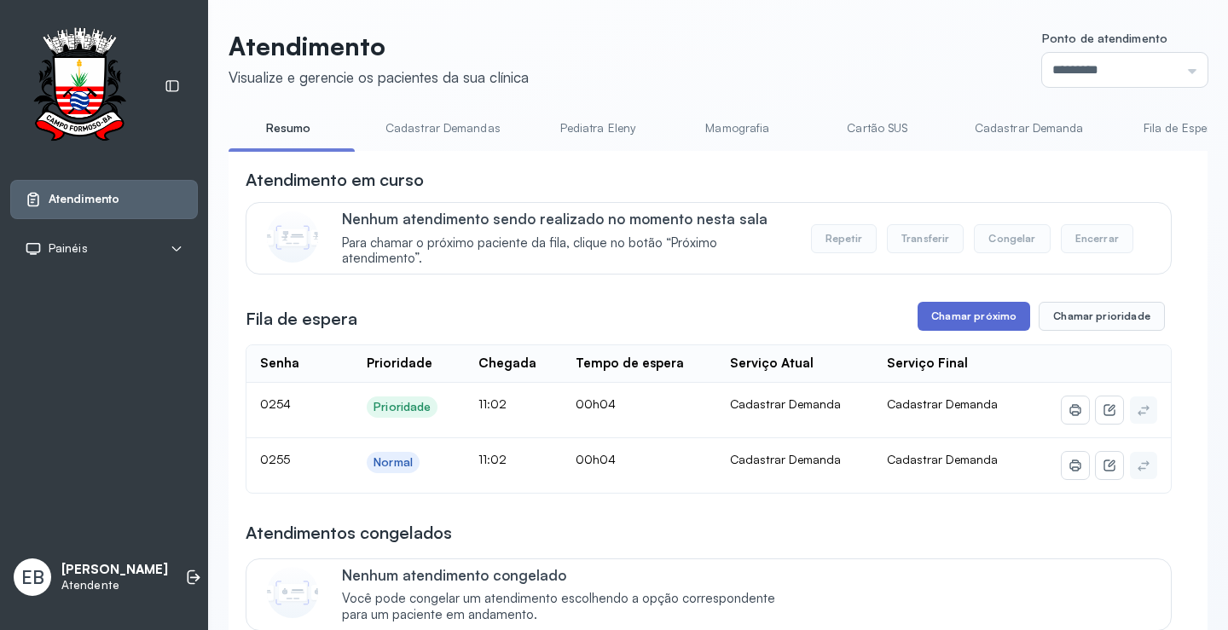
click at [963, 323] on button "Chamar próximo" at bounding box center [974, 316] width 113 height 29
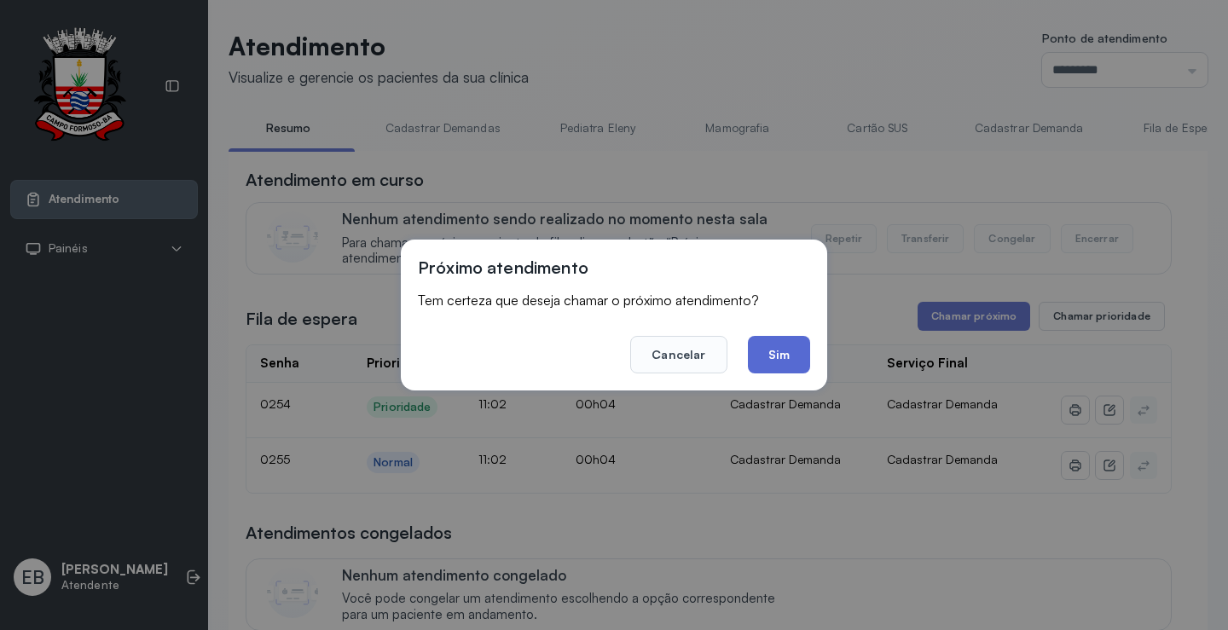
click at [795, 348] on button "Sim" at bounding box center [779, 355] width 62 height 38
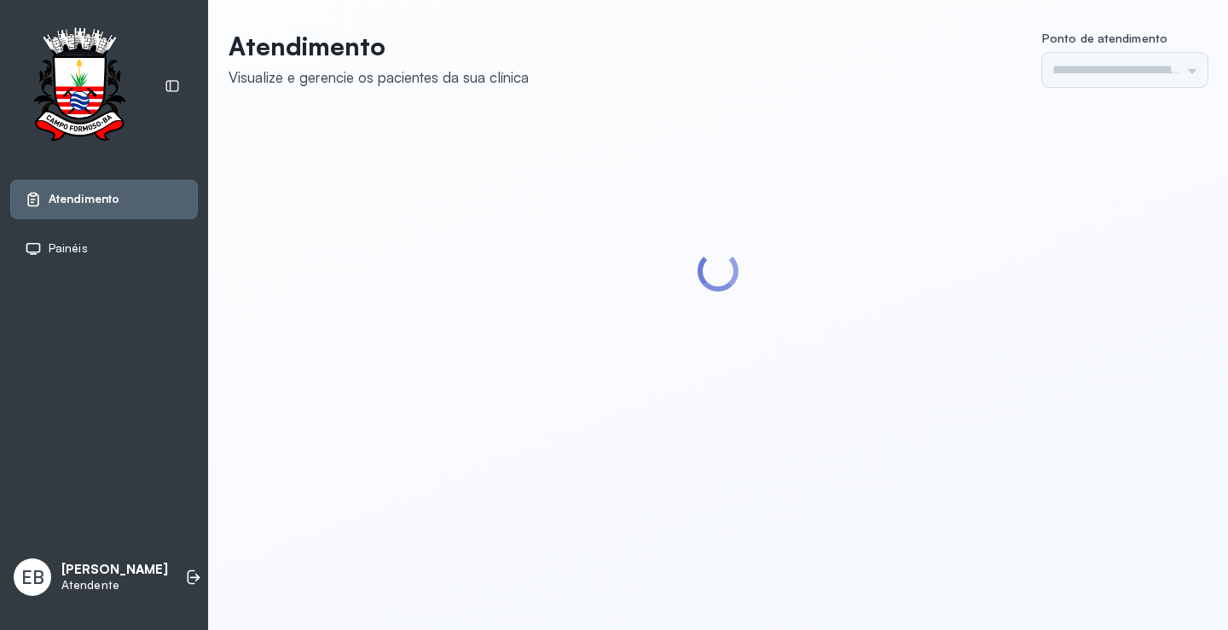
type input "*********"
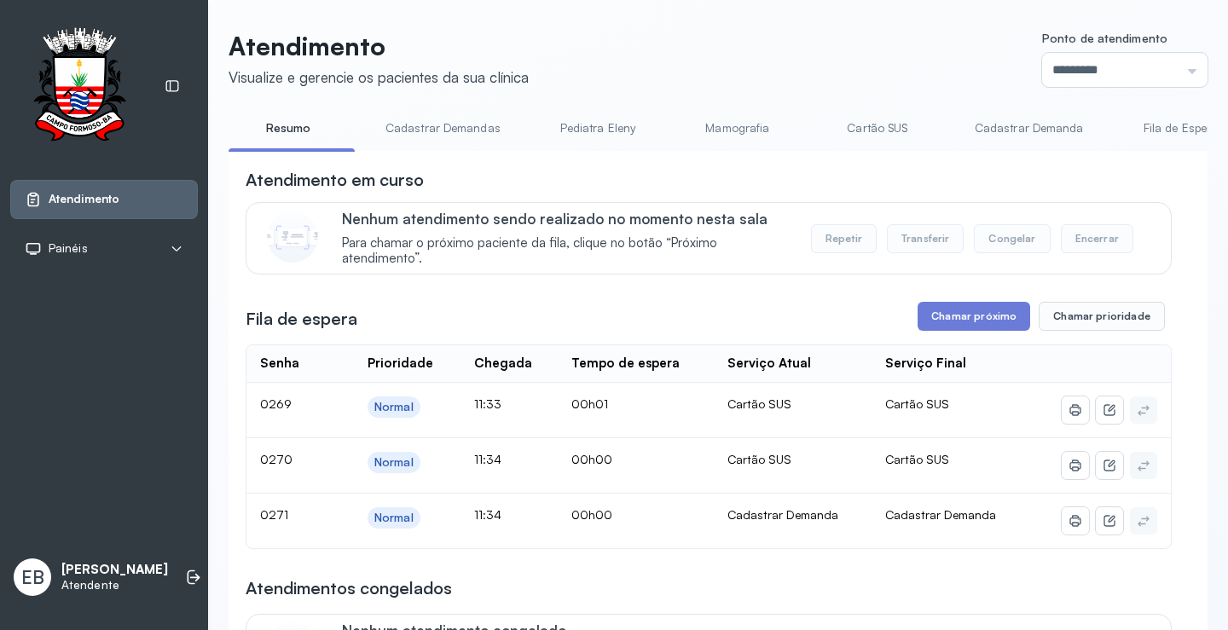
click at [974, 131] on link "Cadastrar Demanda" at bounding box center [1029, 128] width 143 height 28
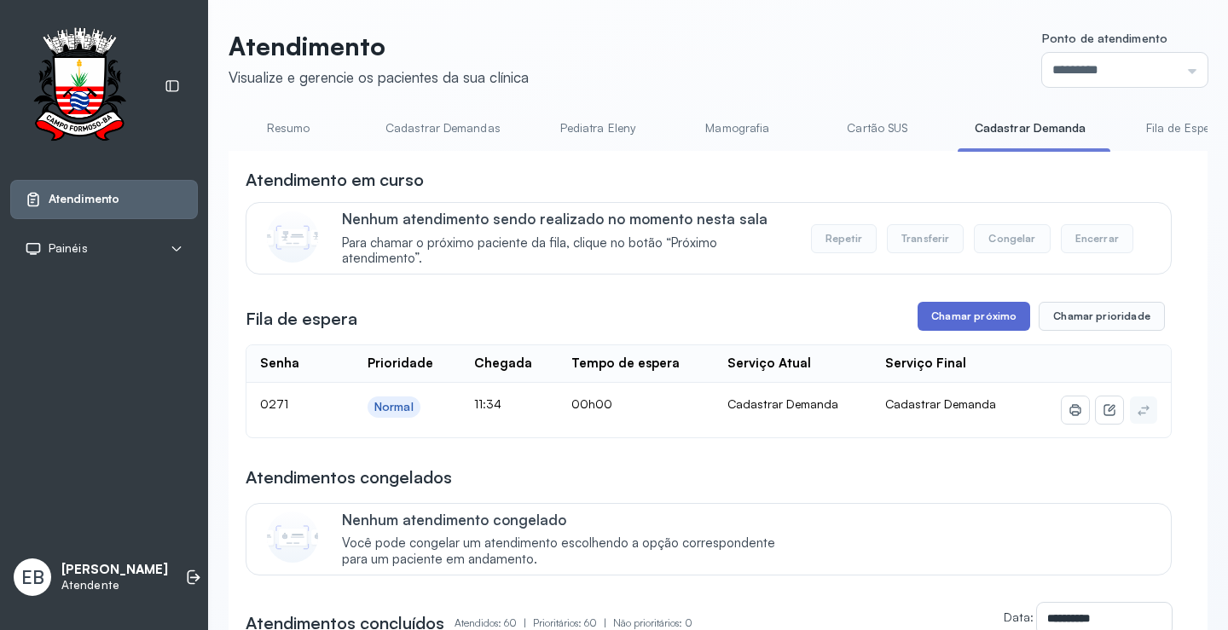
click at [935, 316] on button "Chamar próximo" at bounding box center [974, 316] width 113 height 29
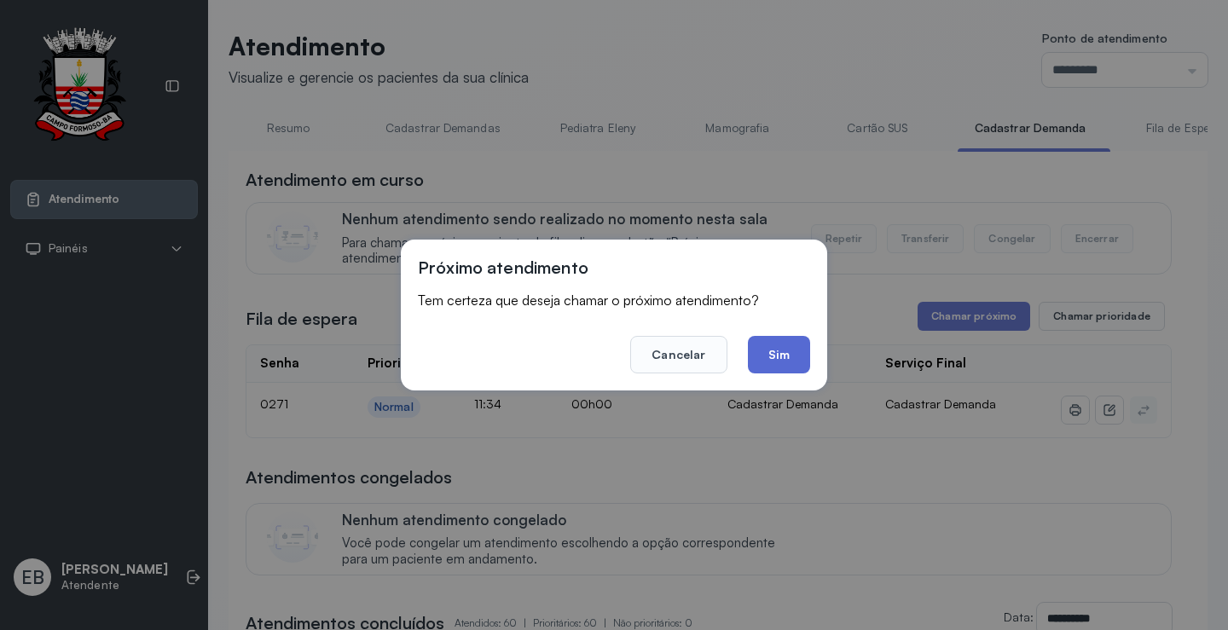
click at [787, 361] on button "Sim" at bounding box center [779, 355] width 62 height 38
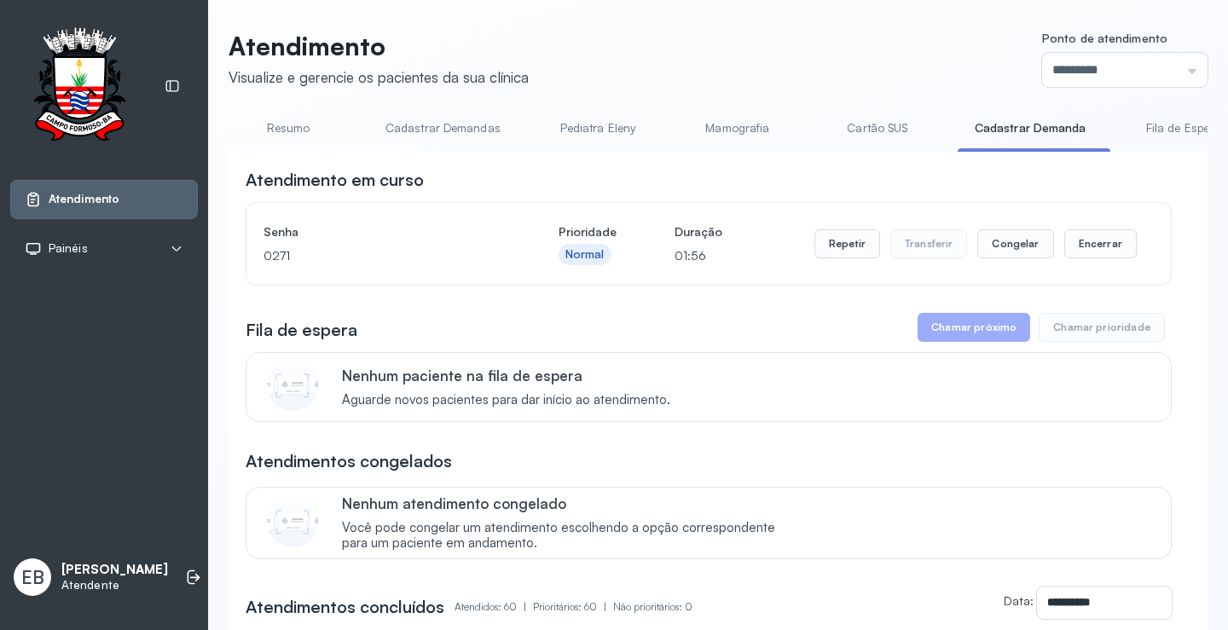
click at [294, 135] on link "Resumo" at bounding box center [288, 128] width 119 height 28
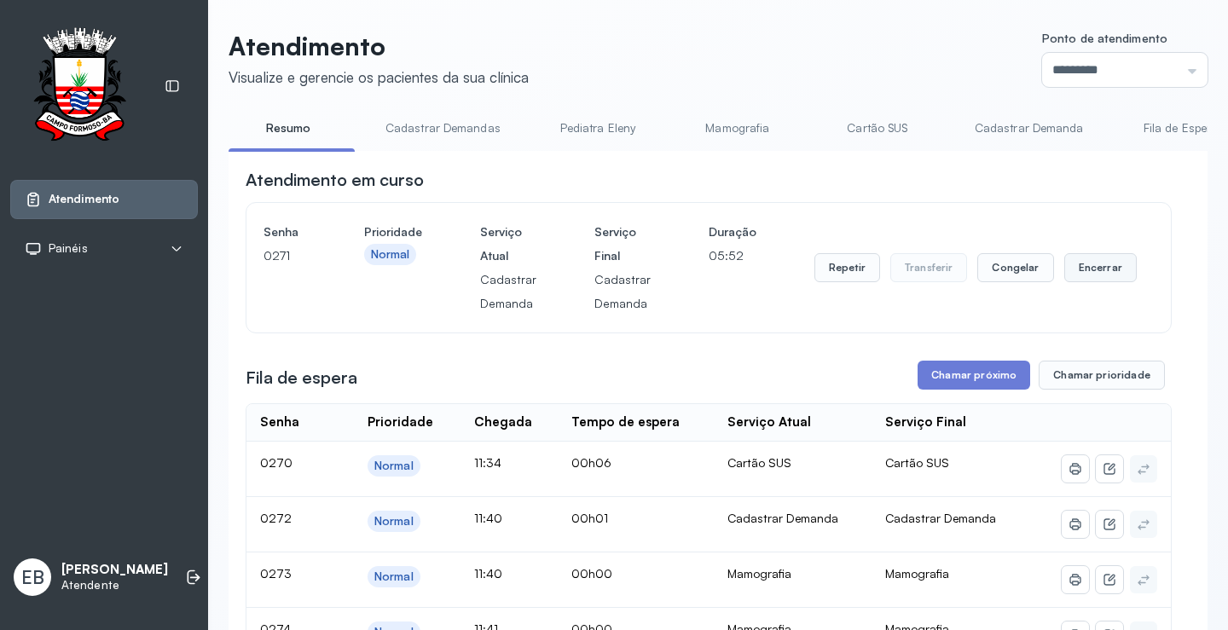
click at [1106, 274] on button "Encerrar" at bounding box center [1101, 267] width 73 height 29
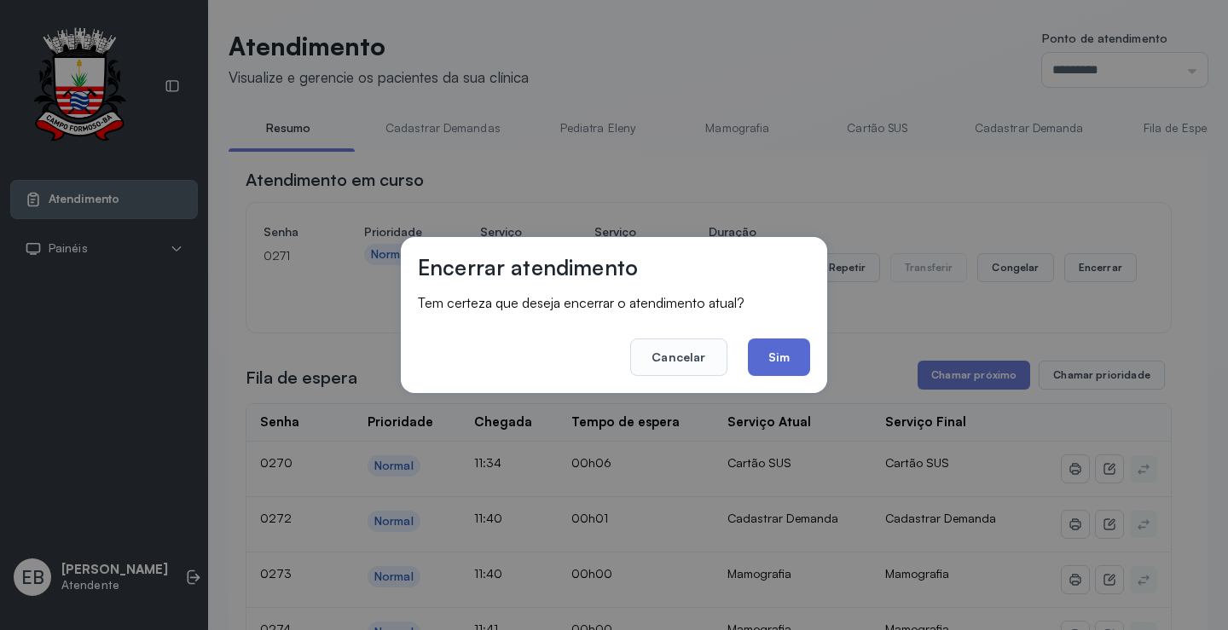
click at [780, 350] on button "Sim" at bounding box center [779, 358] width 62 height 38
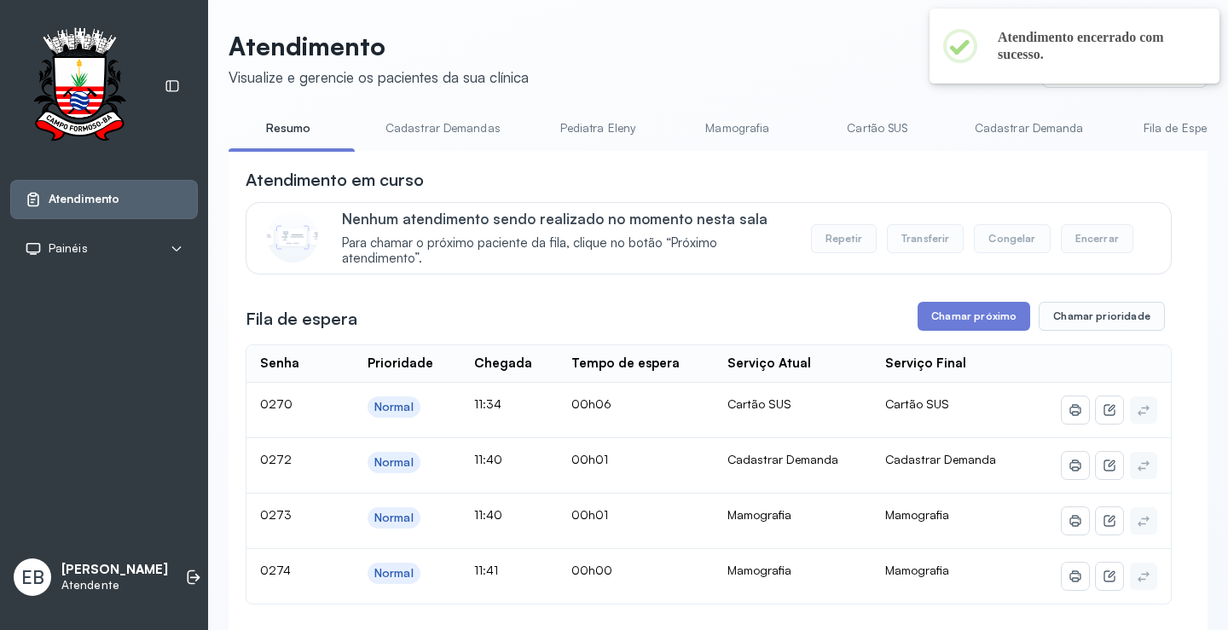
click at [467, 124] on link "Cadastrar Demandas" at bounding box center [443, 128] width 149 height 28
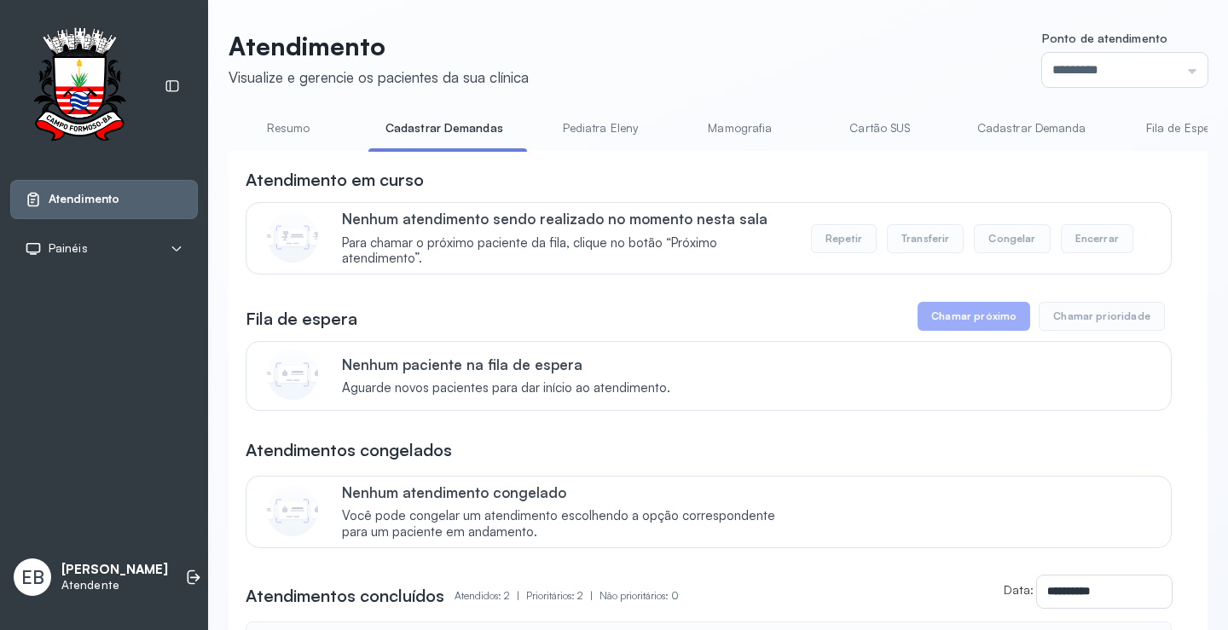
click at [1045, 123] on link "Cadastrar Demanda" at bounding box center [1032, 128] width 143 height 28
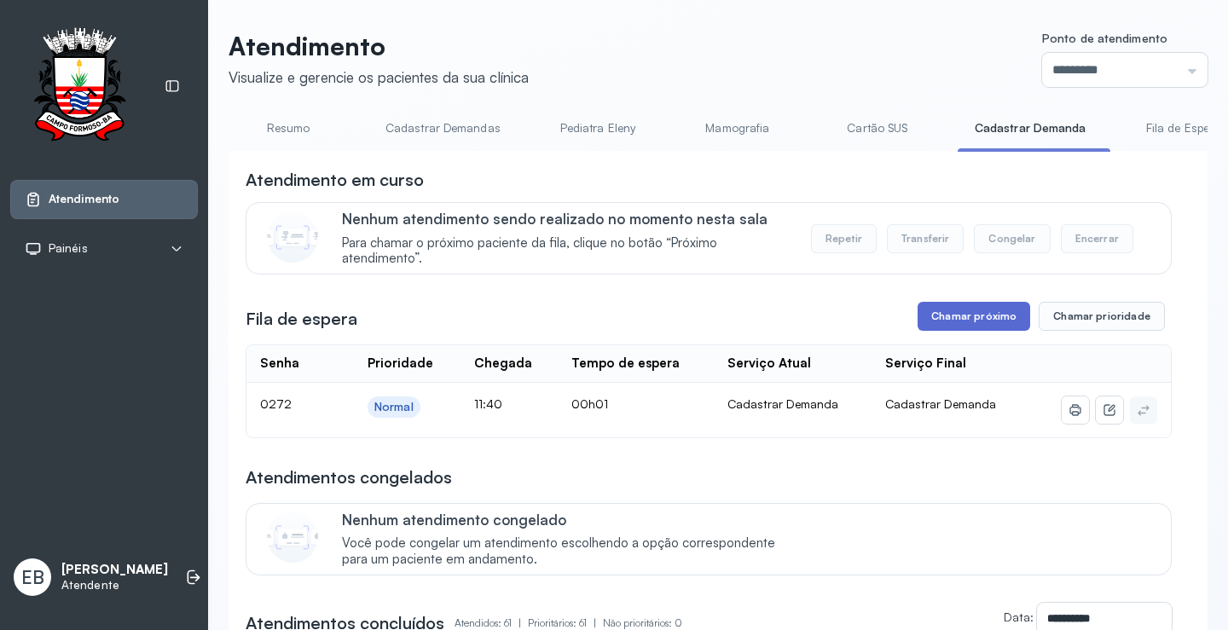
click at [986, 325] on button "Chamar próximo" at bounding box center [974, 316] width 113 height 29
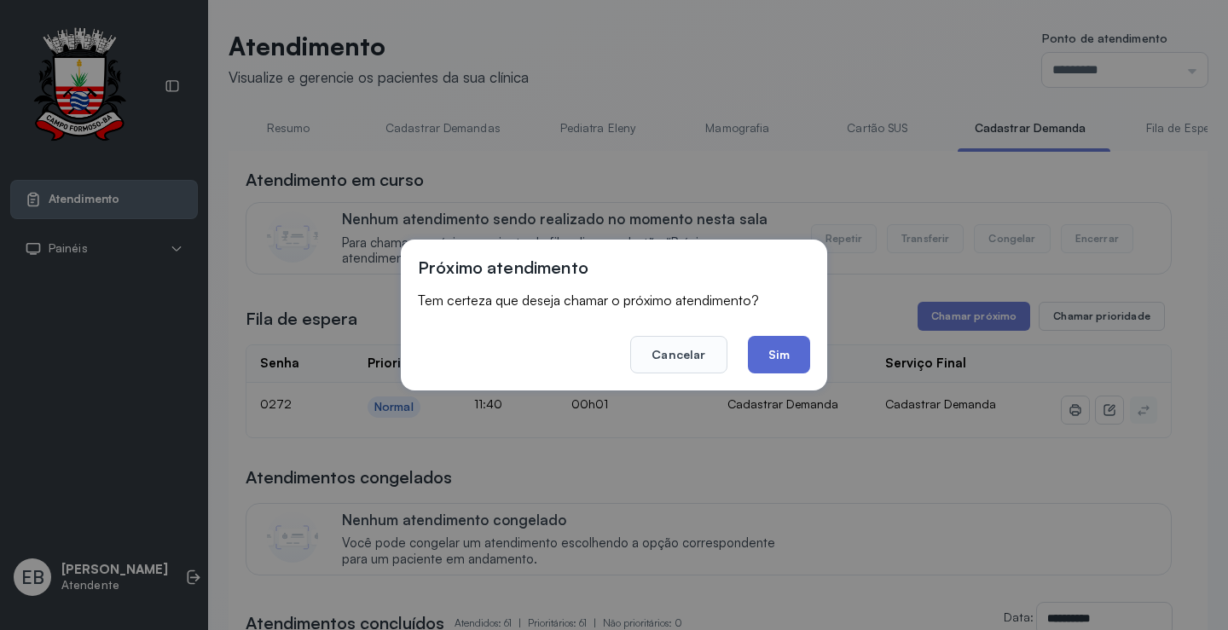
click at [803, 362] on button "Sim" at bounding box center [779, 355] width 62 height 38
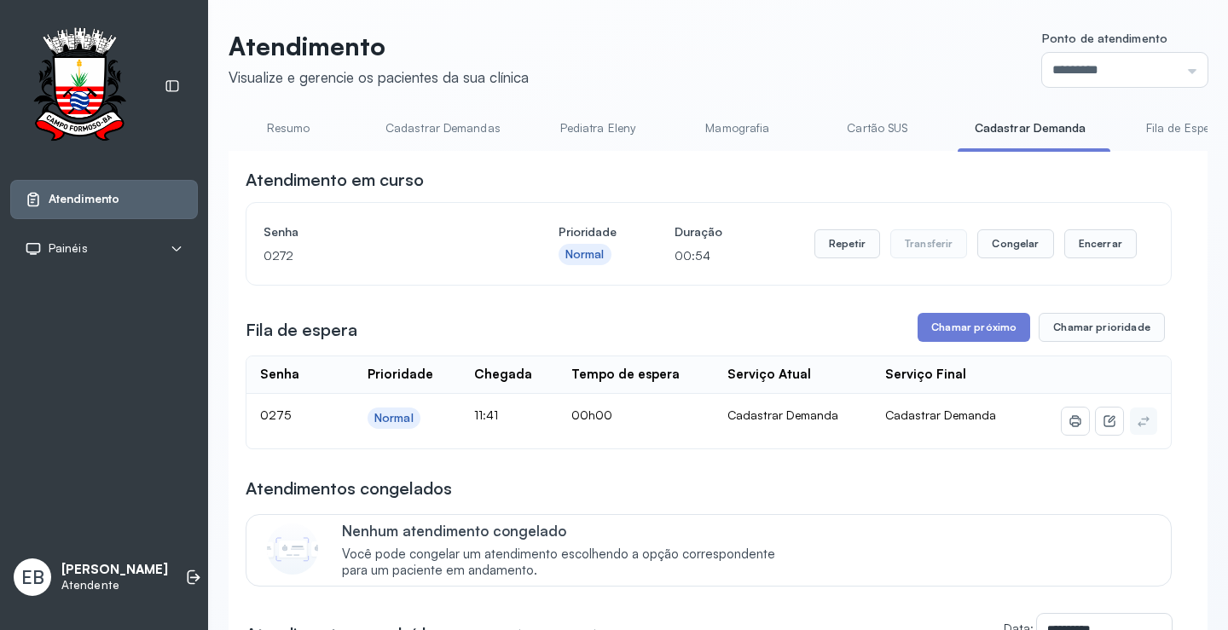
click at [292, 120] on link "Resumo" at bounding box center [288, 128] width 119 height 28
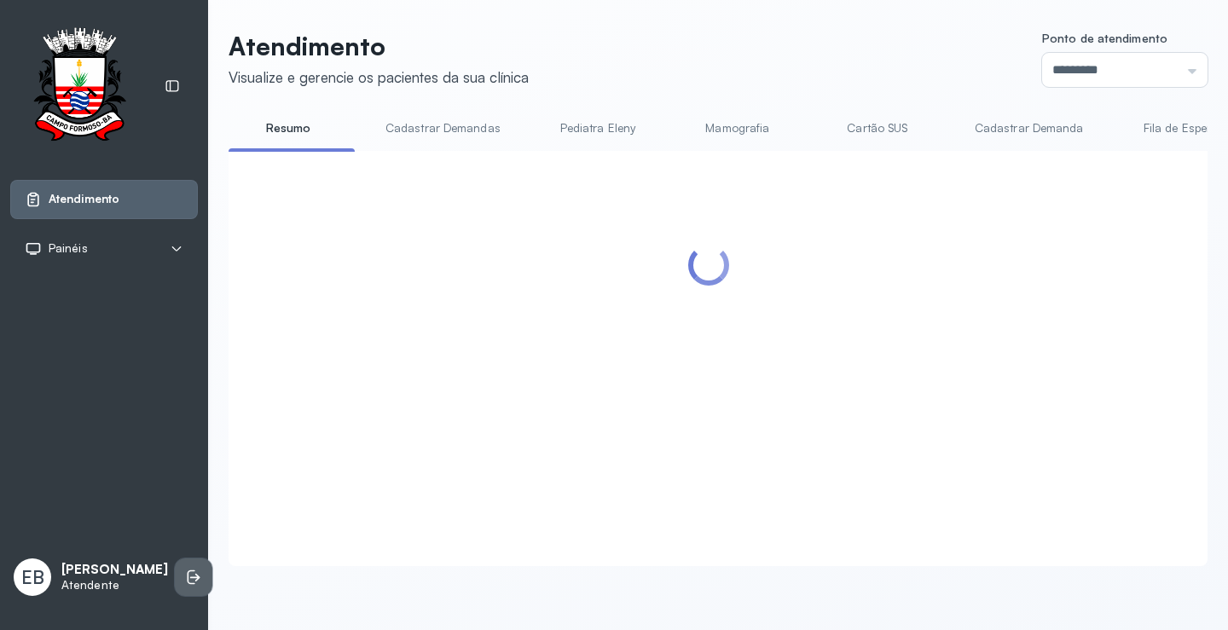
click at [185, 570] on icon at bounding box center [193, 577] width 17 height 17
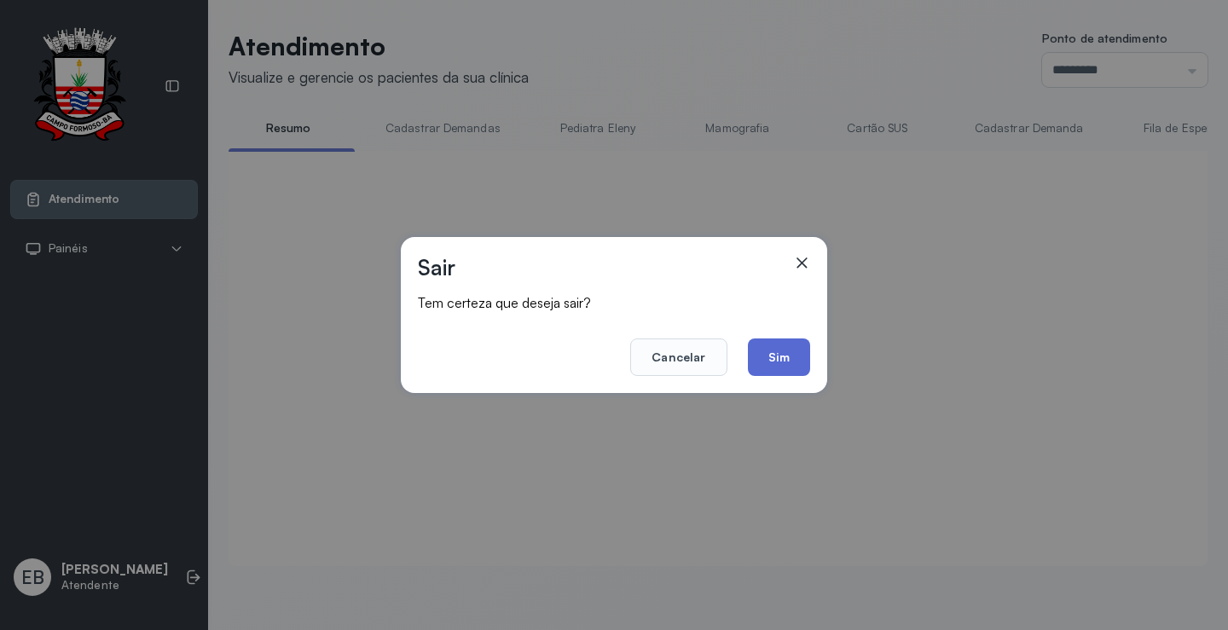
click at [778, 357] on button "Sim" at bounding box center [779, 358] width 62 height 38
